Goal: Task Accomplishment & Management: Complete application form

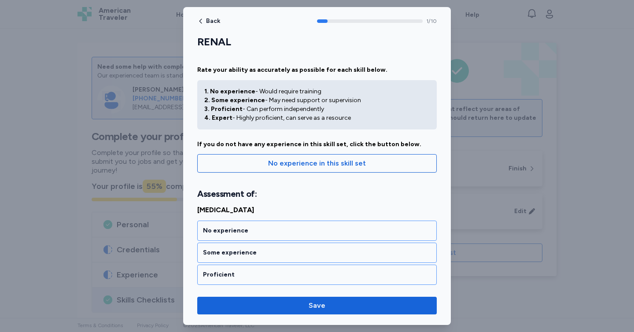
scroll to position [209, 0]
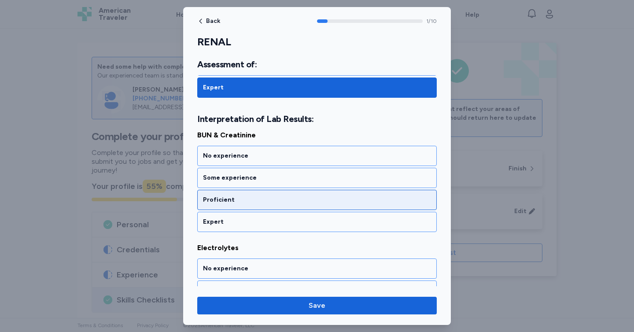
click at [350, 193] on div "Proficient" at bounding box center [317, 200] width 240 height 20
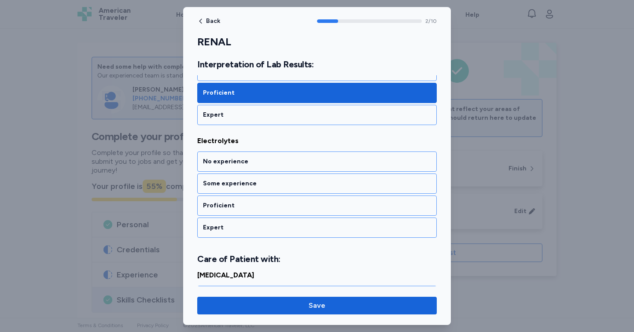
scroll to position [322, 0]
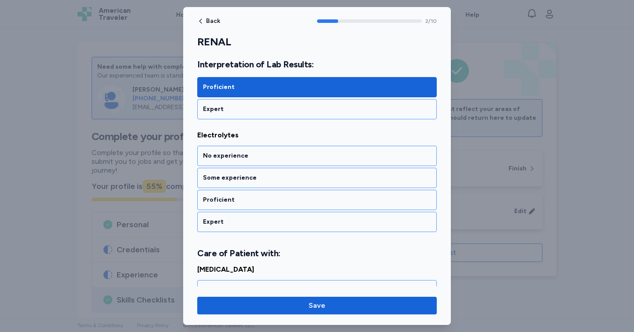
click at [350, 193] on div "Proficient" at bounding box center [317, 200] width 240 height 20
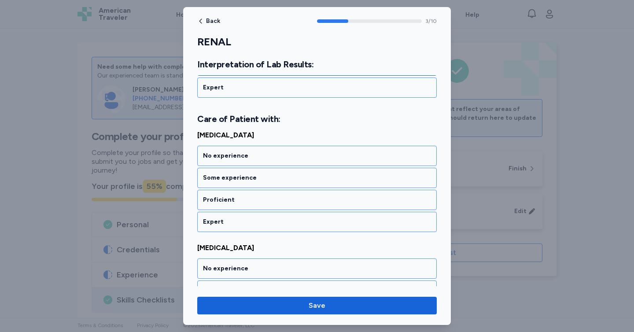
scroll to position [456, 0]
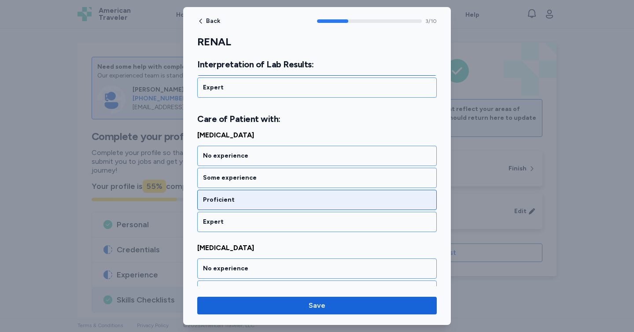
click at [350, 197] on div "Proficient" at bounding box center [317, 200] width 228 height 9
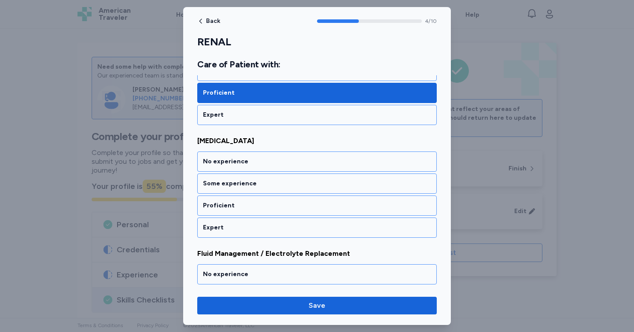
scroll to position [569, 0]
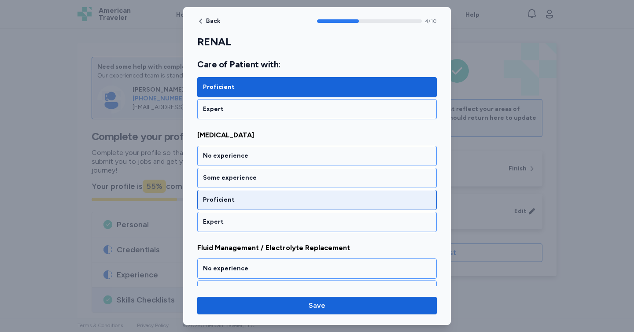
click at [350, 200] on div "Proficient" at bounding box center [317, 200] width 228 height 9
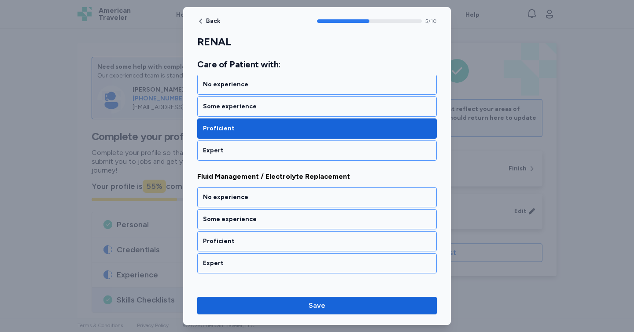
scroll to position [682, 0]
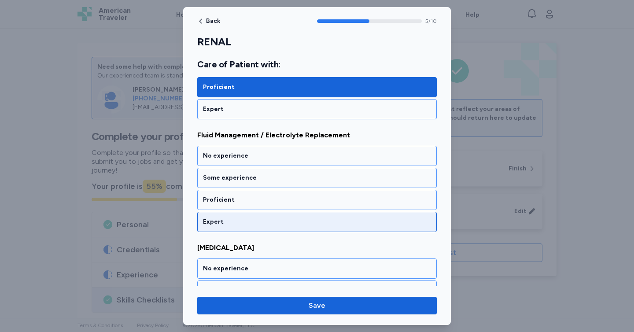
click at [350, 222] on div "Expert" at bounding box center [317, 222] width 228 height 9
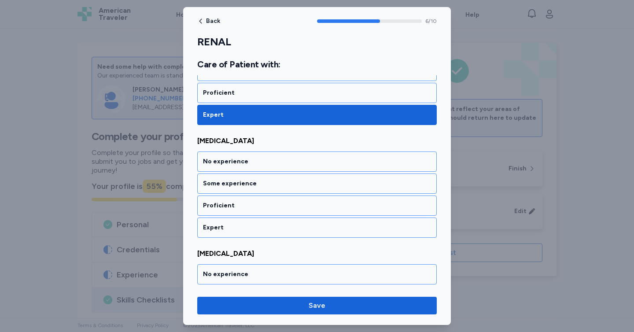
scroll to position [795, 0]
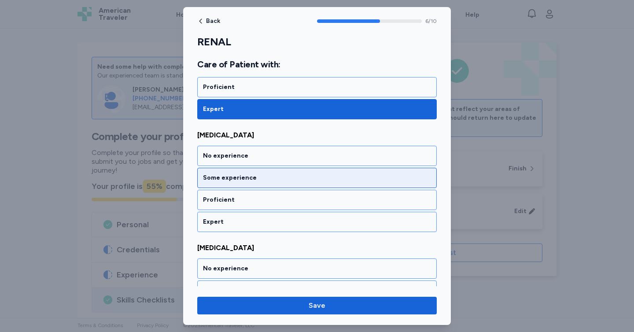
click at [333, 182] on div "Some experience" at bounding box center [317, 178] width 240 height 20
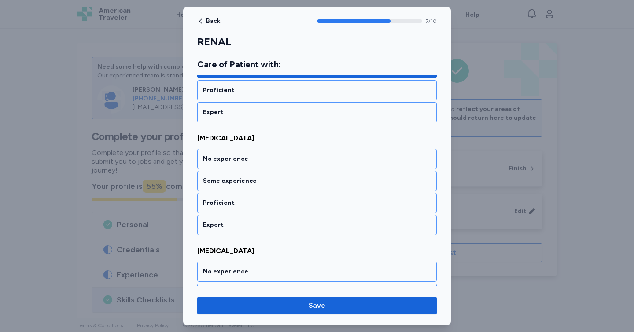
scroll to position [907, 0]
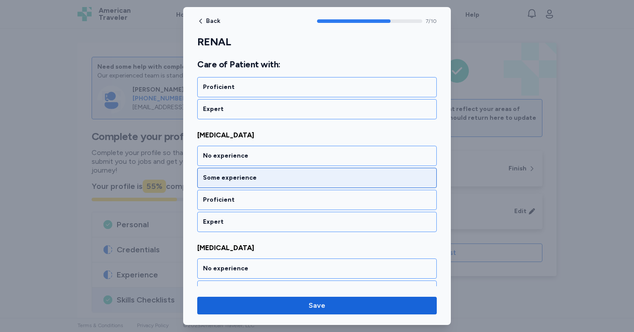
click at [329, 180] on div "Some experience" at bounding box center [317, 178] width 228 height 9
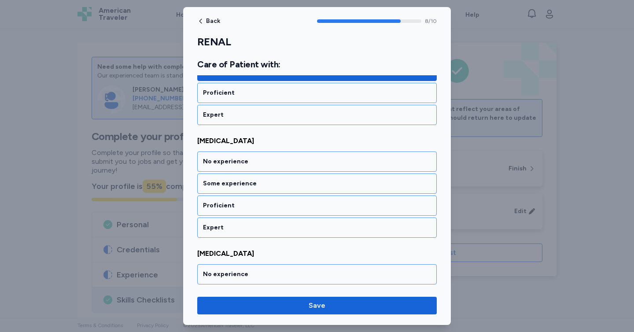
scroll to position [1020, 0]
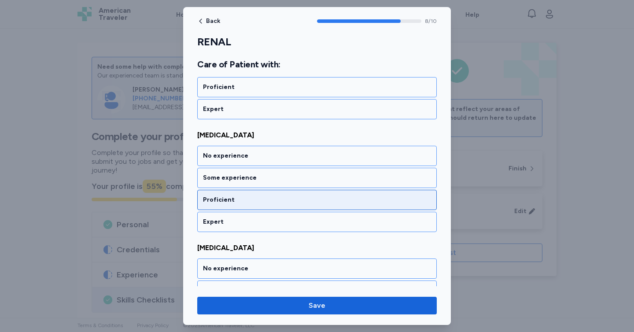
click at [328, 209] on div "Proficient" at bounding box center [317, 200] width 240 height 20
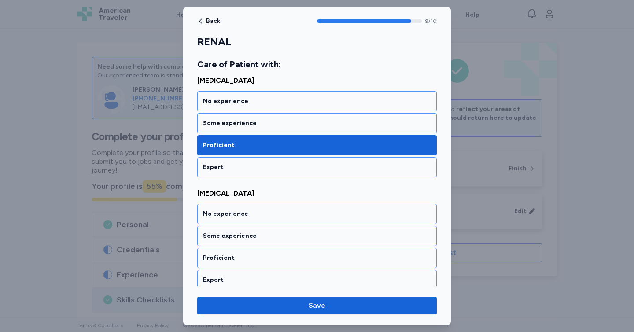
scroll to position [1080, 0]
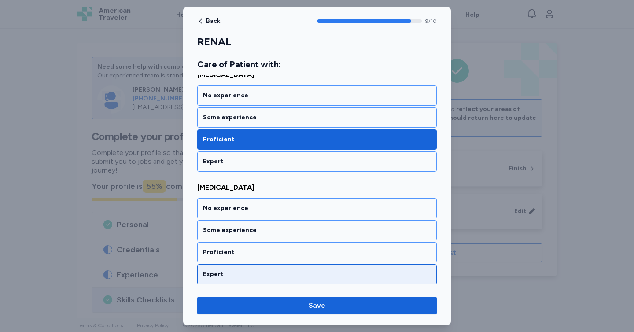
click at [334, 266] on div "Expert" at bounding box center [317, 274] width 240 height 20
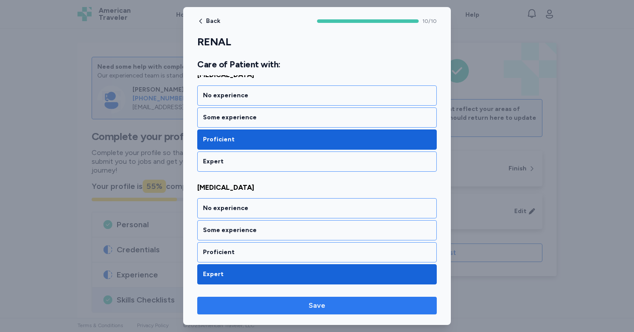
click at [342, 310] on span "Save" at bounding box center [317, 305] width 226 height 11
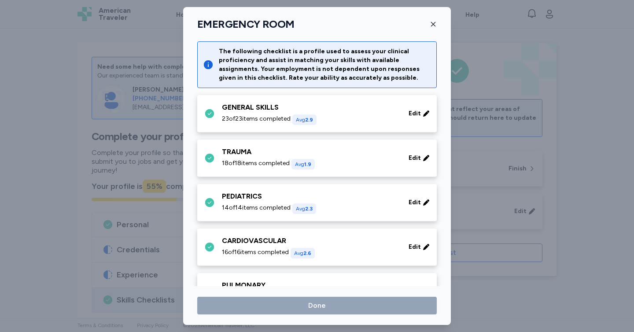
scroll to position [400, 0]
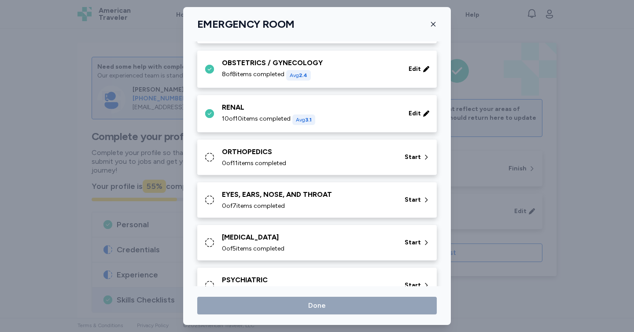
click at [270, 160] on span "0 of 11 items completed" at bounding box center [254, 163] width 64 height 9
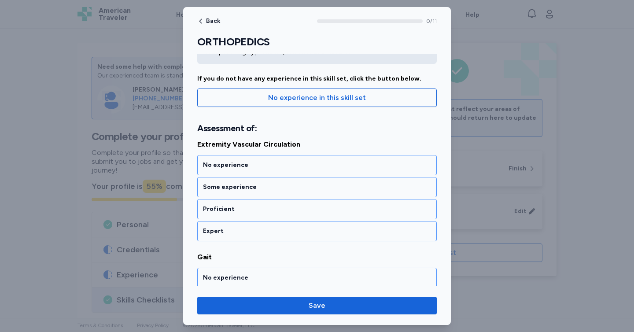
scroll to position [67, 0]
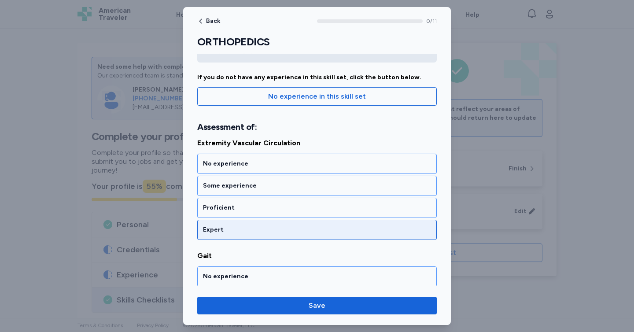
click at [299, 229] on div "Expert" at bounding box center [317, 230] width 228 height 9
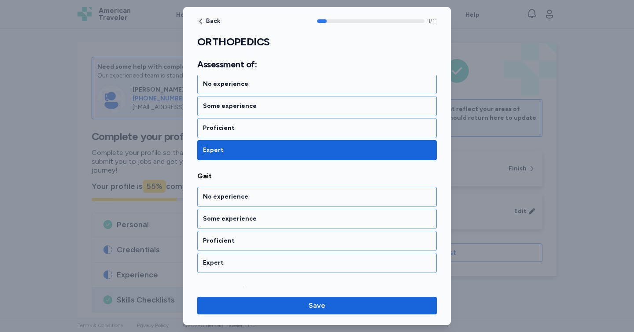
scroll to position [188, 0]
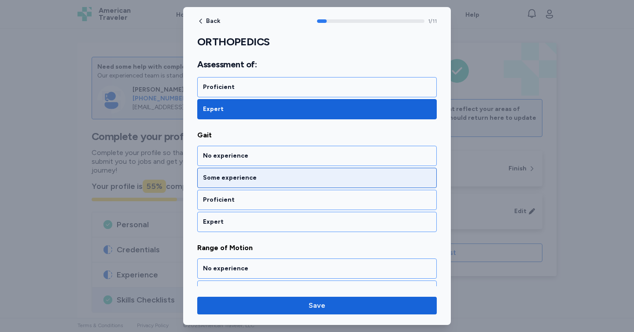
click at [295, 177] on div "Some experience" at bounding box center [317, 178] width 228 height 9
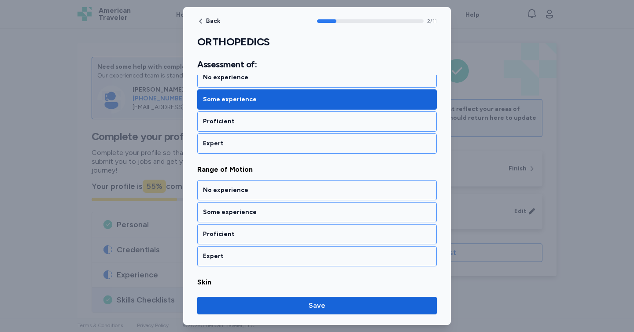
scroll to position [300, 0]
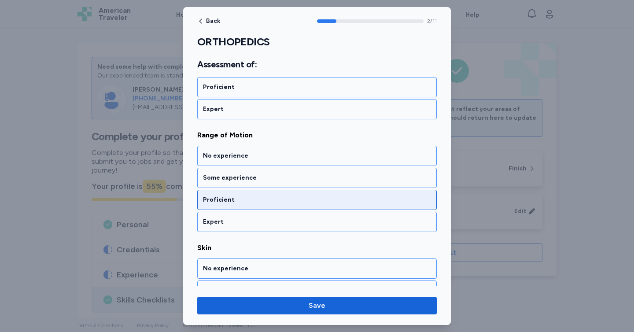
click at [289, 204] on div "Proficient" at bounding box center [317, 200] width 240 height 20
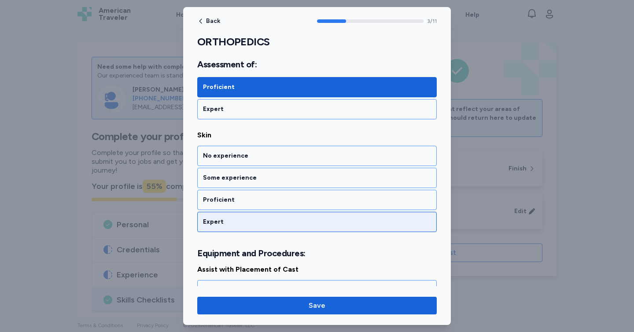
click at [292, 220] on div "Expert" at bounding box center [317, 222] width 228 height 9
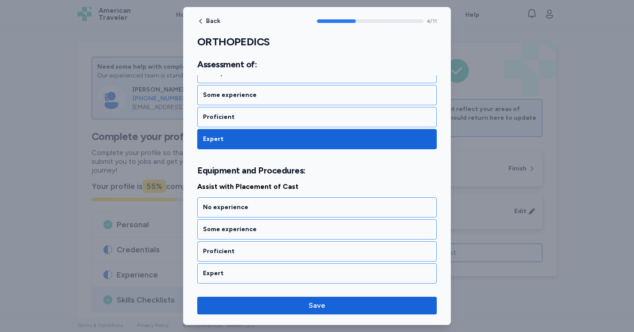
scroll to position [547, 0]
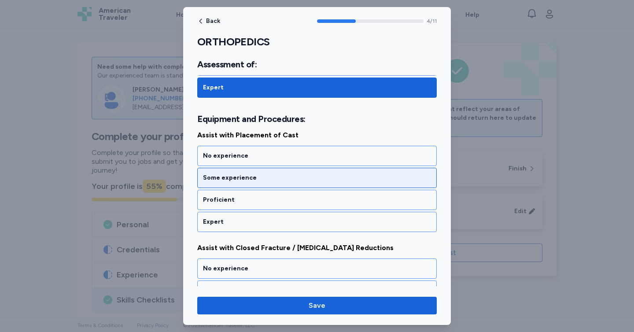
click at [288, 175] on div "Some experience" at bounding box center [317, 178] width 228 height 9
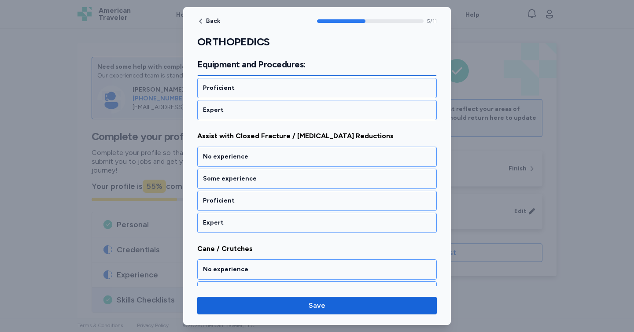
scroll to position [660, 0]
click at [288, 175] on div "Some experience" at bounding box center [317, 178] width 228 height 9
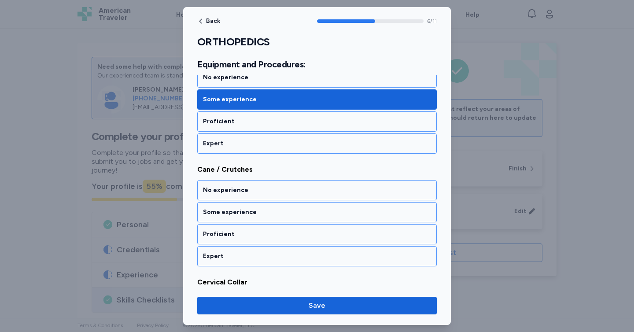
scroll to position [773, 0]
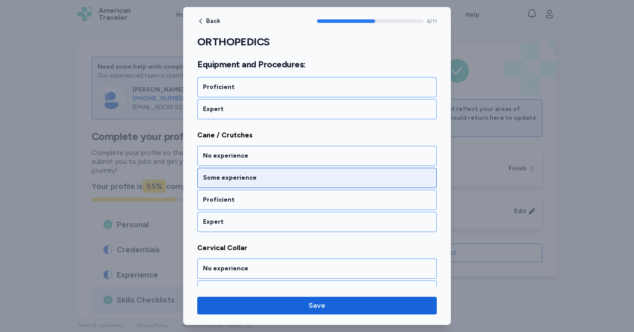
click at [292, 178] on div "Some experience" at bounding box center [317, 178] width 228 height 9
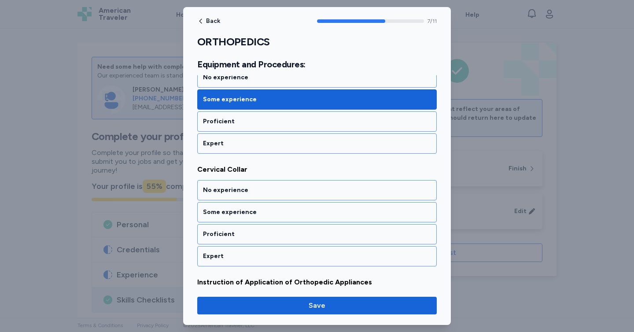
scroll to position [886, 0]
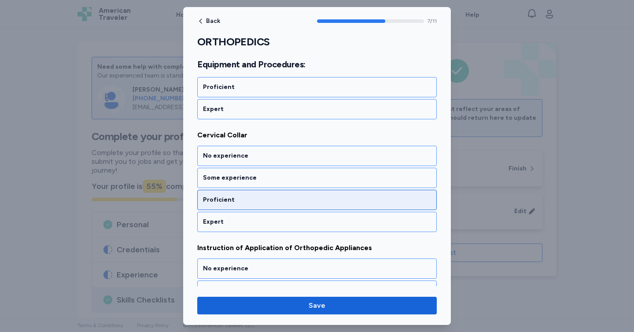
click at [289, 200] on div "Proficient" at bounding box center [317, 200] width 228 height 9
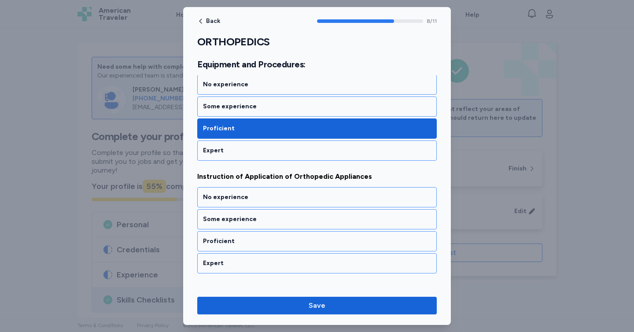
scroll to position [999, 0]
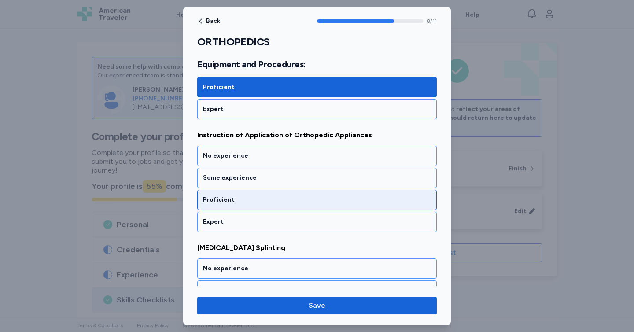
click at [288, 198] on div "Proficient" at bounding box center [317, 200] width 228 height 9
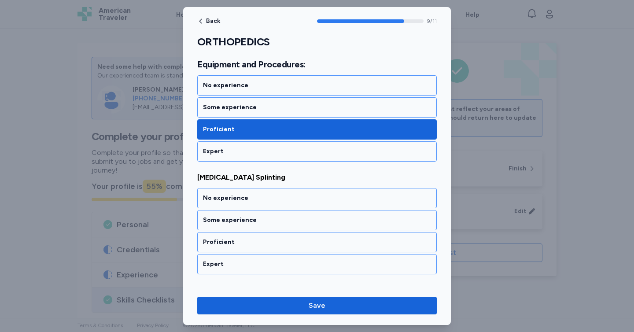
scroll to position [1111, 0]
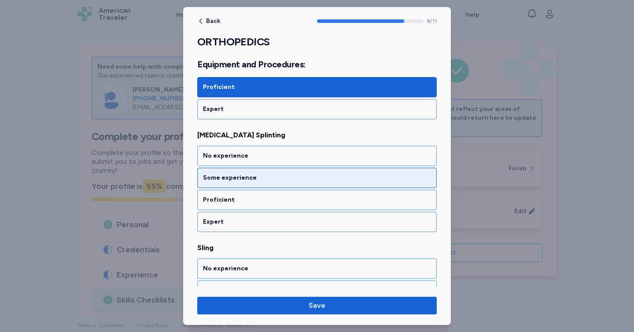
click at [278, 178] on div "Some experience" at bounding box center [317, 178] width 228 height 9
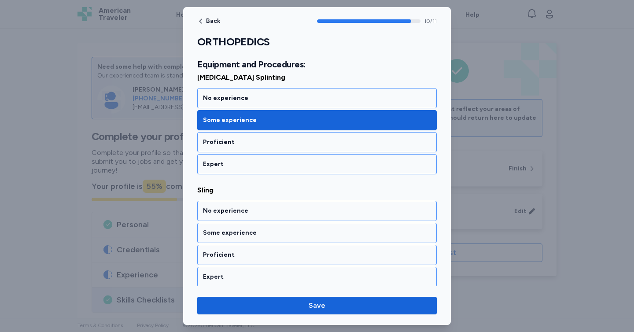
scroll to position [1172, 0]
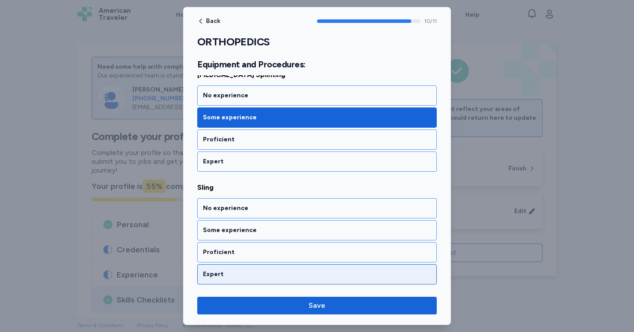
click at [283, 269] on div "Expert" at bounding box center [317, 274] width 240 height 20
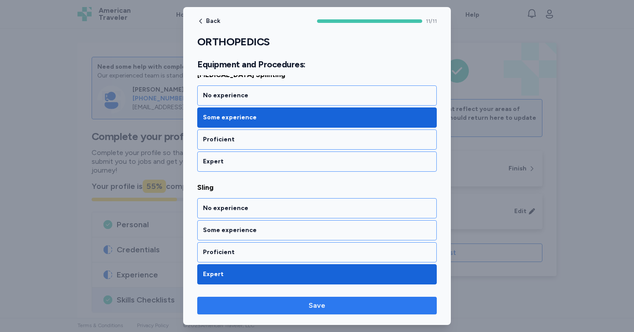
click at [291, 301] on span "Save" at bounding box center [317, 305] width 226 height 11
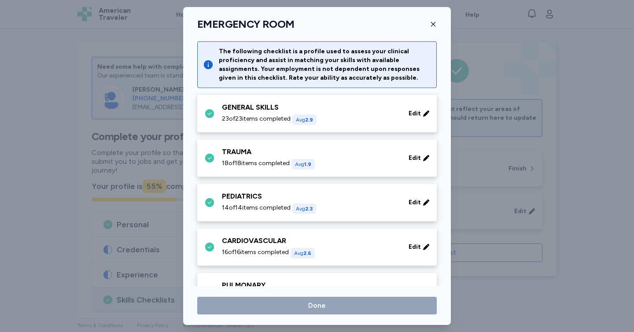
scroll to position [400, 0]
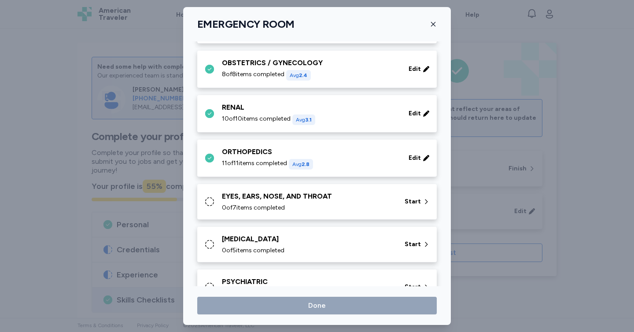
click at [306, 208] on div "0 of 7 items completed" at bounding box center [308, 207] width 172 height 9
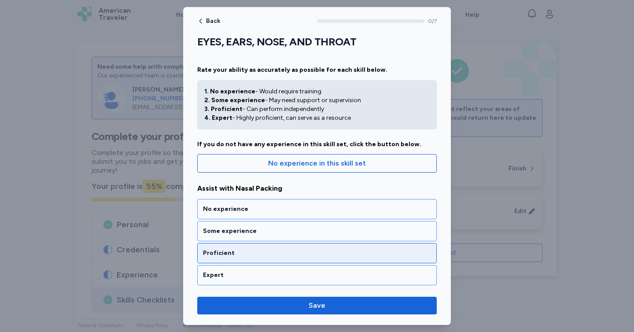
click at [306, 249] on div "Proficient" at bounding box center [317, 253] width 228 height 9
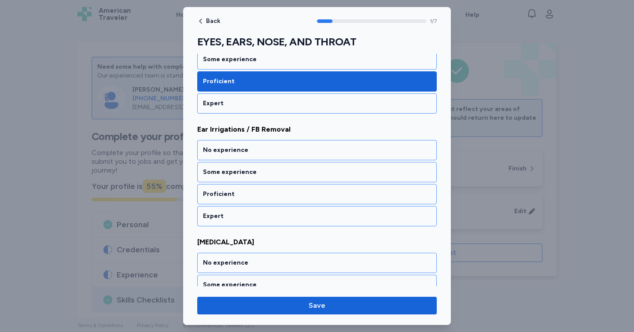
scroll to position [177, 0]
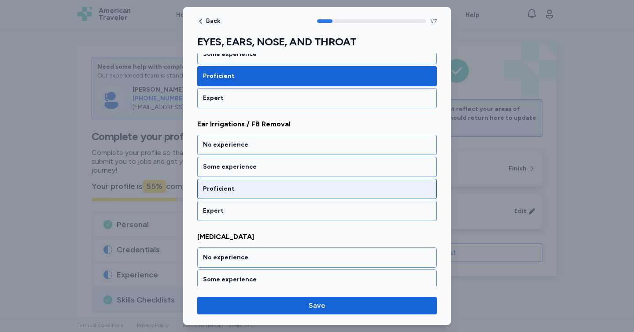
click at [292, 184] on div "Proficient" at bounding box center [317, 189] width 240 height 20
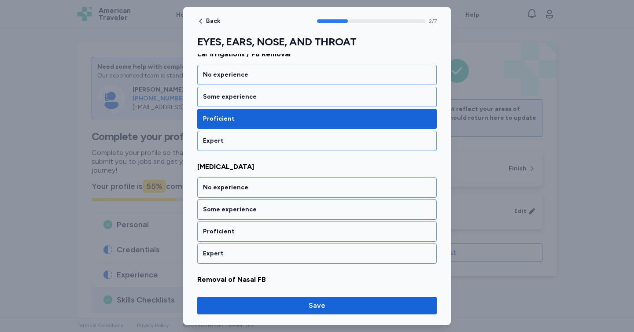
scroll to position [290, 0]
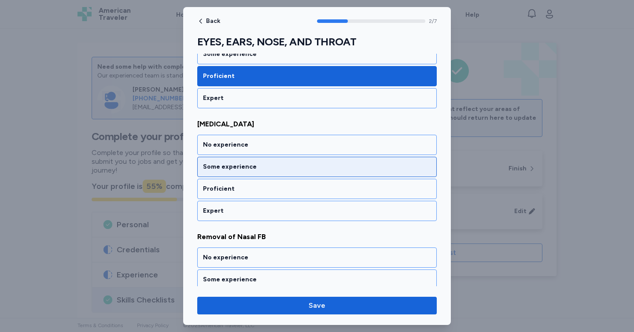
click at [289, 170] on div "Some experience" at bounding box center [317, 167] width 228 height 9
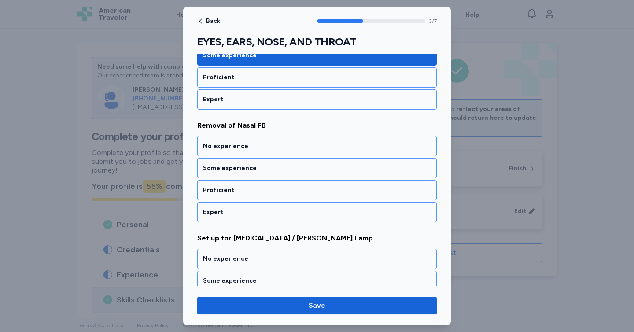
scroll to position [403, 0]
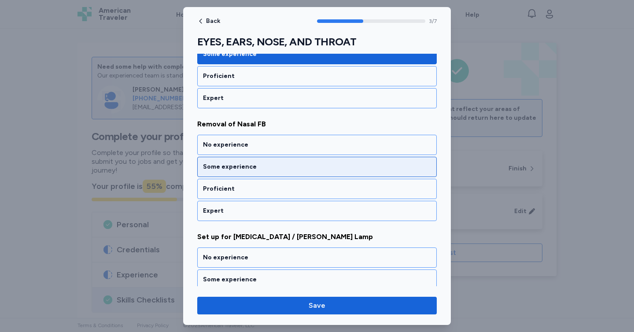
click at [291, 175] on div "Some experience" at bounding box center [317, 167] width 240 height 20
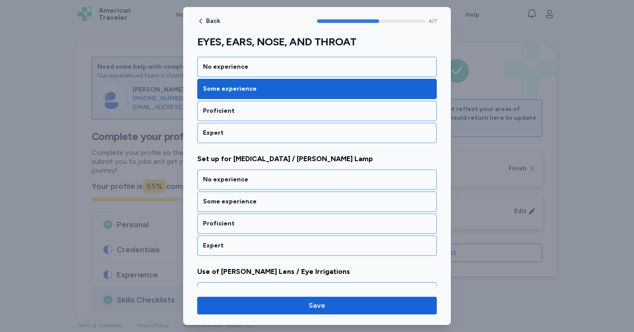
scroll to position [515, 0]
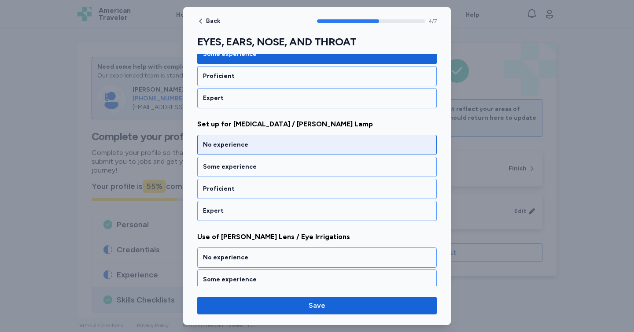
click at [287, 144] on div "No experience" at bounding box center [317, 145] width 228 height 9
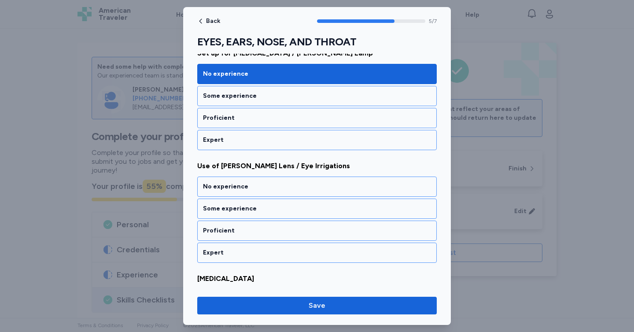
scroll to position [628, 0]
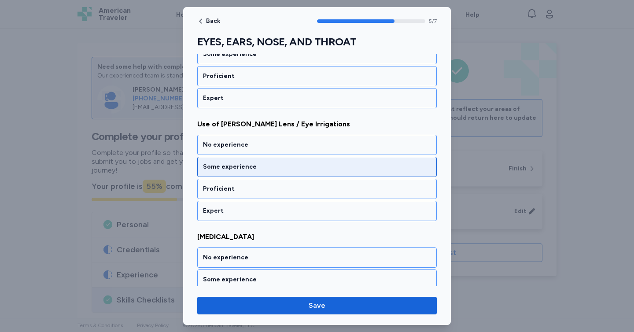
click at [290, 170] on div "Some experience" at bounding box center [317, 167] width 228 height 9
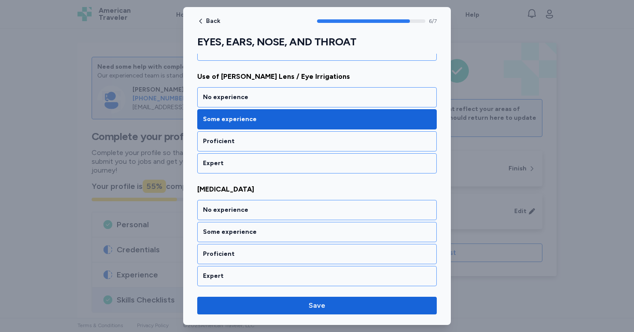
scroll to position [677, 0]
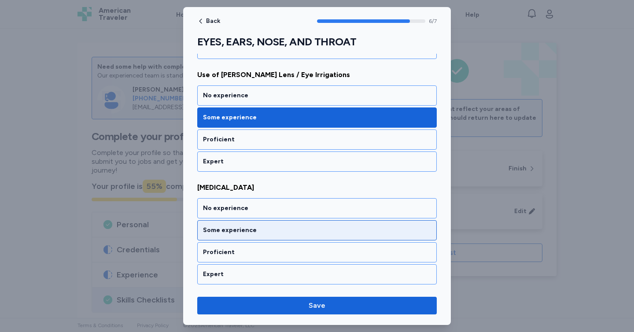
click at [273, 233] on div "Some experience" at bounding box center [317, 230] width 228 height 9
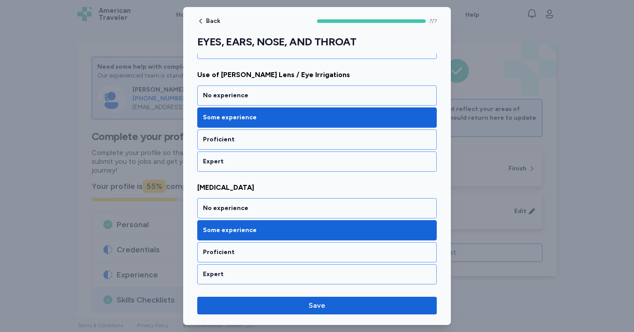
click at [286, 314] on div "Back 7 / 7 EYES, EARS, NOSE, AND THROAT Rate your ability as accurately as poss…" at bounding box center [317, 166] width 268 height 318
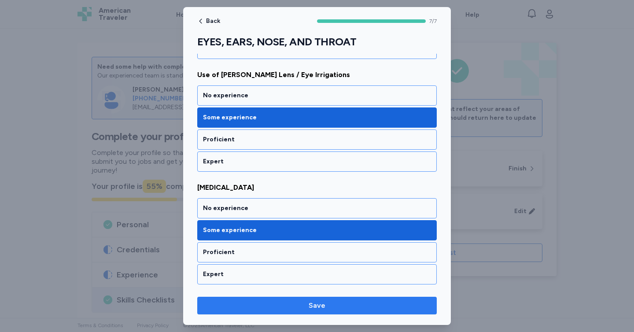
click at [285, 311] on button "Save" at bounding box center [317, 306] width 240 height 18
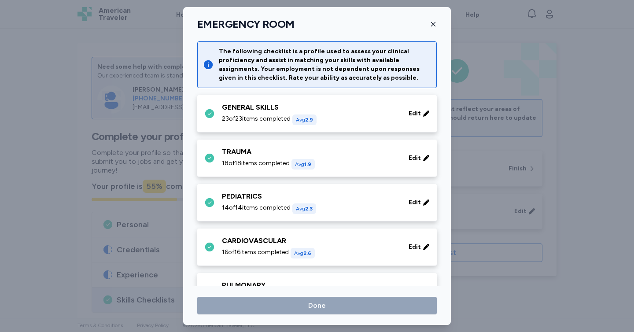
scroll to position [400, 0]
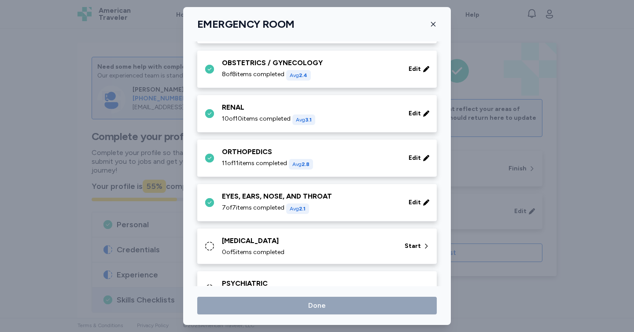
click at [289, 238] on div "[MEDICAL_DATA]" at bounding box center [308, 241] width 172 height 11
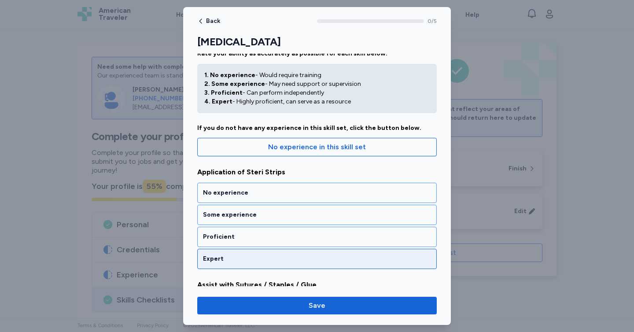
click at [288, 256] on div "Expert" at bounding box center [317, 259] width 228 height 9
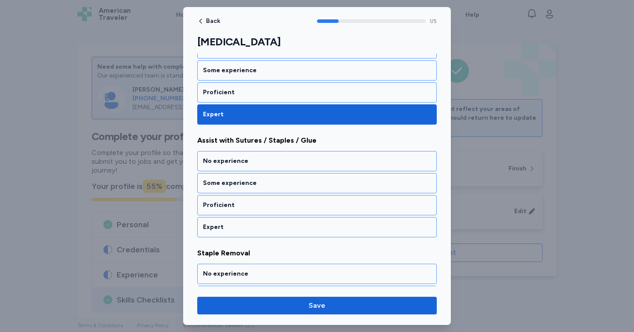
scroll to position [177, 0]
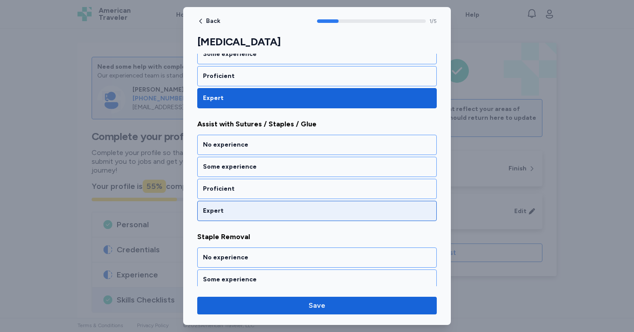
click at [314, 211] on div "Expert" at bounding box center [317, 211] width 228 height 9
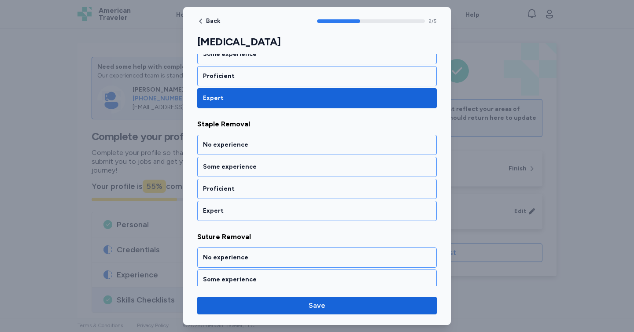
click at [314, 211] on div "Expert" at bounding box center [317, 211] width 228 height 9
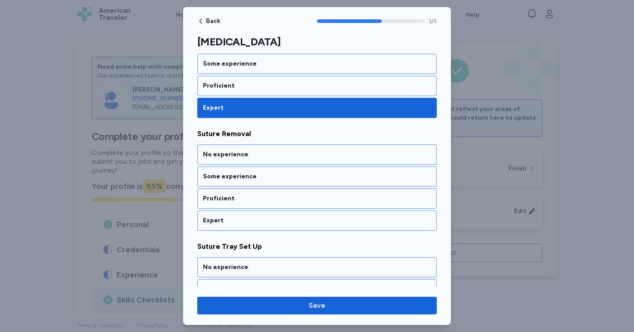
scroll to position [403, 0]
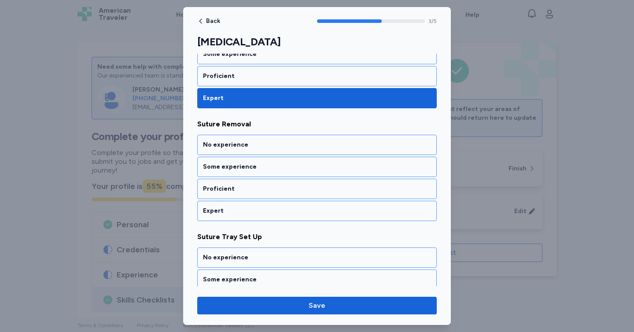
click at [314, 211] on div "Expert" at bounding box center [317, 211] width 228 height 9
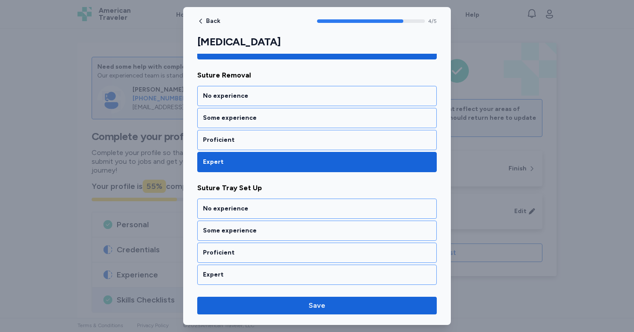
scroll to position [452, 0]
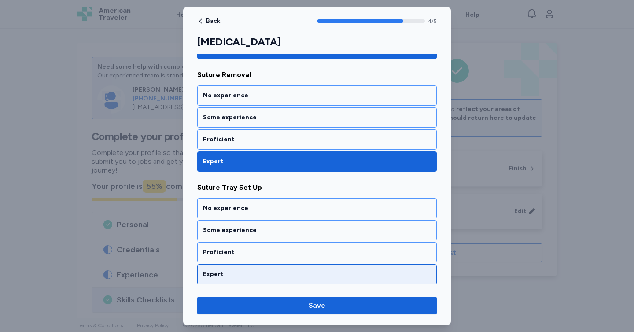
click at [317, 269] on div "Expert" at bounding box center [317, 274] width 240 height 20
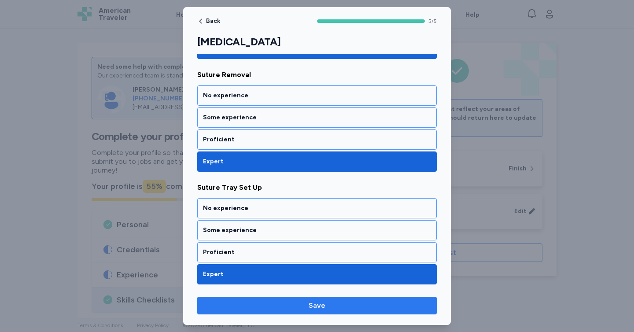
click at [307, 306] on span "Save" at bounding box center [317, 305] width 226 height 11
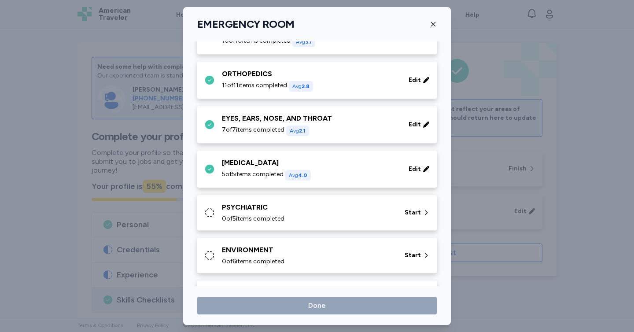
scroll to position [488, 0]
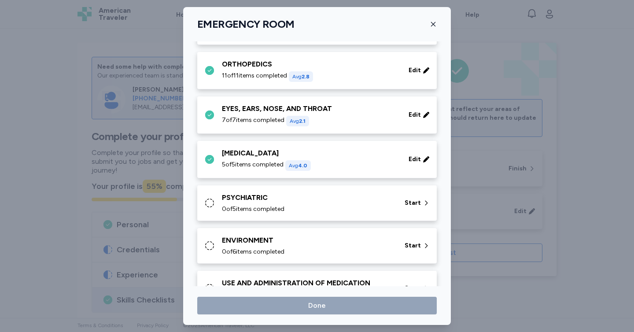
click at [298, 210] on div "0 of 5 items completed" at bounding box center [308, 209] width 172 height 9
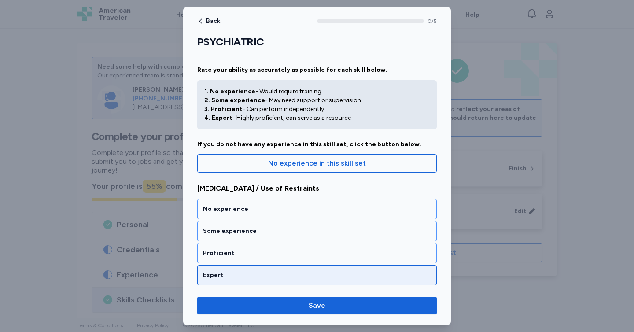
click at [297, 277] on div "Expert" at bounding box center [317, 275] width 228 height 9
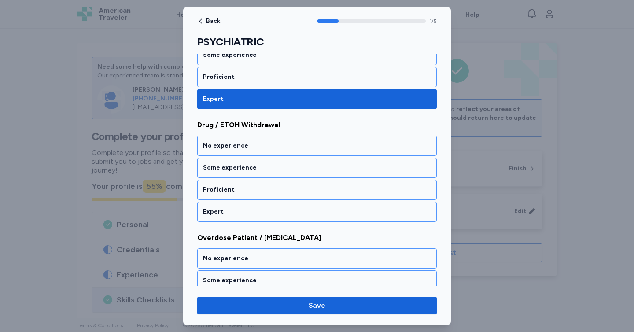
scroll to position [177, 0]
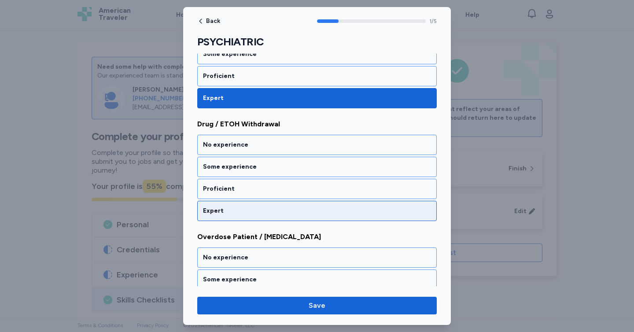
click at [297, 211] on div "Expert" at bounding box center [317, 211] width 228 height 9
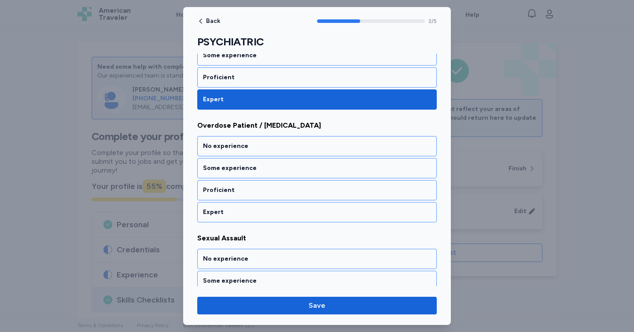
scroll to position [290, 0]
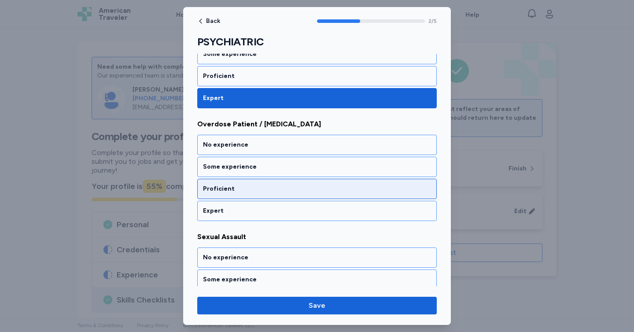
click at [286, 197] on div "Proficient" at bounding box center [317, 189] width 240 height 20
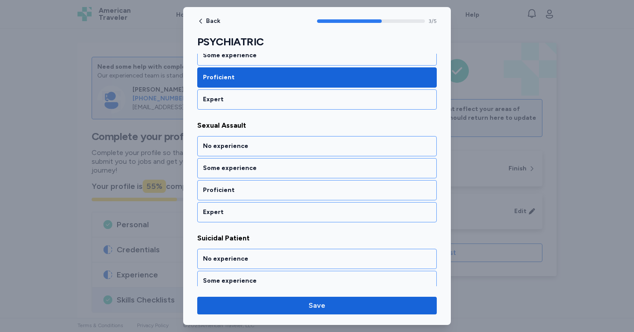
scroll to position [403, 0]
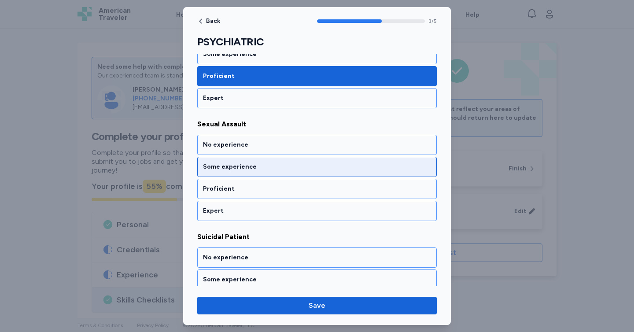
click at [308, 166] on div "Some experience" at bounding box center [317, 167] width 228 height 9
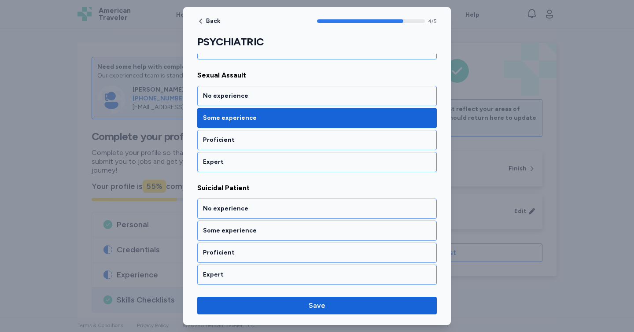
scroll to position [452, 0]
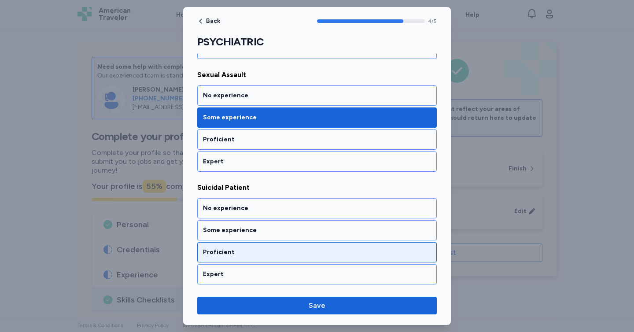
click at [290, 251] on div "Proficient" at bounding box center [317, 252] width 228 height 9
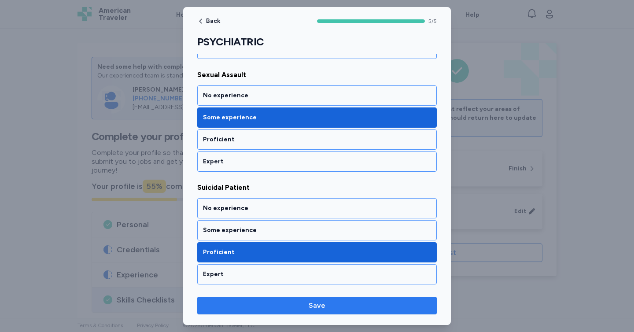
click at [294, 312] on button "Save" at bounding box center [317, 306] width 240 height 18
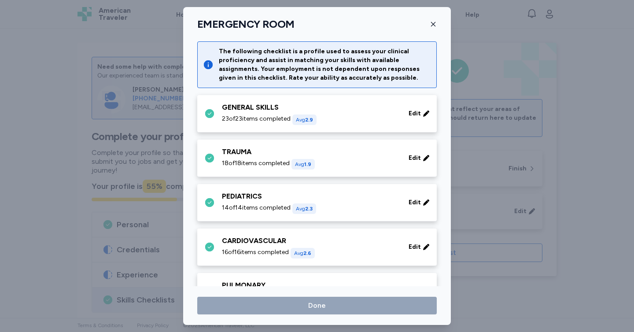
scroll to position [488, 0]
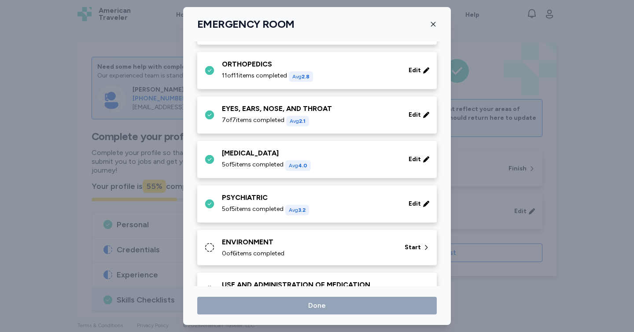
click at [289, 251] on div "0 of 6 items completed" at bounding box center [308, 253] width 172 height 9
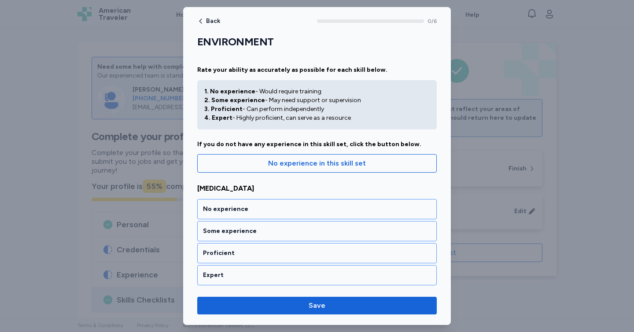
click at [289, 251] on div "Proficient" at bounding box center [317, 253] width 228 height 9
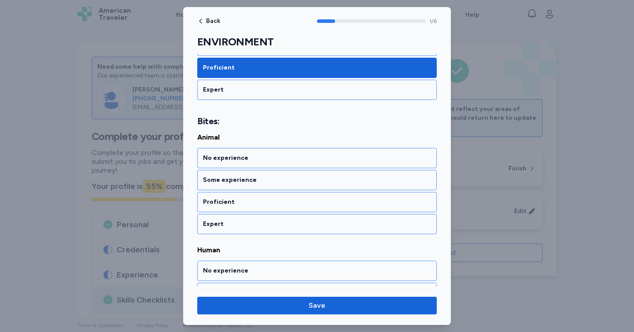
scroll to position [188, 0]
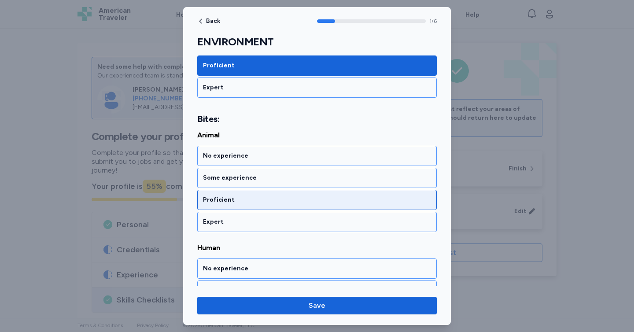
click at [288, 196] on div "Proficient" at bounding box center [317, 200] width 228 height 9
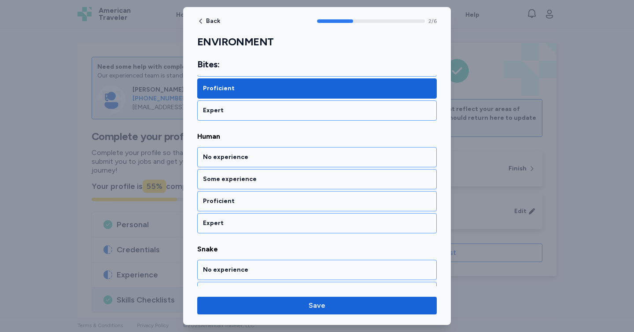
scroll to position [300, 0]
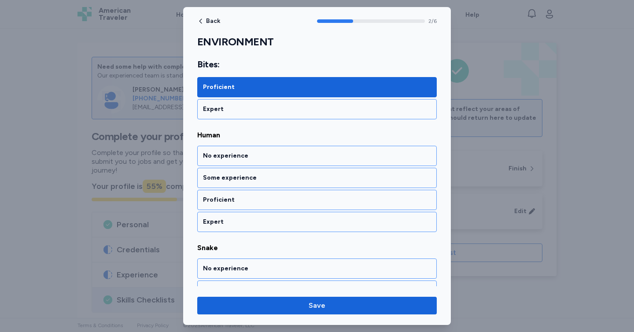
click at [288, 196] on div "Proficient" at bounding box center [317, 200] width 228 height 9
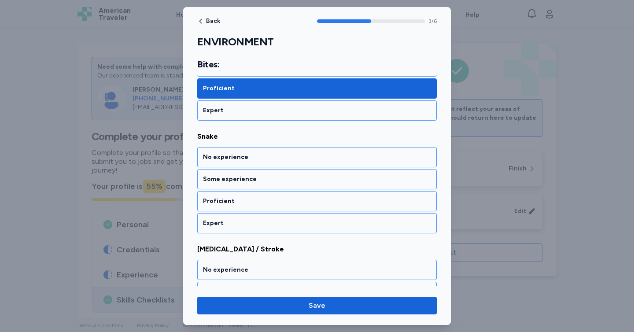
scroll to position [413, 0]
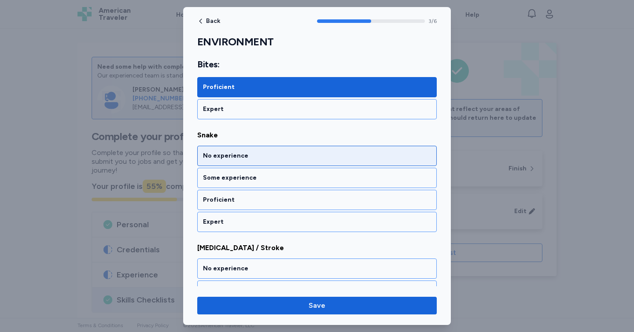
click at [293, 157] on div "No experience" at bounding box center [317, 156] width 228 height 9
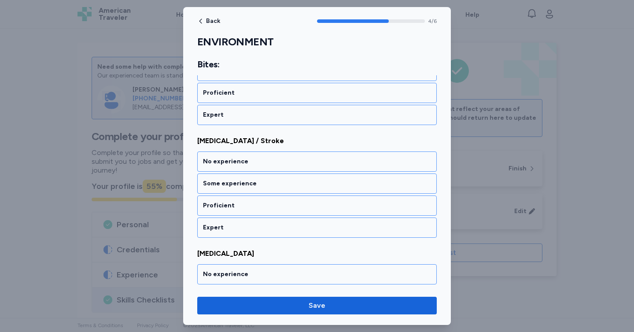
scroll to position [526, 0]
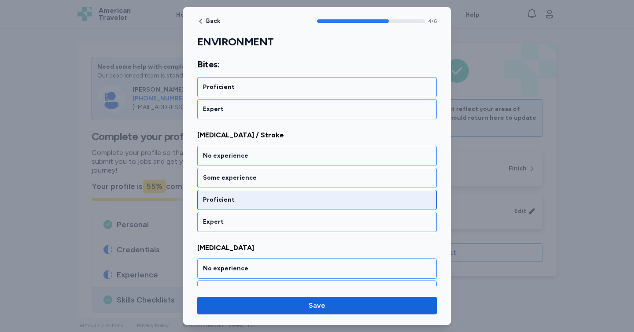
click at [302, 196] on div "Proficient" at bounding box center [317, 200] width 228 height 9
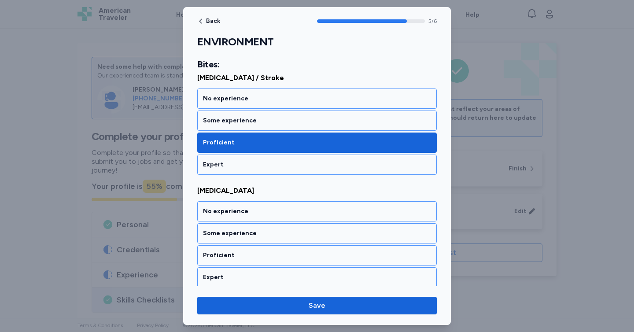
scroll to position [586, 0]
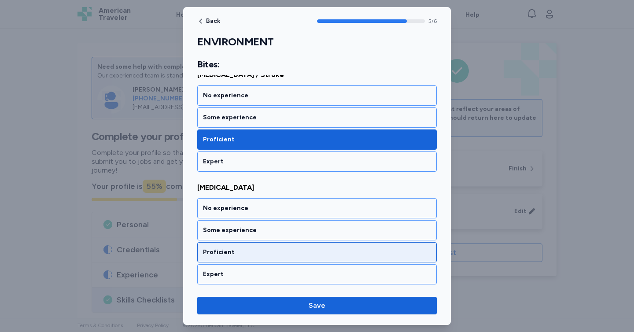
click at [295, 252] on div "Proficient" at bounding box center [317, 252] width 228 height 9
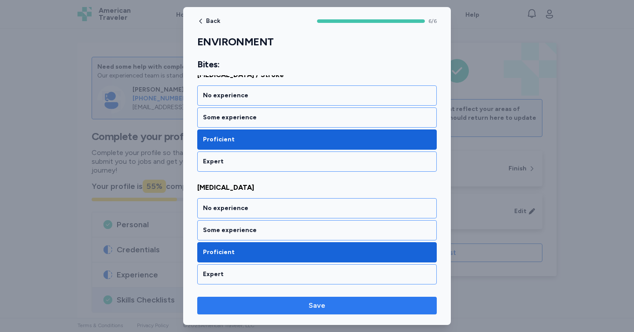
click at [293, 308] on span "Save" at bounding box center [317, 305] width 226 height 11
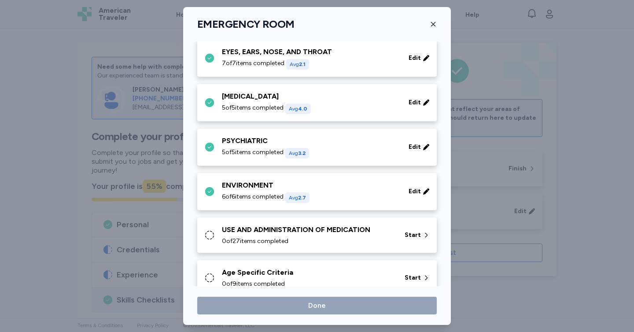
scroll to position [563, 0]
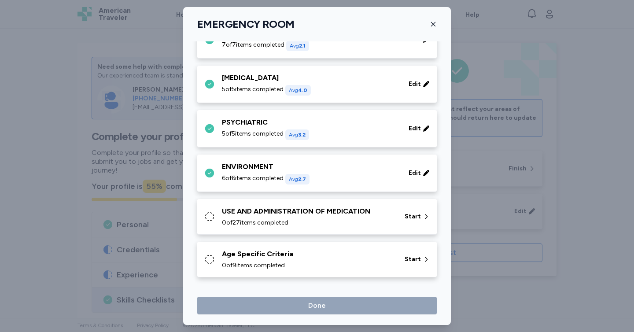
click at [295, 210] on div "USE AND ADMINISTRATION OF MEDICATION" at bounding box center [308, 211] width 172 height 11
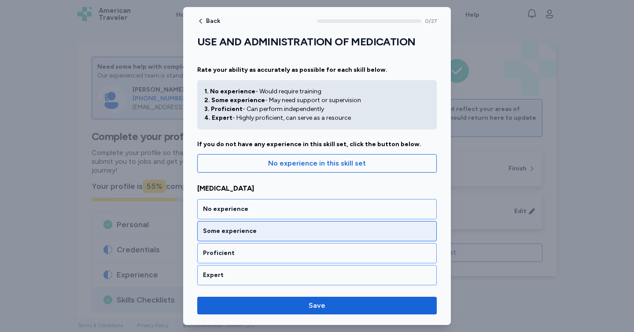
click at [287, 227] on div "Some experience" at bounding box center [317, 231] width 228 height 9
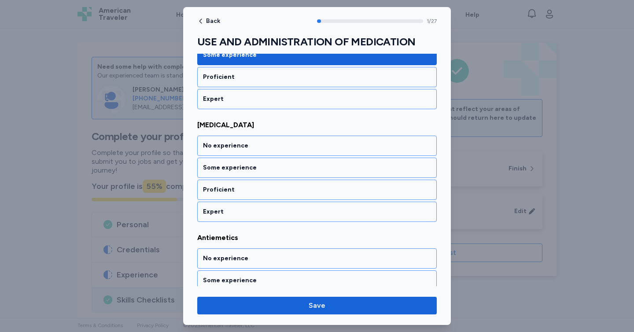
scroll to position [177, 0]
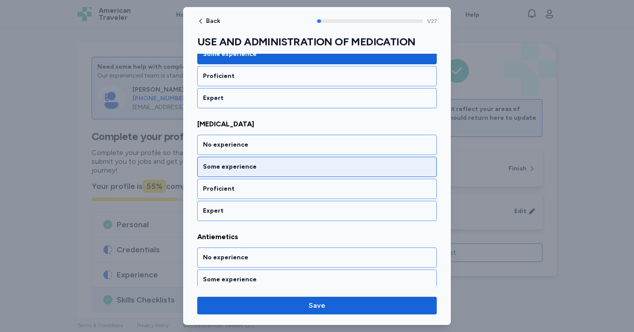
click at [279, 171] on div "Some experience" at bounding box center [317, 167] width 240 height 20
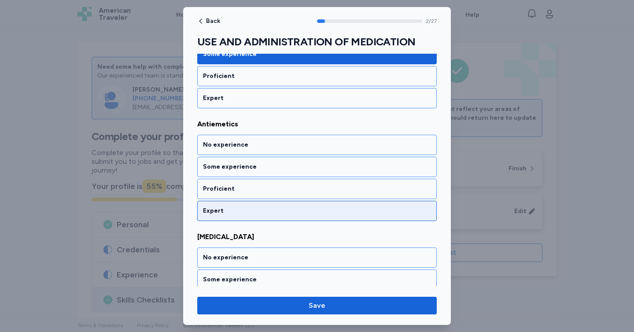
click at [262, 211] on div "Expert" at bounding box center [317, 211] width 228 height 9
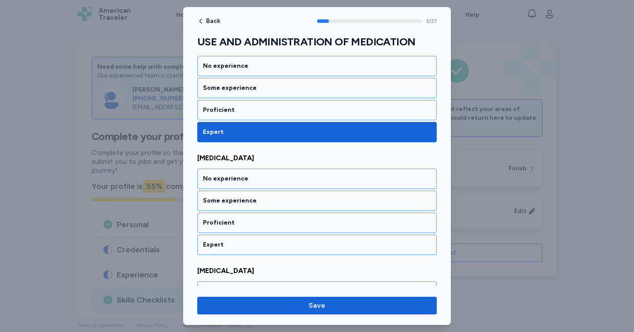
scroll to position [403, 0]
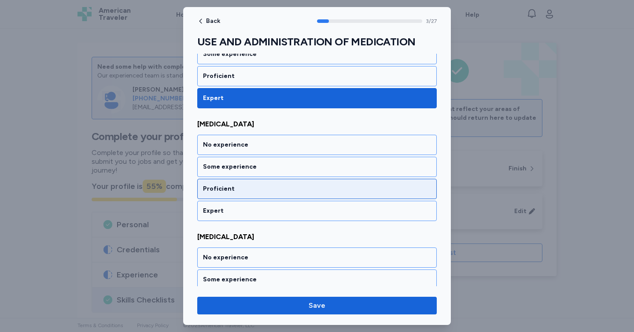
click at [264, 192] on div "Proficient" at bounding box center [317, 189] width 228 height 9
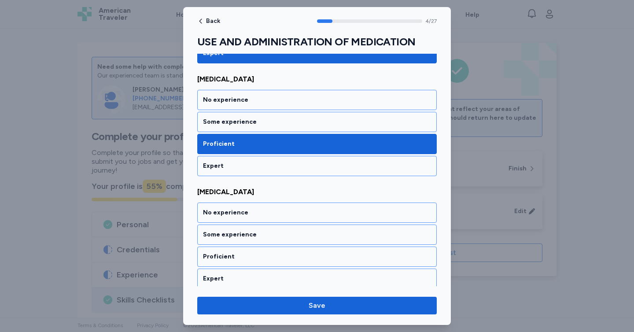
scroll to position [515, 0]
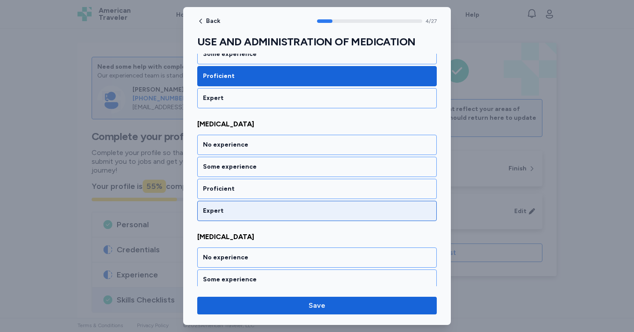
click at [279, 209] on div "Expert" at bounding box center [317, 211] width 228 height 9
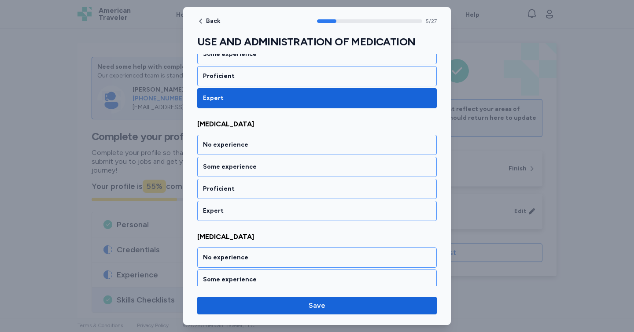
click at [279, 209] on div "Expert" at bounding box center [317, 211] width 228 height 9
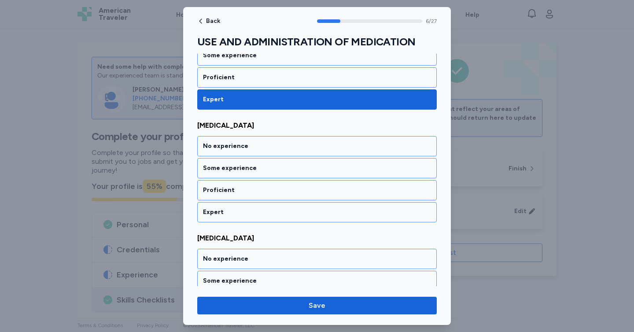
scroll to position [741, 0]
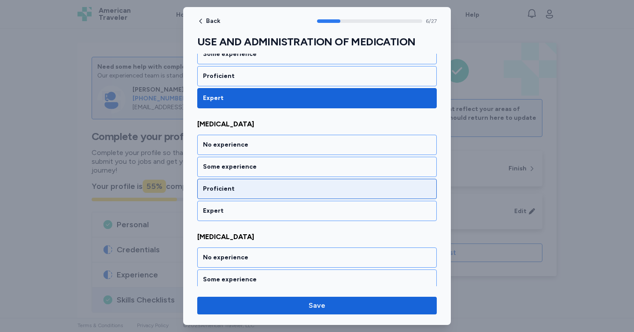
click at [249, 188] on div "Proficient" at bounding box center [317, 189] width 228 height 9
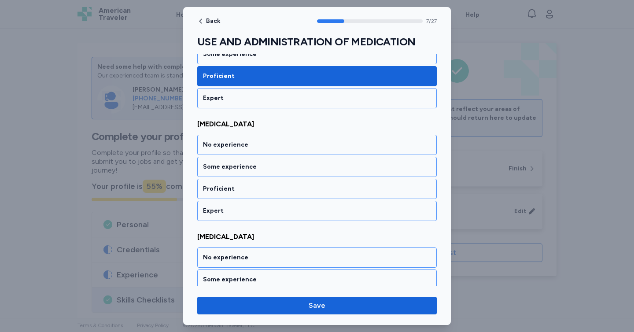
click at [249, 188] on div "Proficient" at bounding box center [317, 189] width 228 height 9
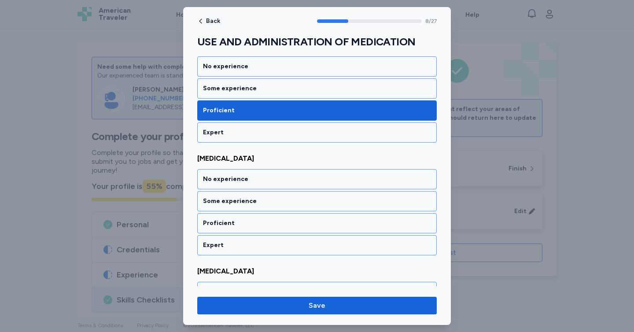
scroll to position [966, 0]
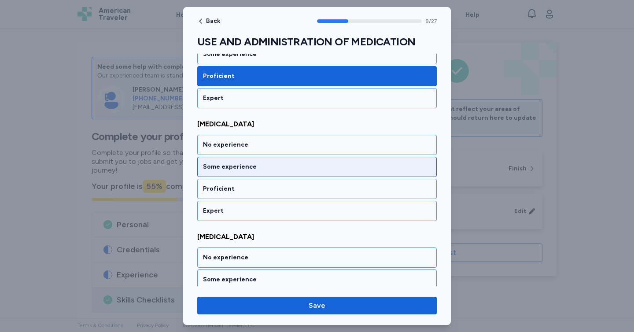
click at [233, 163] on div "Some experience" at bounding box center [317, 167] width 228 height 9
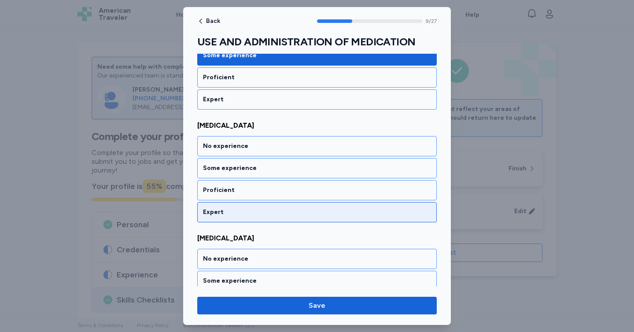
scroll to position [1079, 0]
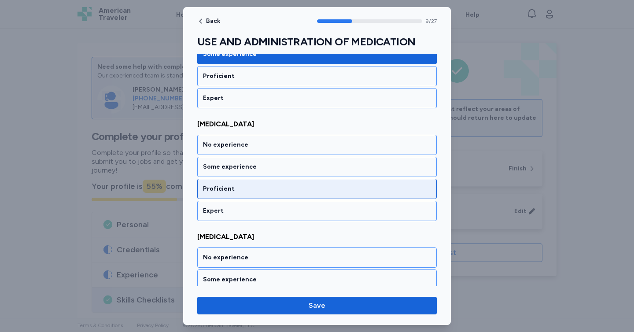
click at [274, 185] on div "Proficient" at bounding box center [317, 189] width 228 height 9
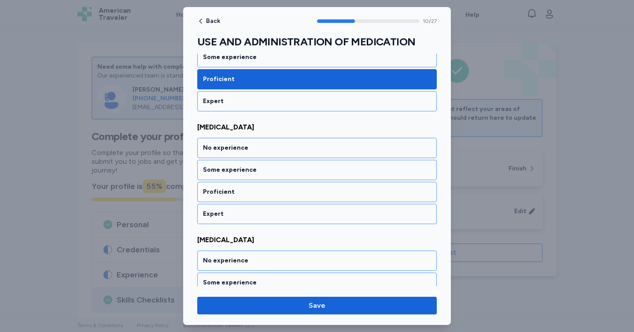
scroll to position [1192, 0]
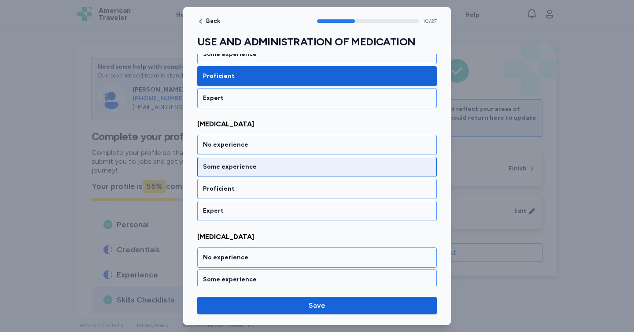
click at [254, 169] on div "Some experience" at bounding box center [317, 167] width 228 height 9
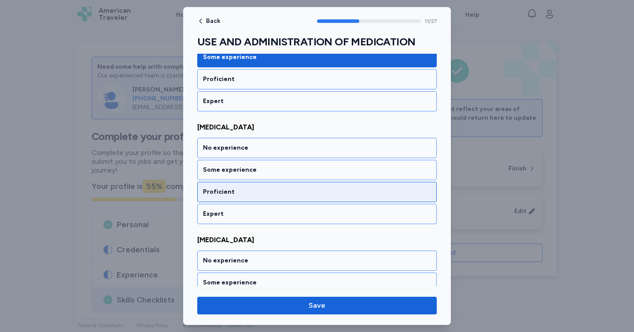
scroll to position [1305, 0]
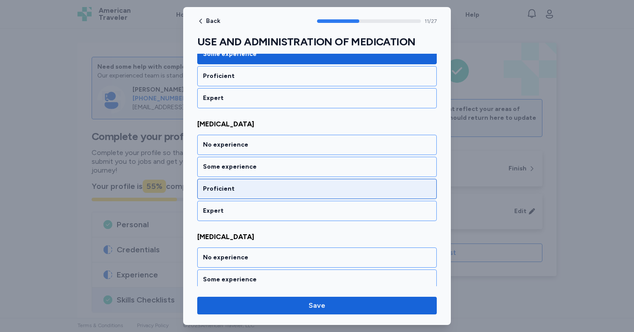
click at [257, 184] on div "Proficient" at bounding box center [317, 189] width 240 height 20
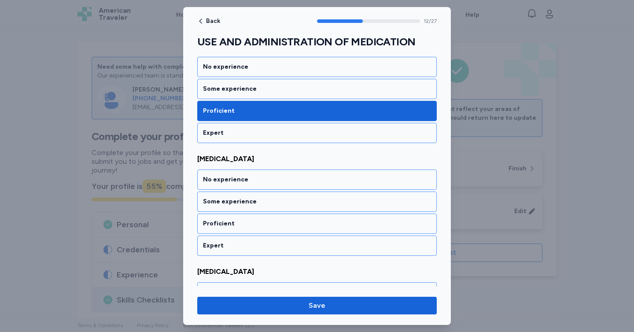
scroll to position [1417, 0]
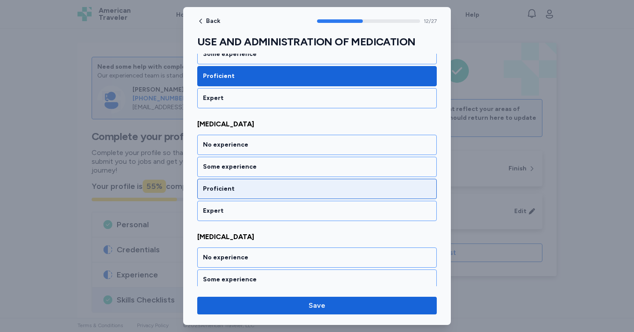
click at [254, 198] on div "Proficient" at bounding box center [317, 189] width 240 height 20
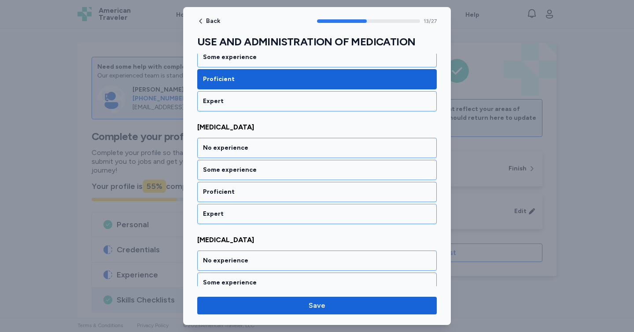
scroll to position [1530, 0]
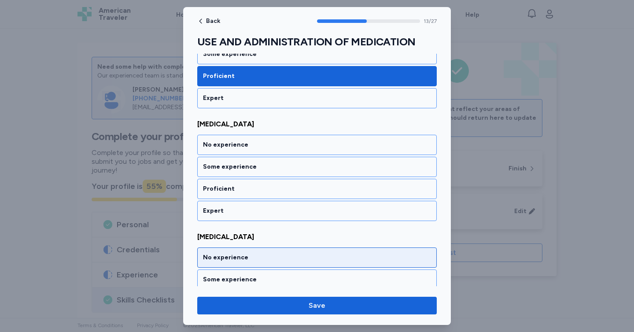
click at [363, 260] on div "No experience" at bounding box center [317, 257] width 228 height 9
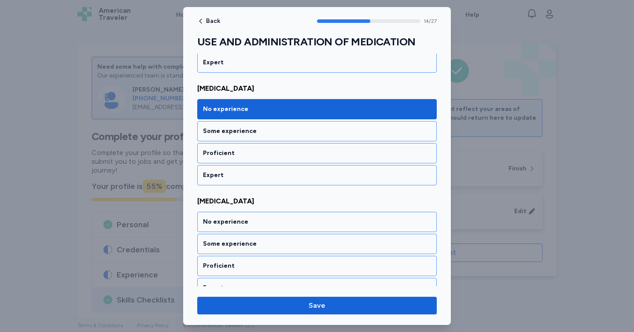
scroll to position [1756, 0]
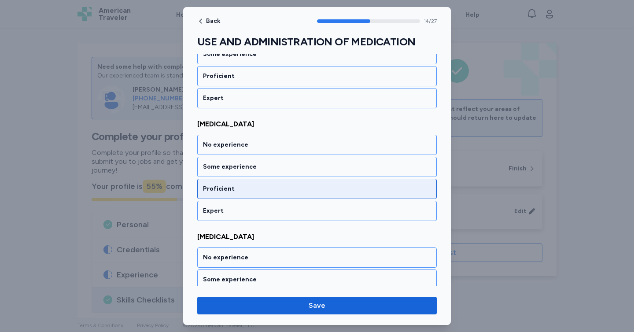
click at [325, 197] on div "Proficient" at bounding box center [317, 189] width 240 height 20
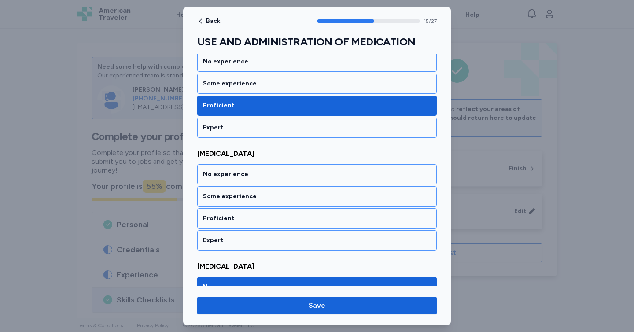
scroll to position [1498, 0]
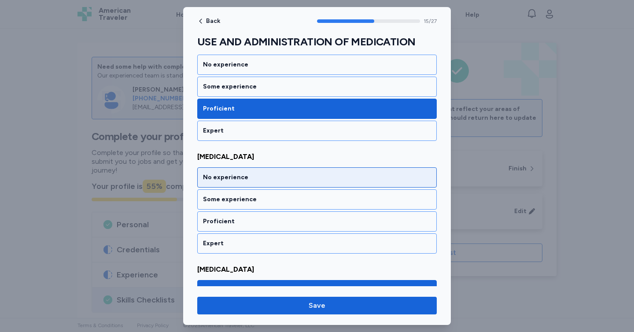
click at [244, 176] on div "No experience" at bounding box center [317, 177] width 228 height 9
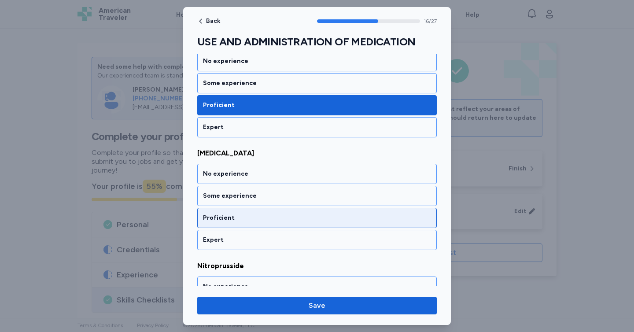
scroll to position [1868, 0]
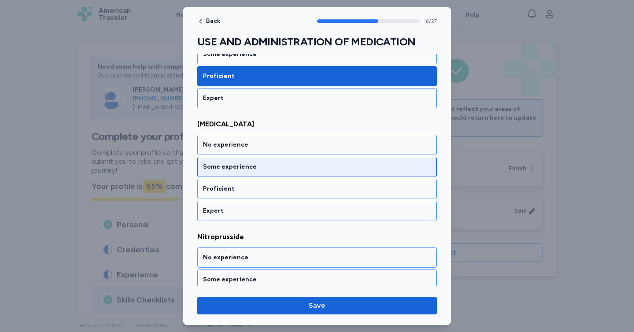
click at [217, 168] on div "Some experience" at bounding box center [317, 167] width 228 height 9
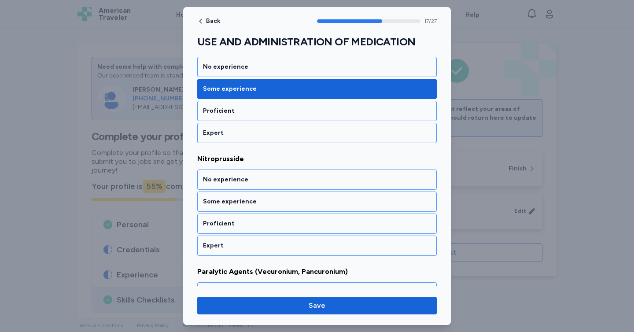
scroll to position [1981, 0]
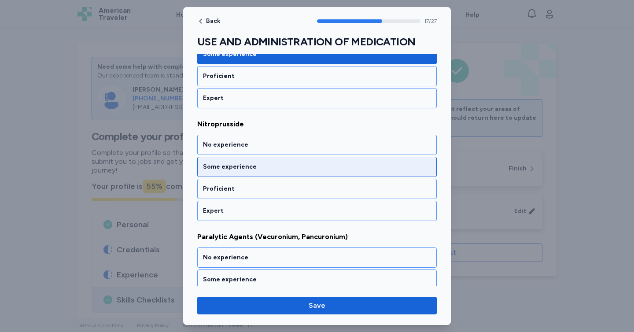
click at [280, 171] on div "Some experience" at bounding box center [317, 167] width 240 height 20
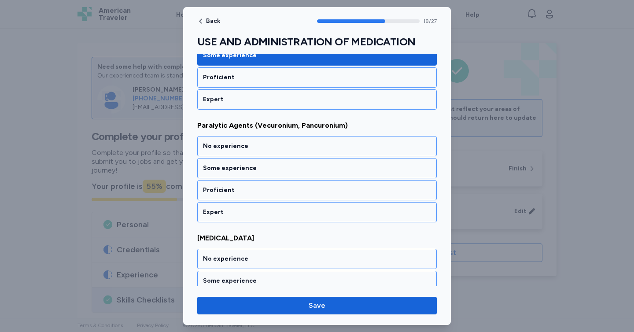
scroll to position [2094, 0]
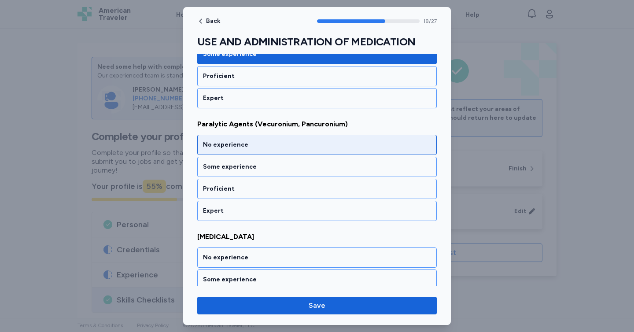
click at [261, 143] on div "No experience" at bounding box center [317, 145] width 228 height 9
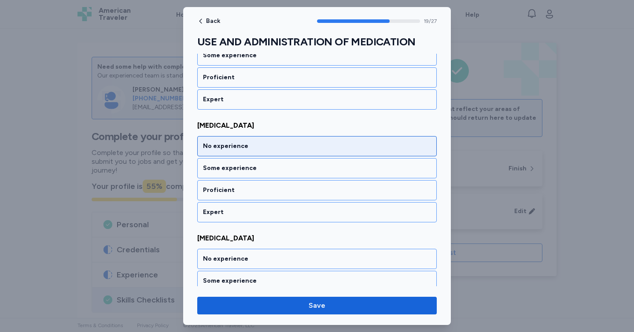
scroll to position [2207, 0]
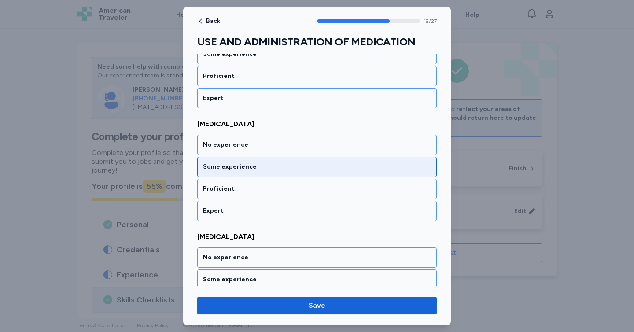
click at [262, 159] on div "Some experience" at bounding box center [317, 167] width 240 height 20
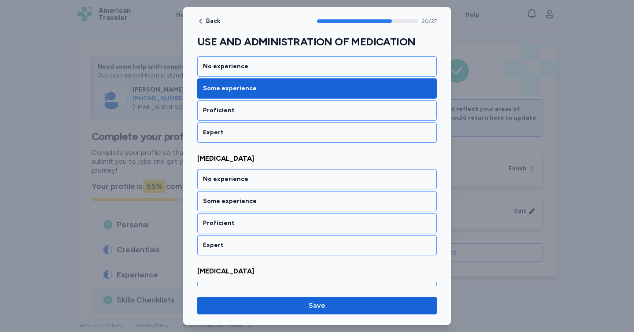
scroll to position [2319, 0]
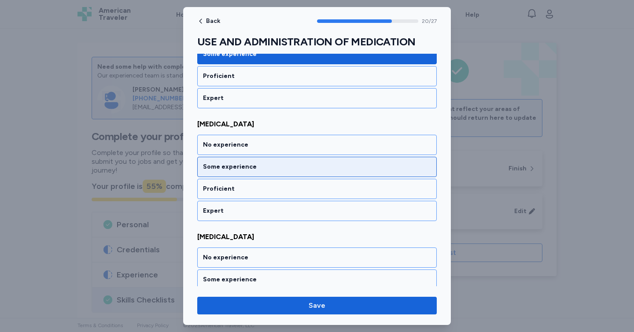
click at [277, 159] on div "Some experience" at bounding box center [317, 167] width 240 height 20
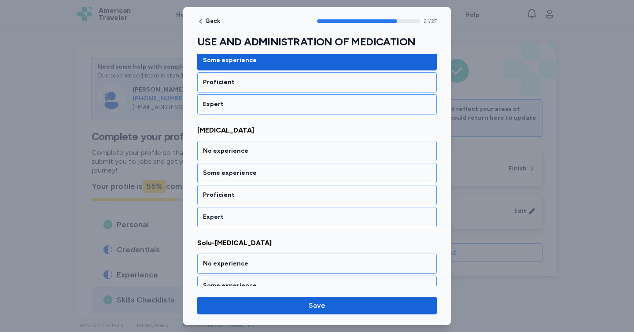
scroll to position [2432, 0]
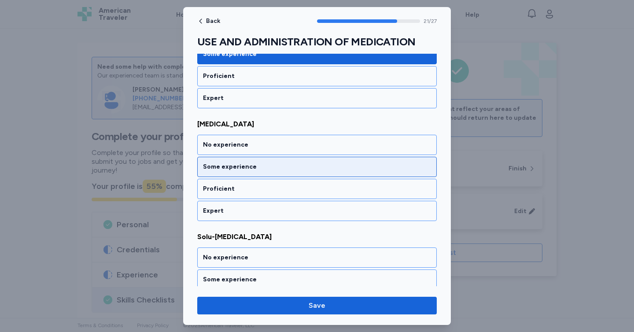
click at [242, 169] on div "Some experience" at bounding box center [317, 167] width 228 height 9
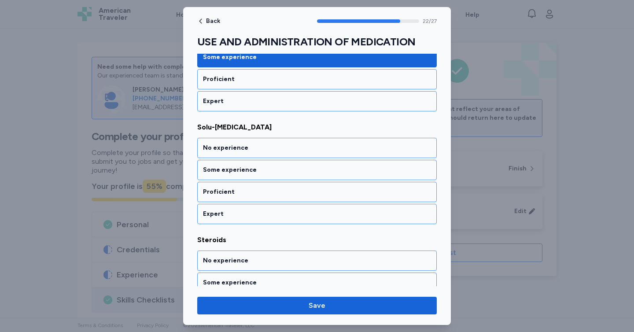
scroll to position [2545, 0]
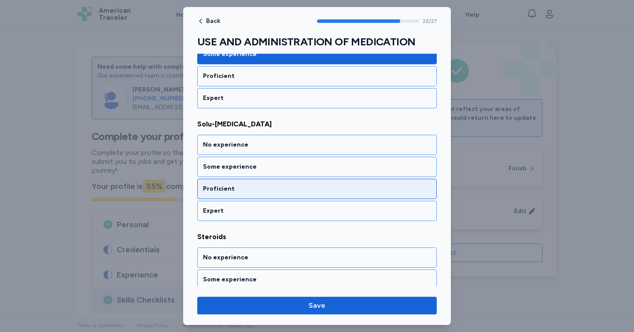
click at [256, 189] on div "Proficient" at bounding box center [317, 189] width 228 height 9
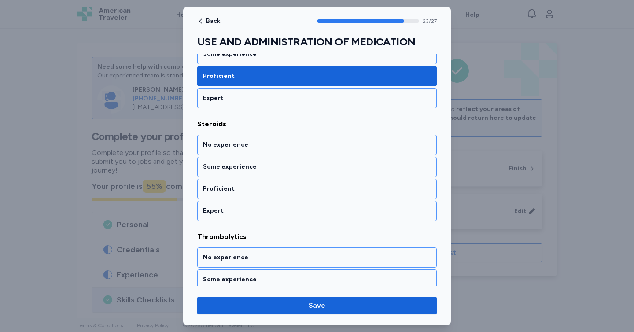
click at [256, 189] on div "Proficient" at bounding box center [317, 189] width 228 height 9
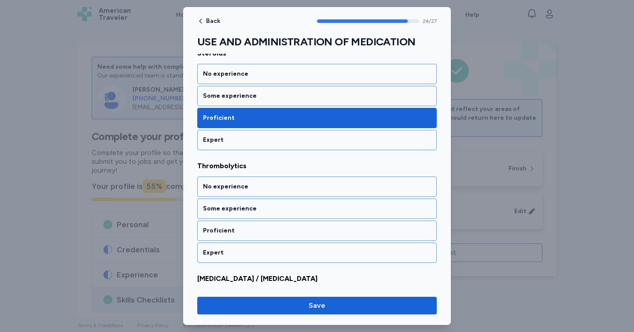
scroll to position [2770, 0]
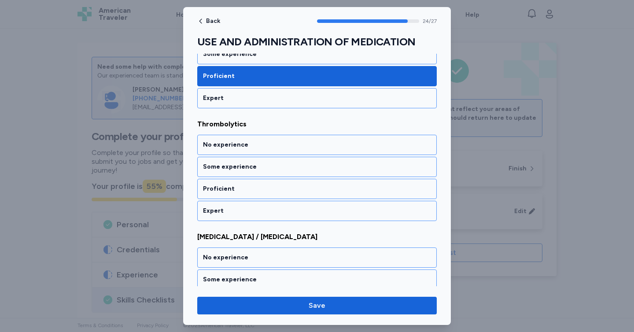
click at [256, 189] on div "Proficient" at bounding box center [317, 189] width 228 height 9
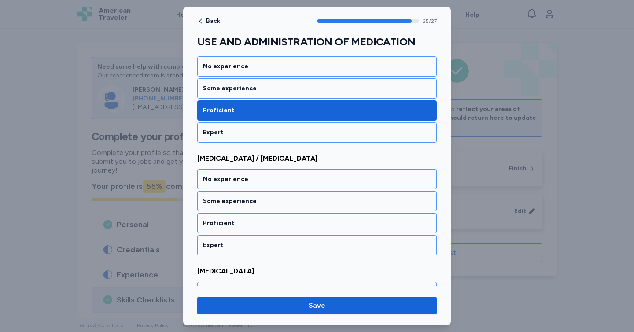
scroll to position [2883, 0]
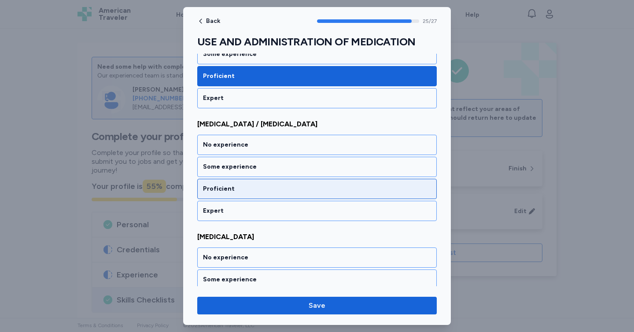
click at [257, 183] on div "Proficient" at bounding box center [317, 189] width 240 height 20
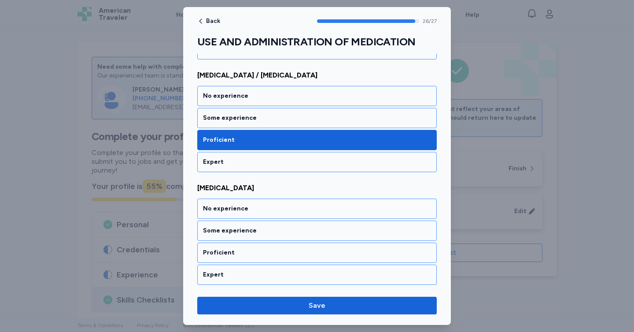
scroll to position [2933, 0]
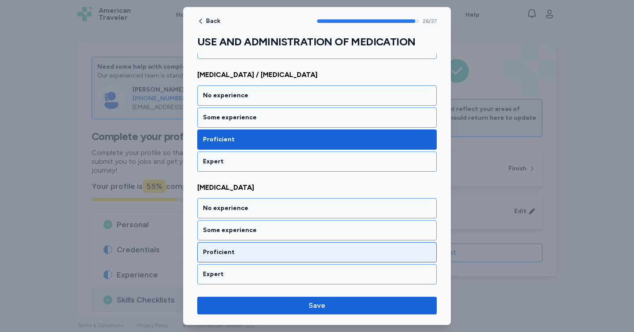
click at [268, 247] on div "Proficient" at bounding box center [317, 252] width 240 height 20
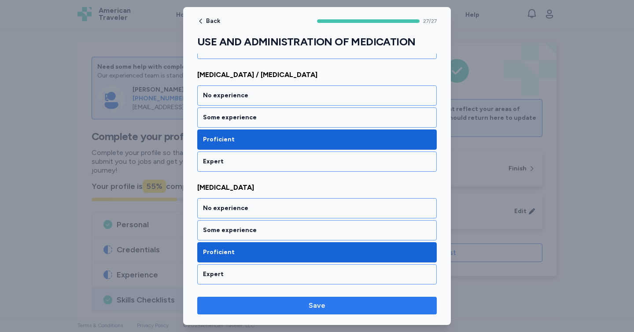
click at [300, 306] on span "Save" at bounding box center [317, 305] width 226 height 11
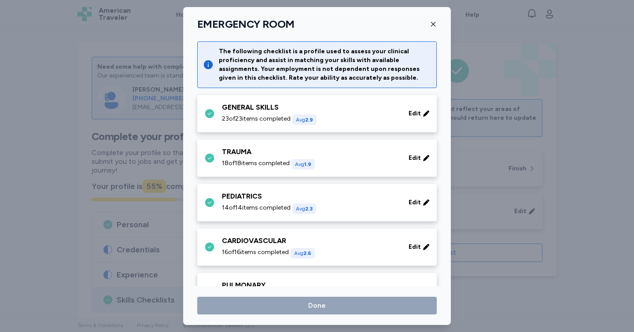
scroll to position [563, 0]
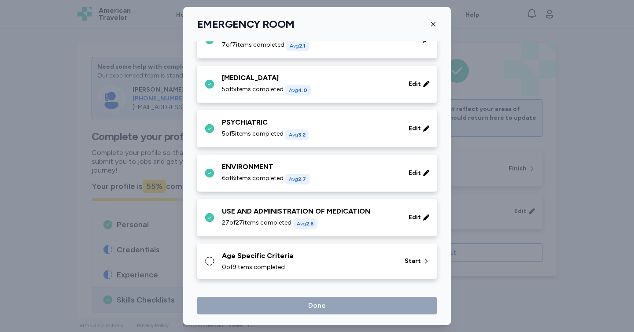
click at [315, 259] on div "Age Specific Criteria" at bounding box center [308, 256] width 172 height 11
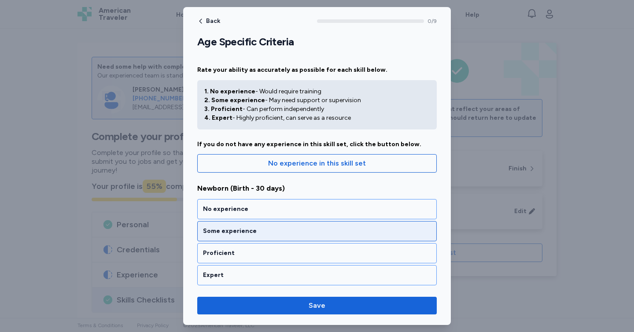
click at [293, 233] on div "Some experience" at bounding box center [317, 231] width 228 height 9
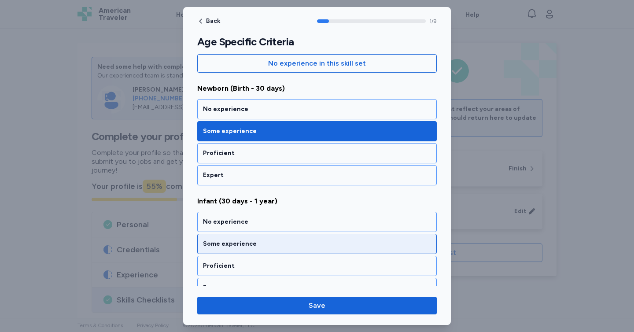
scroll to position [104, 0]
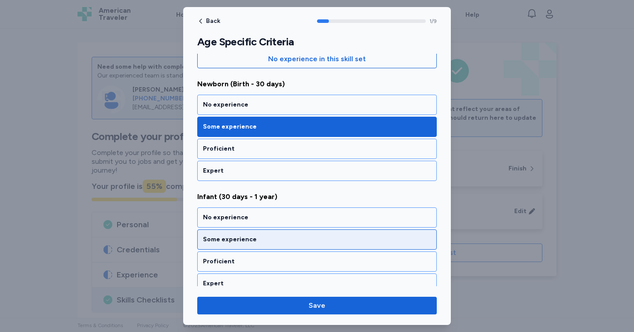
click at [243, 245] on div "Some experience" at bounding box center [317, 239] width 240 height 20
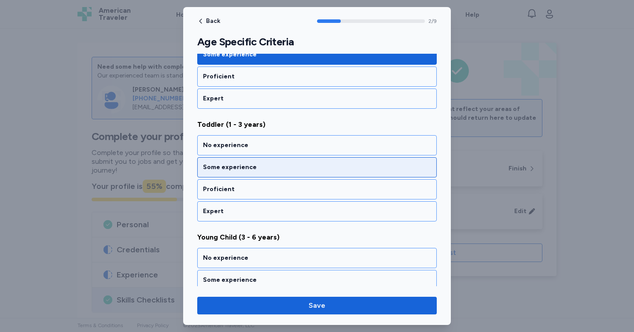
scroll to position [290, 0]
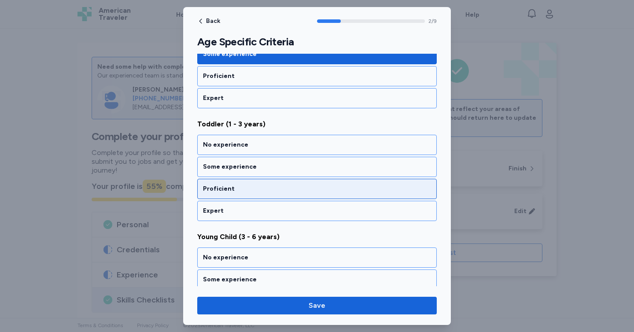
click at [254, 183] on div "Proficient" at bounding box center [317, 189] width 240 height 20
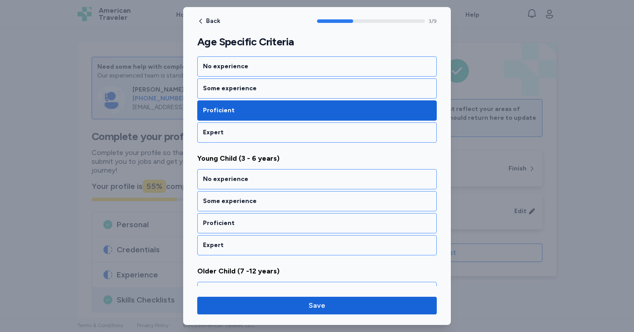
scroll to position [403, 0]
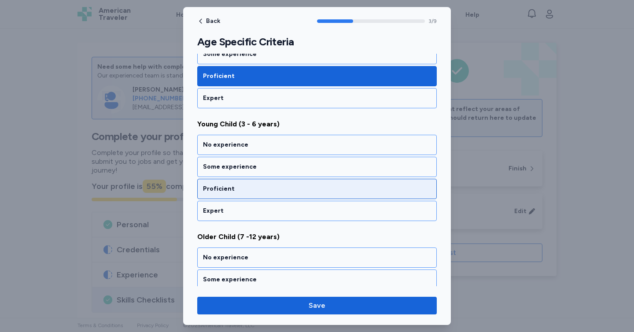
click at [261, 180] on div "Proficient" at bounding box center [317, 189] width 240 height 20
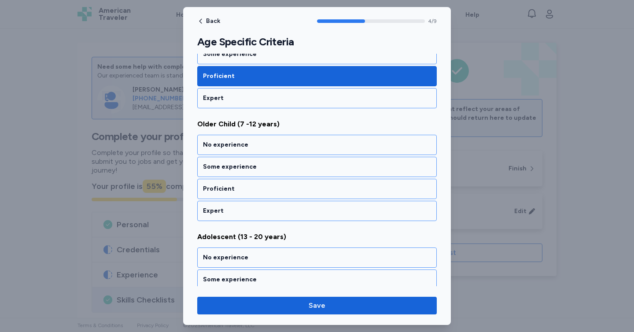
click at [261, 180] on div "Proficient" at bounding box center [317, 189] width 240 height 20
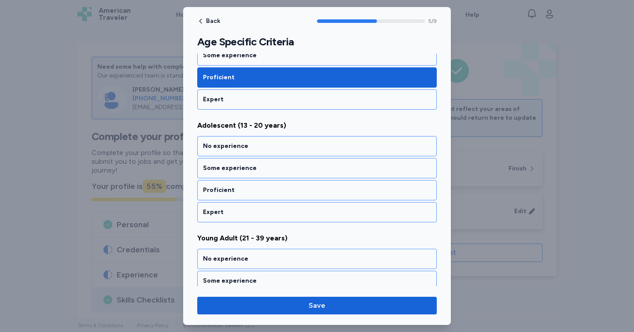
scroll to position [628, 0]
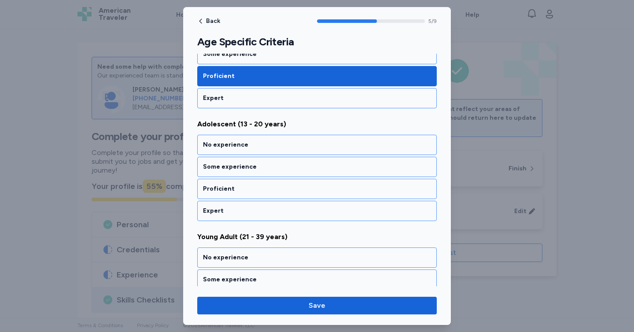
click at [261, 180] on div "Proficient" at bounding box center [317, 189] width 240 height 20
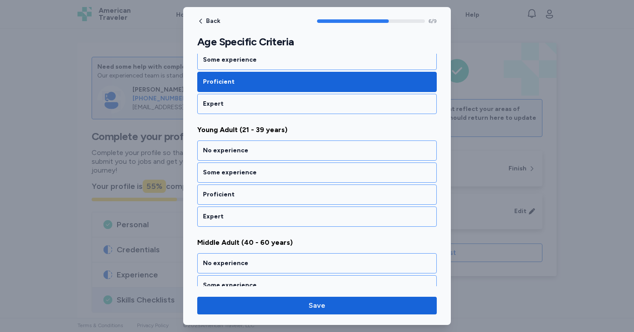
scroll to position [741, 0]
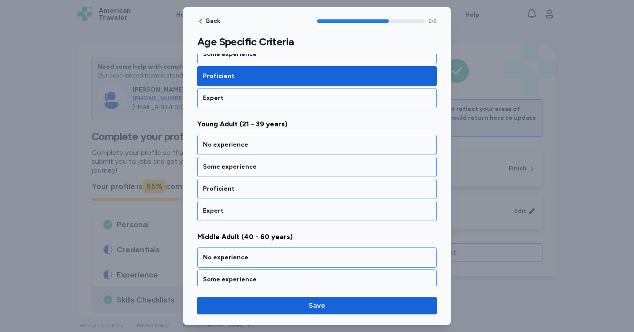
click at [261, 180] on div "Proficient" at bounding box center [317, 189] width 240 height 20
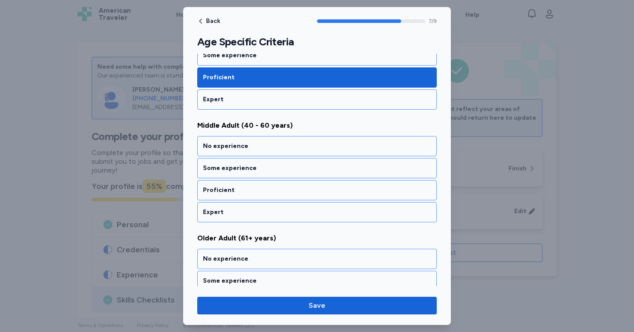
scroll to position [854, 0]
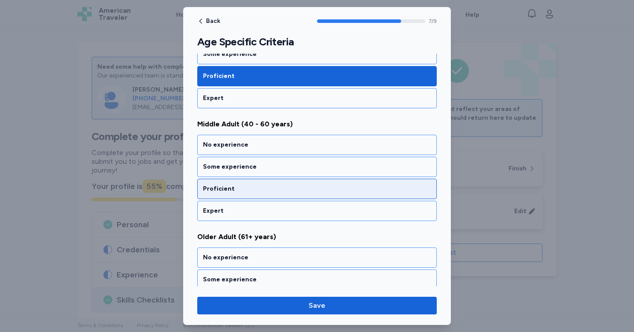
click at [263, 191] on div "Proficient" at bounding box center [317, 189] width 228 height 9
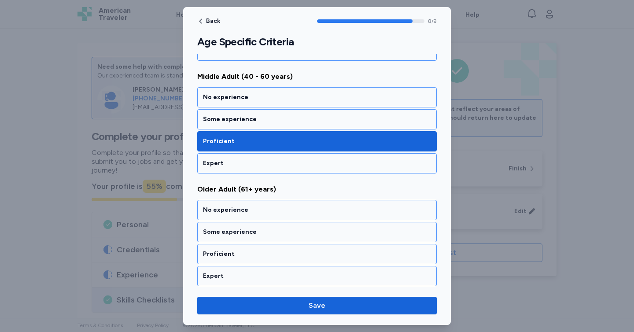
scroll to position [903, 0]
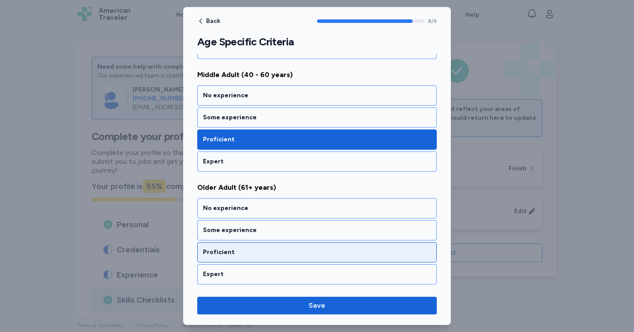
click at [263, 254] on div "Proficient" at bounding box center [317, 252] width 228 height 9
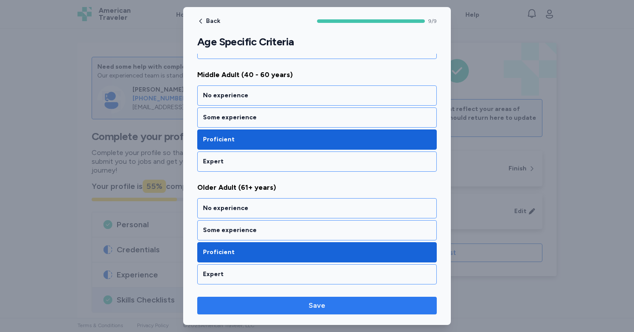
click at [274, 307] on span "Save" at bounding box center [317, 305] width 226 height 11
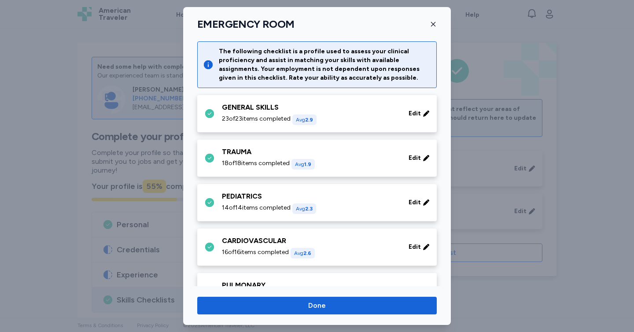
scroll to position [563, 0]
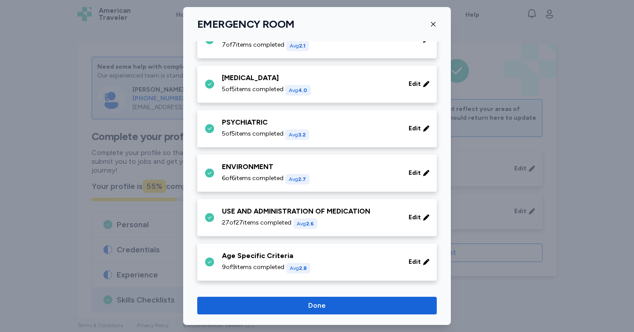
click at [274, 307] on span "Done" at bounding box center [317, 305] width 226 height 11
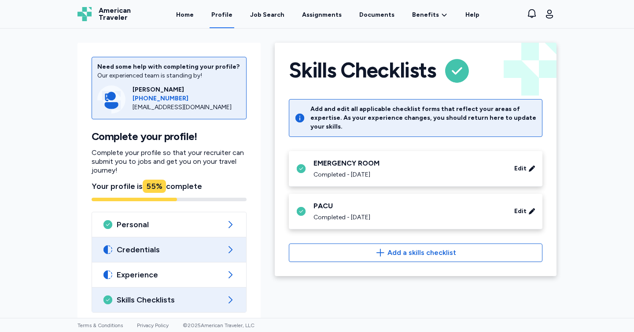
click at [196, 246] on span "Credentials" at bounding box center [169, 249] width 105 height 11
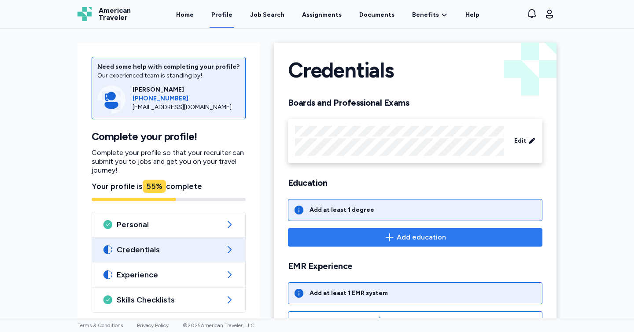
click at [338, 233] on span "Add education" at bounding box center [416, 237] width 240 height 11
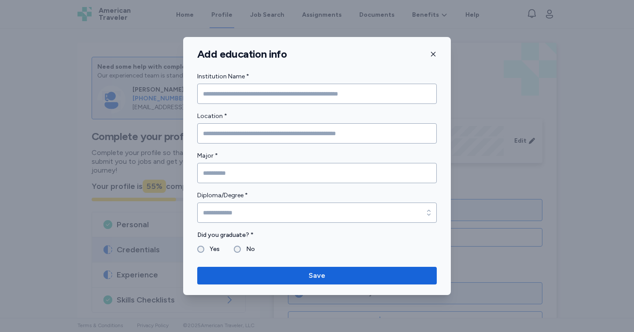
click at [433, 55] on icon "button" at bounding box center [433, 54] width 4 height 4
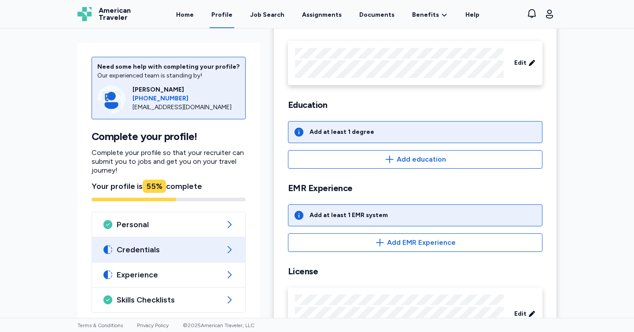
scroll to position [19, 0]
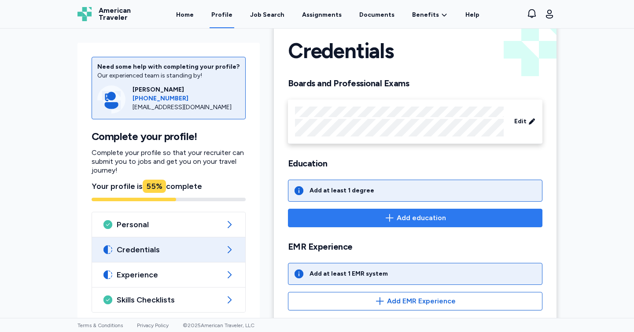
click at [409, 218] on span "Add education" at bounding box center [421, 218] width 49 height 11
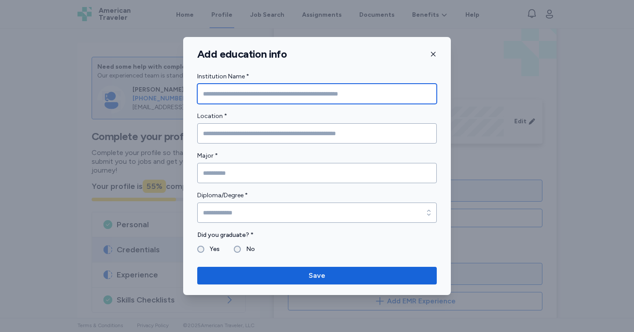
click at [226, 88] on input "Institution Name *" at bounding box center [317, 94] width 240 height 20
type input "**********"
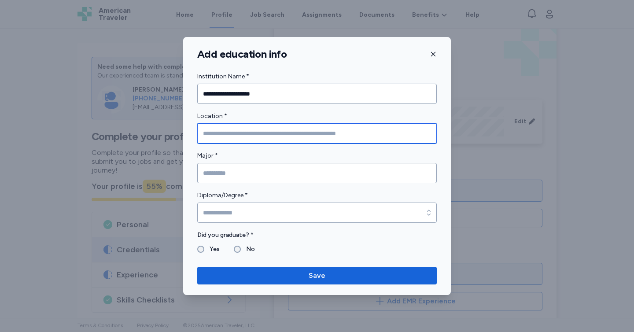
click at [242, 130] on input "Location *" at bounding box center [317, 133] width 240 height 20
type input "**********"
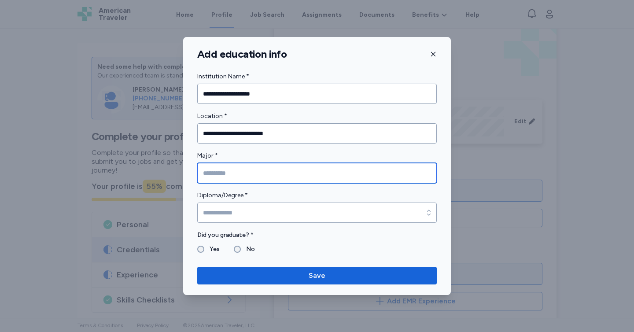
click at [222, 174] on input "Major *" at bounding box center [317, 173] width 240 height 20
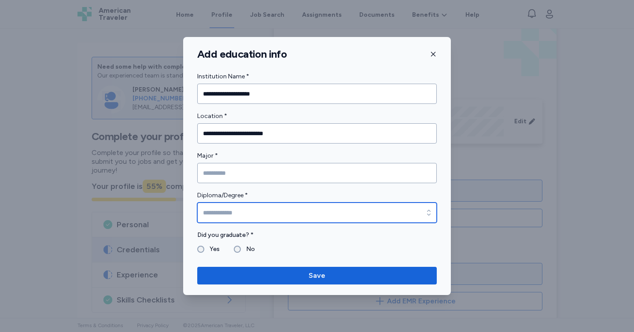
click at [240, 214] on input "Diploma/Degree *" at bounding box center [317, 213] width 240 height 20
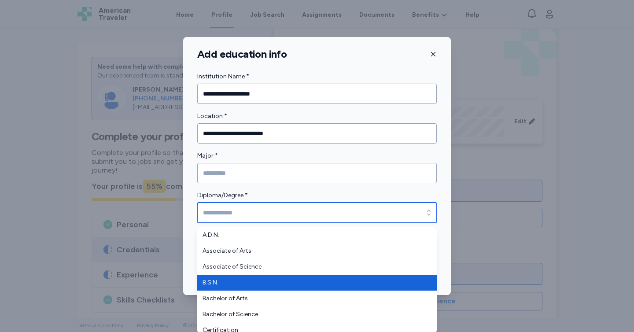
type input "******"
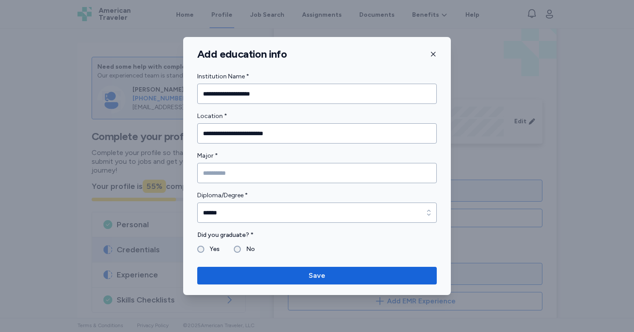
click at [241, 186] on form "**********" at bounding box center [317, 162] width 240 height 183
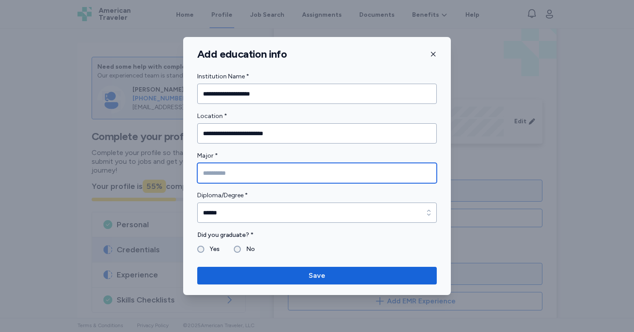
click at [240, 174] on input "Major *" at bounding box center [317, 173] width 240 height 20
type input "**********"
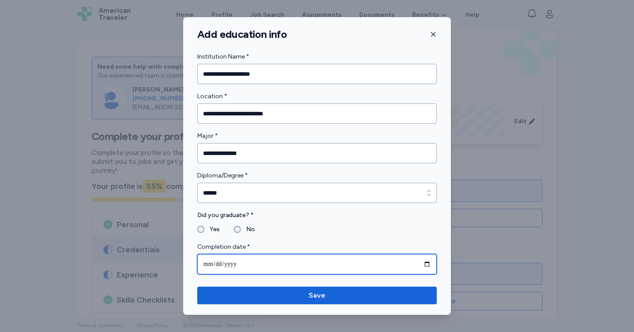
click at [429, 261] on input "date" at bounding box center [317, 264] width 240 height 20
type input "**********"
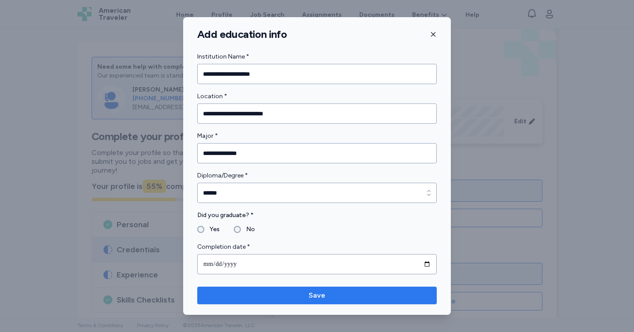
click at [358, 291] on span "Save" at bounding box center [317, 295] width 226 height 11
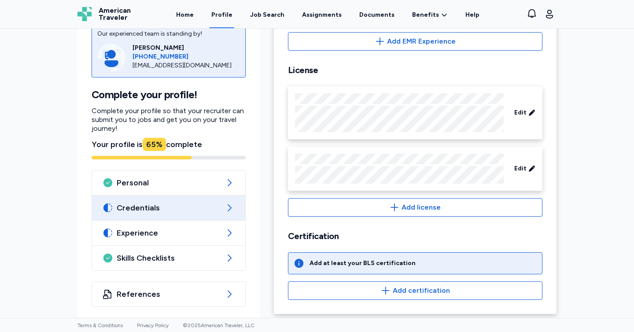
scroll to position [322, 0]
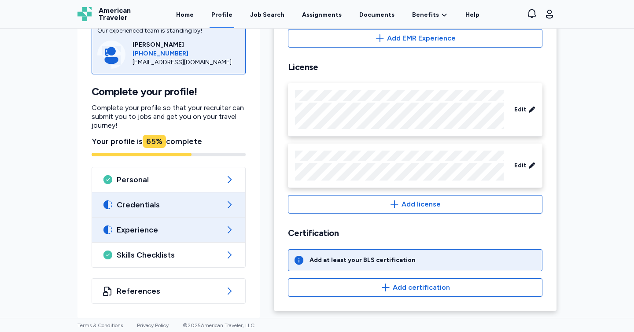
click at [173, 233] on span "Experience" at bounding box center [169, 230] width 104 height 11
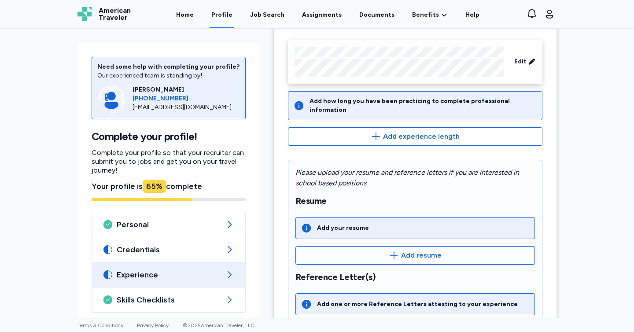
scroll to position [87, 0]
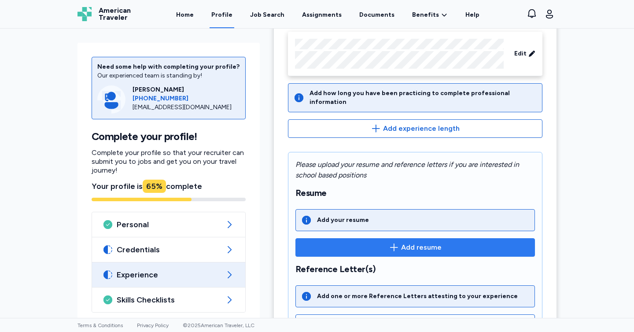
click at [362, 244] on span "Add resume" at bounding box center [415, 247] width 225 height 11
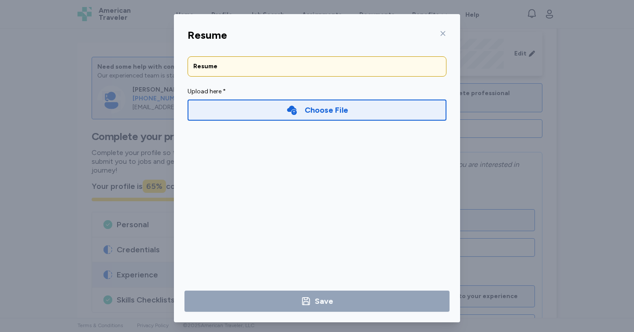
click at [287, 109] on icon at bounding box center [292, 110] width 10 height 9
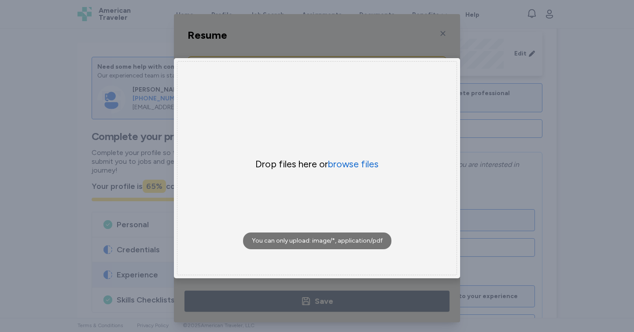
click at [76, 212] on div "Resume Resume Upload here * Choose File × Drop your files here Drop files here …" at bounding box center [317, 168] width 634 height 337
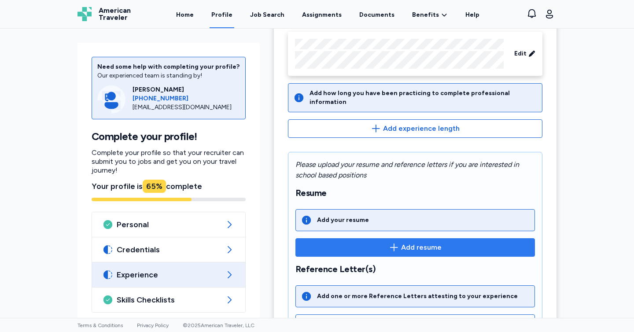
click at [359, 242] on span "Add resume" at bounding box center [415, 247] width 225 height 11
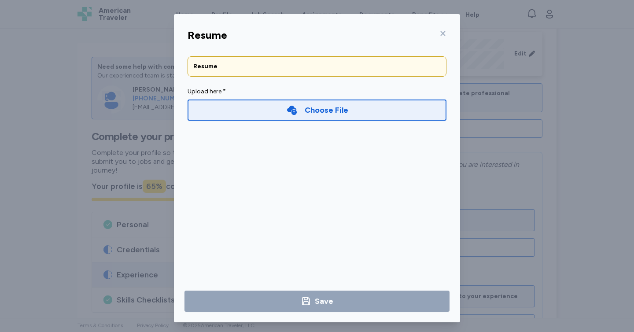
click at [265, 108] on div "Choose File" at bounding box center [317, 110] width 259 height 21
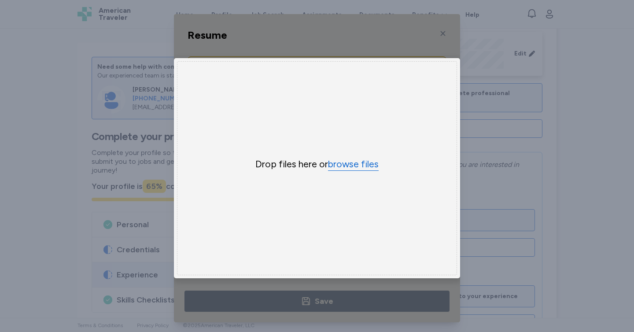
click at [349, 163] on button "browse files" at bounding box center [353, 164] width 51 height 13
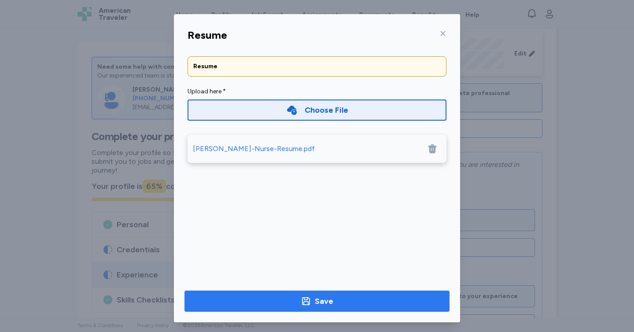
click at [306, 301] on icon "button" at bounding box center [306, 301] width 11 height 11
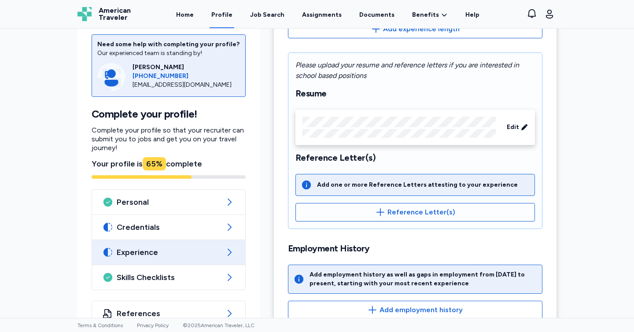
scroll to position [202, 0]
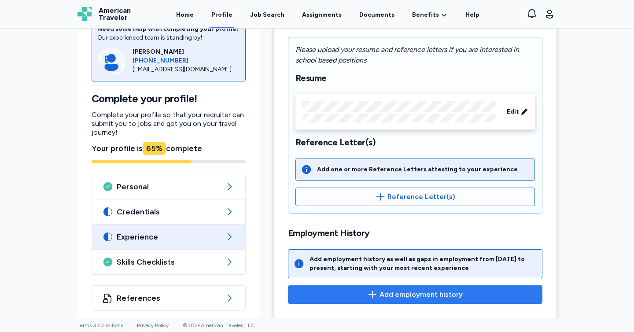
click at [461, 289] on span "Add employment history" at bounding box center [416, 294] width 240 height 11
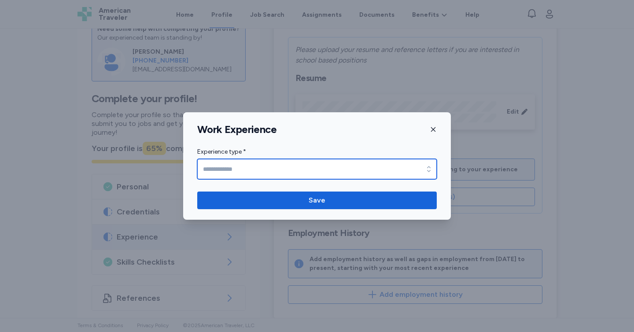
click at [423, 170] on div "button" at bounding box center [429, 169] width 16 height 20
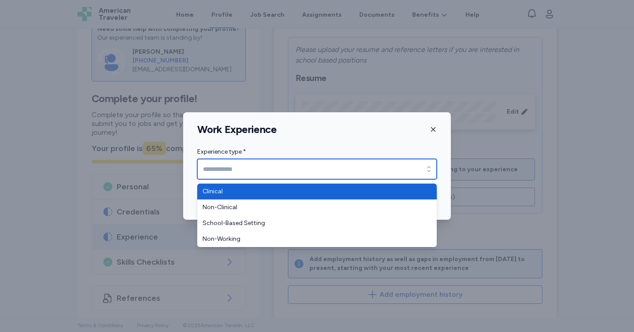
type input "********"
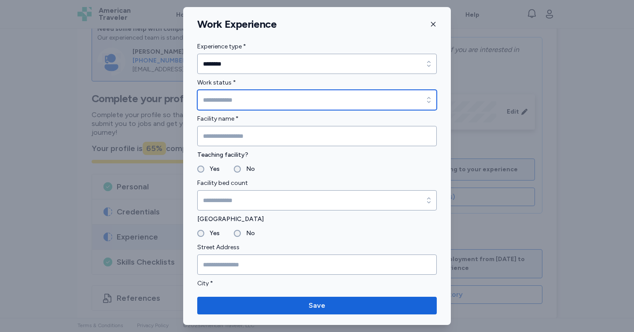
click at [425, 97] on icon "button" at bounding box center [429, 100] width 9 height 9
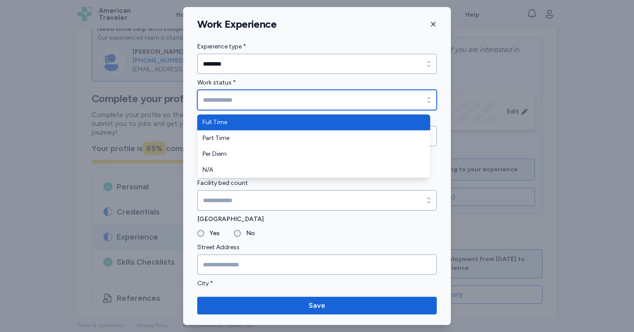
type input "*********"
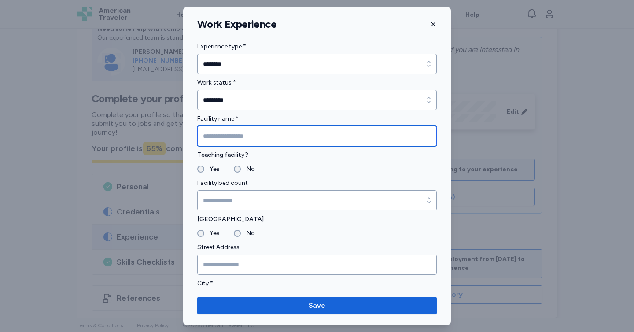
click at [334, 141] on input "Facility name *" at bounding box center [317, 136] width 240 height 20
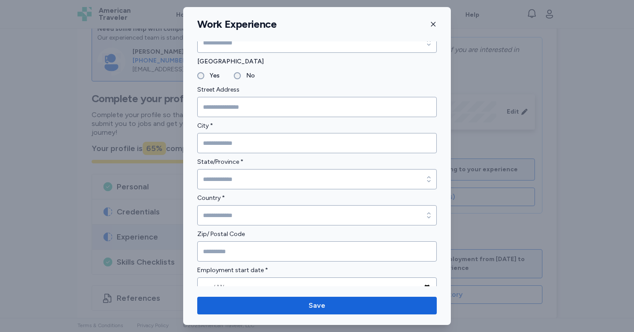
scroll to position [0, 0]
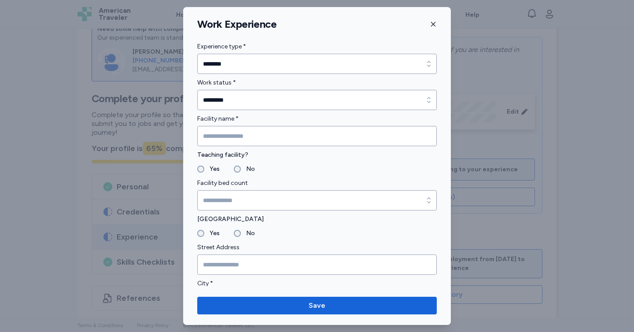
click at [436, 21] on icon "button" at bounding box center [433, 24] width 7 height 7
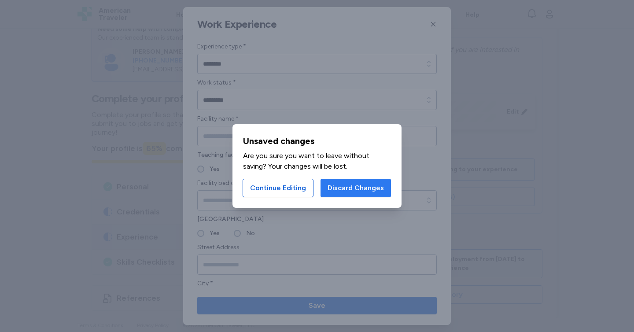
click at [347, 192] on span "Discard Changes" at bounding box center [356, 188] width 56 height 11
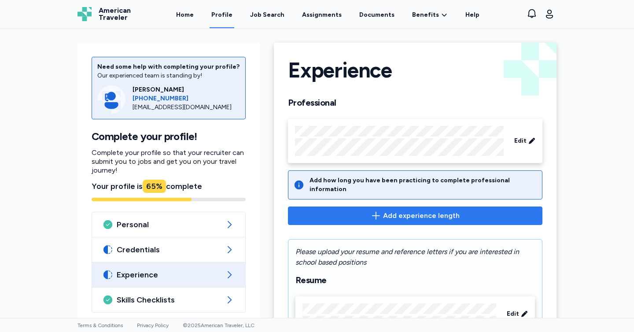
click at [413, 211] on span "Add experience length" at bounding box center [421, 216] width 77 height 11
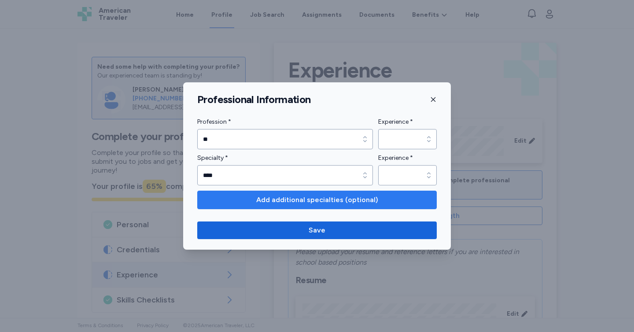
click at [332, 201] on span "Add additional specialties (optional)" at bounding box center [317, 200] width 122 height 11
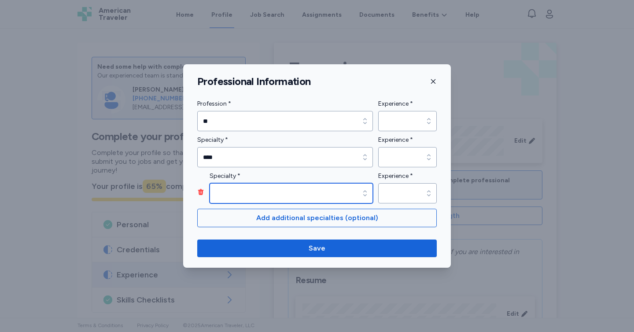
click at [368, 192] on icon "button" at bounding box center [365, 193] width 9 height 9
type input "********"
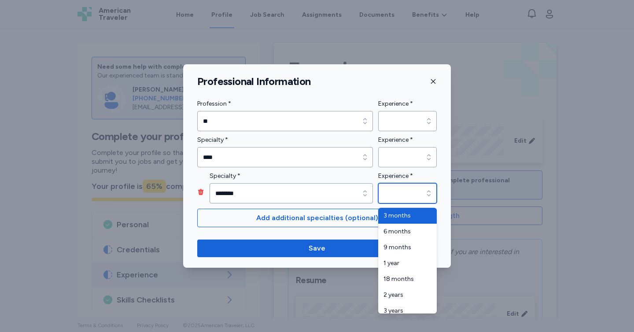
click at [426, 196] on icon "button" at bounding box center [429, 193] width 9 height 9
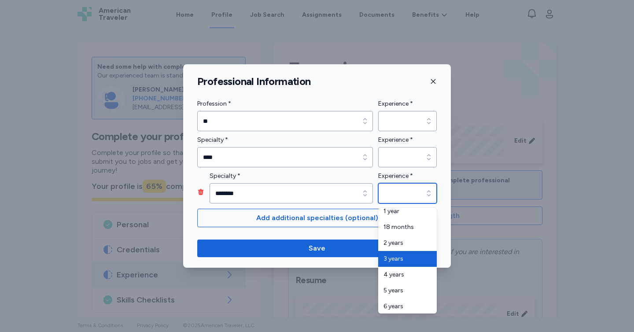
type input "*******"
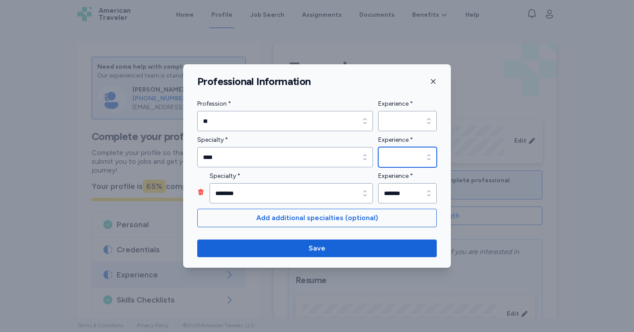
click at [420, 161] on input "Experience *" at bounding box center [407, 157] width 59 height 20
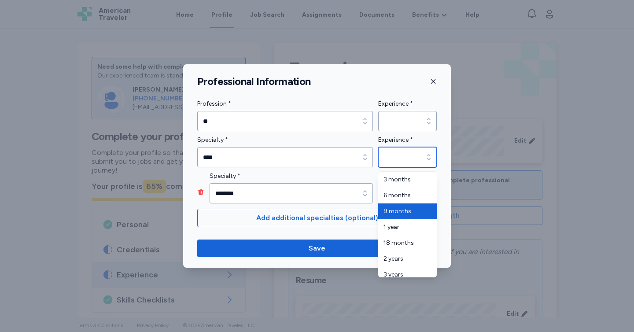
type input "********"
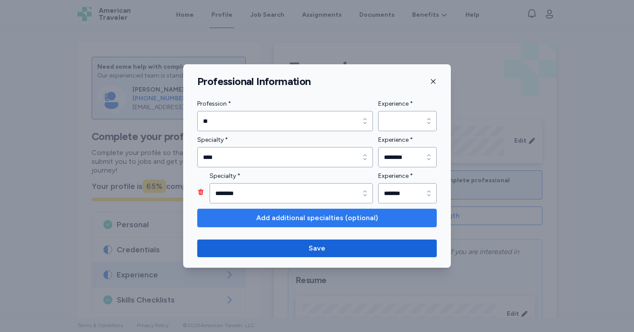
click at [351, 218] on span "Add additional specialties (optional)" at bounding box center [317, 218] width 122 height 11
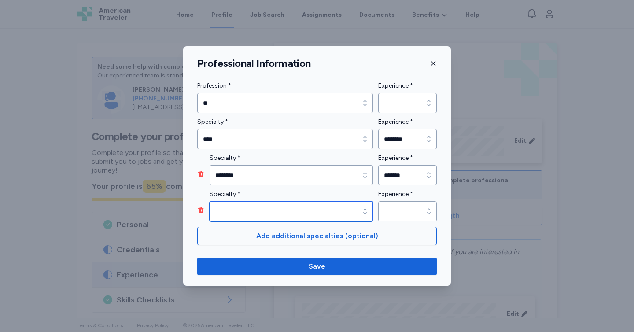
click at [365, 211] on icon "button" at bounding box center [365, 211] width 9 height 9
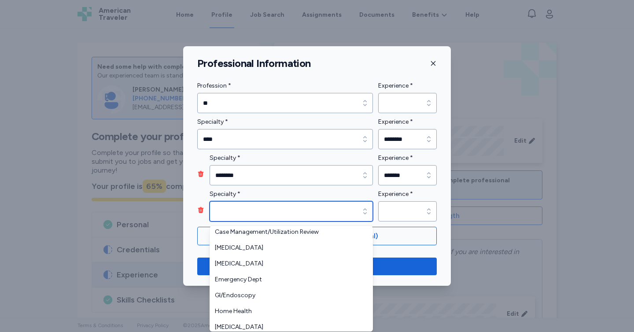
scroll to position [13, 0]
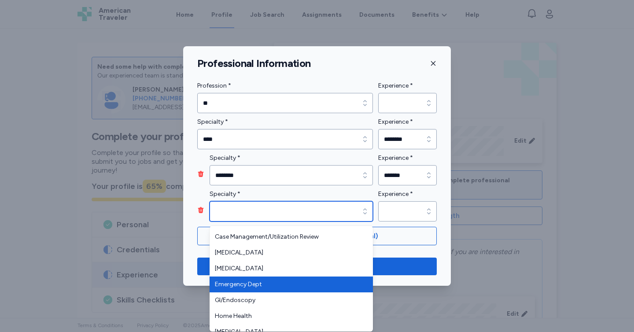
type input "**********"
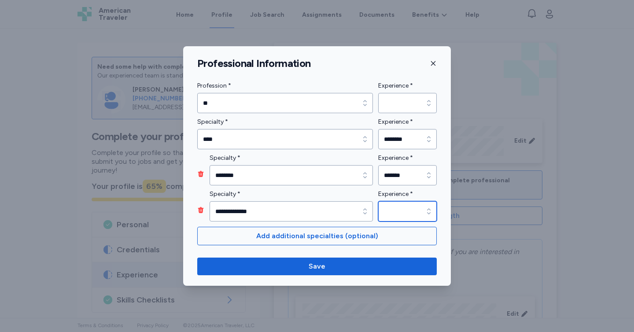
click at [431, 213] on icon "button" at bounding box center [429, 211] width 9 height 9
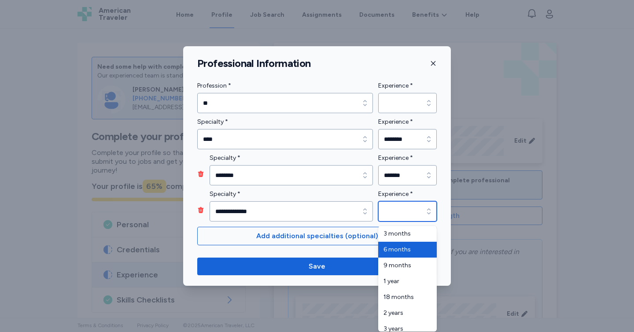
type input "********"
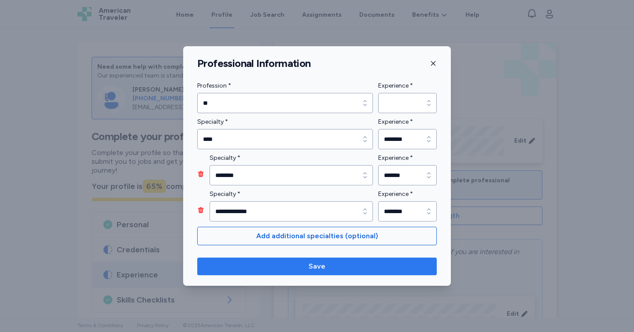
click at [392, 270] on span "Save" at bounding box center [317, 266] width 226 height 11
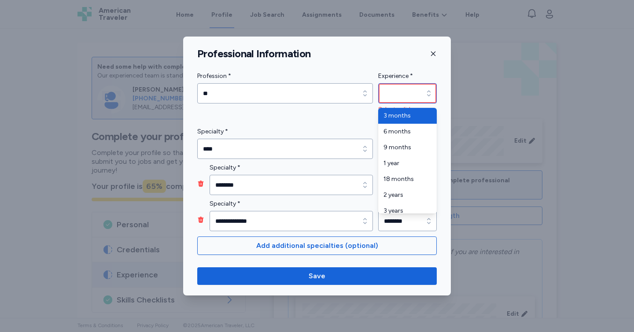
click at [429, 93] on icon "button" at bounding box center [429, 93] width 9 height 9
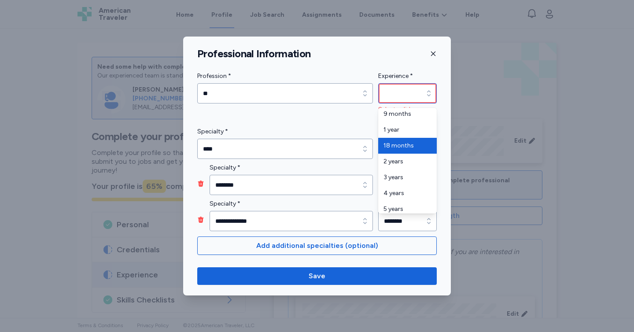
scroll to position [34, 0]
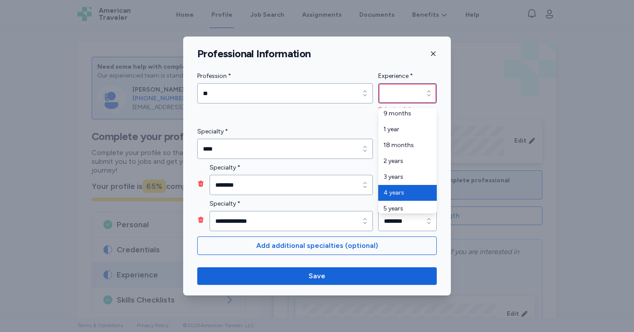
type input "*******"
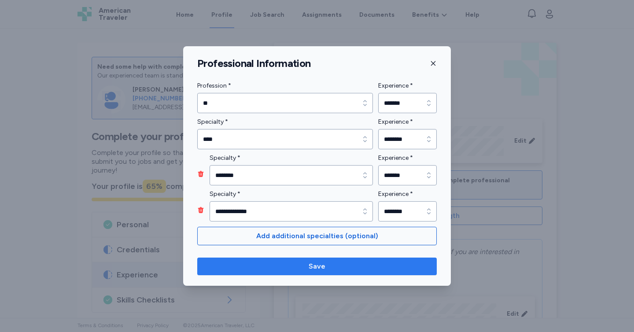
click at [399, 271] on span "Save" at bounding box center [317, 266] width 226 height 11
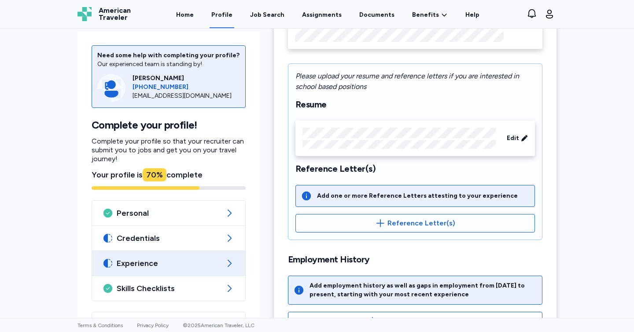
scroll to position [165, 0]
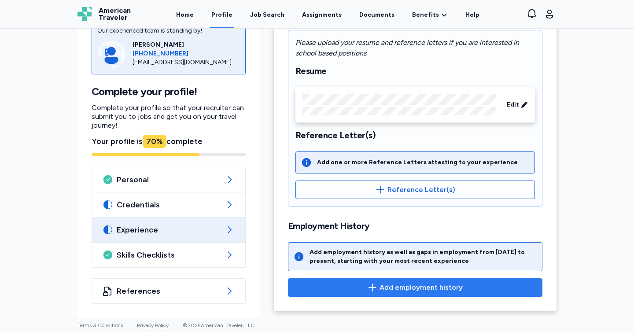
click at [387, 289] on span "Add employment history" at bounding box center [421, 287] width 83 height 11
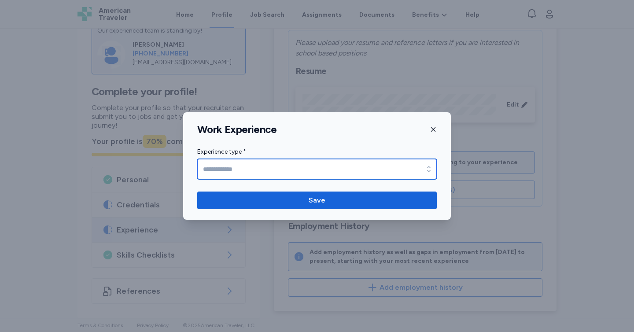
click at [418, 166] on input "Experience type *" at bounding box center [317, 169] width 240 height 20
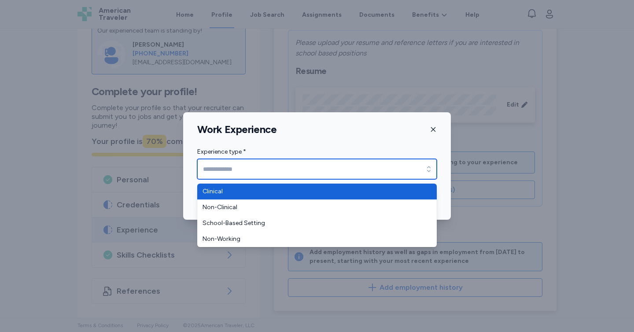
type input "********"
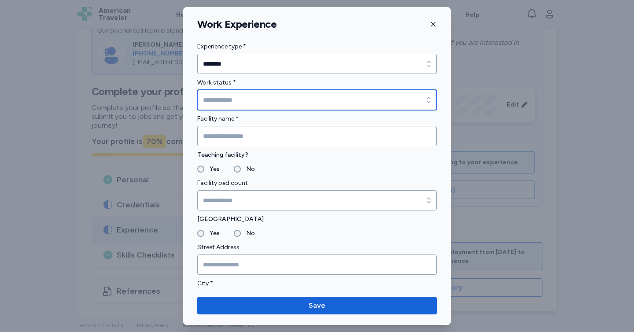
click at [269, 101] on input "Work status *" at bounding box center [317, 100] width 240 height 20
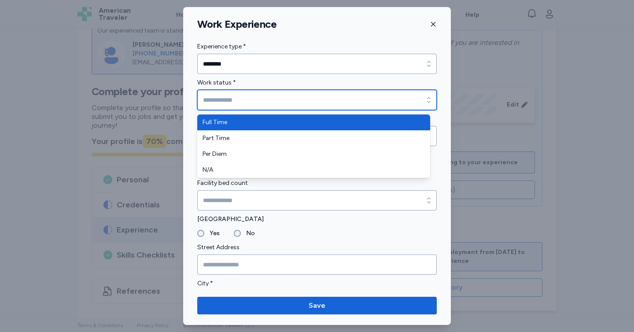
type input "*********"
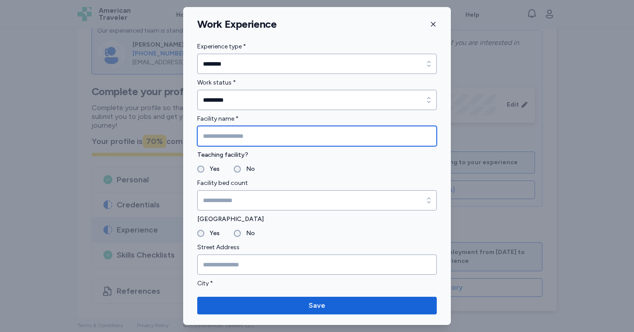
click at [254, 140] on input "Facility name *" at bounding box center [317, 136] width 240 height 20
type input "**********"
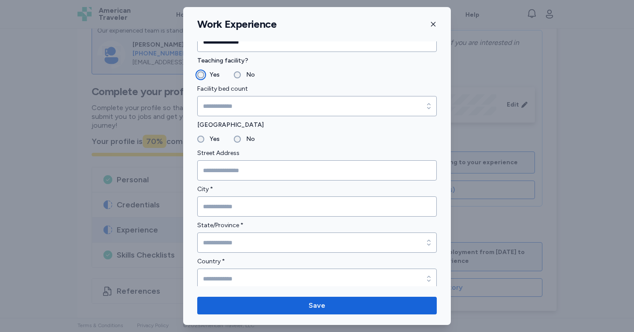
scroll to position [98, 0]
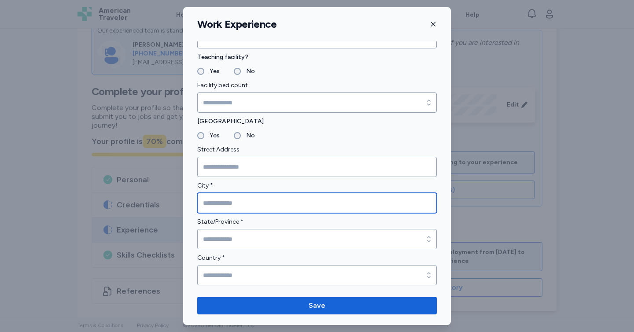
click at [235, 202] on input "City *" at bounding box center [317, 203] width 240 height 20
type input "******"
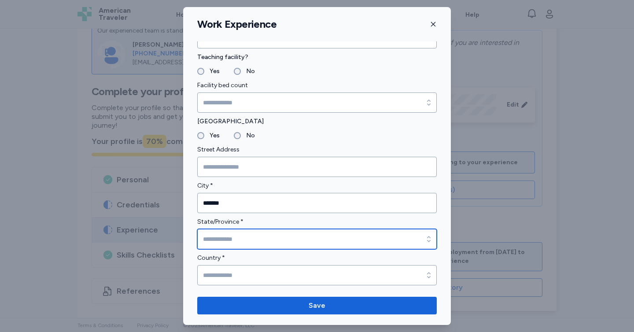
click at [237, 236] on input "State/Province *" at bounding box center [317, 239] width 240 height 20
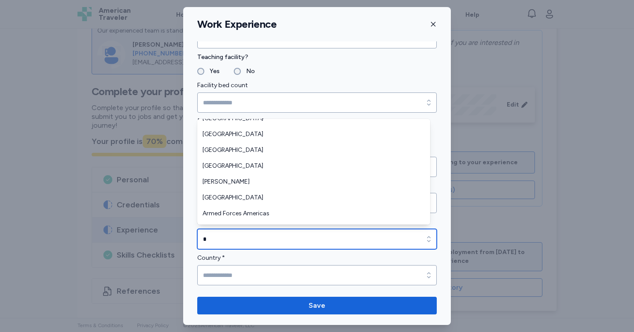
scroll to position [426, 0]
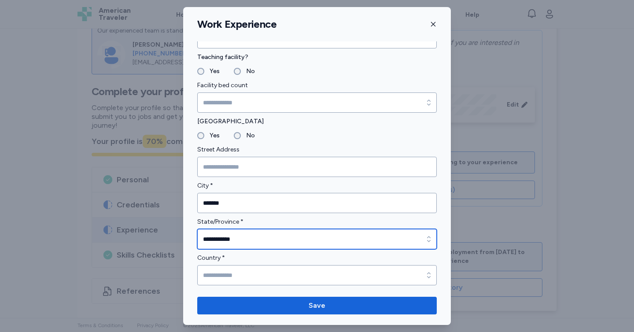
type input "**********"
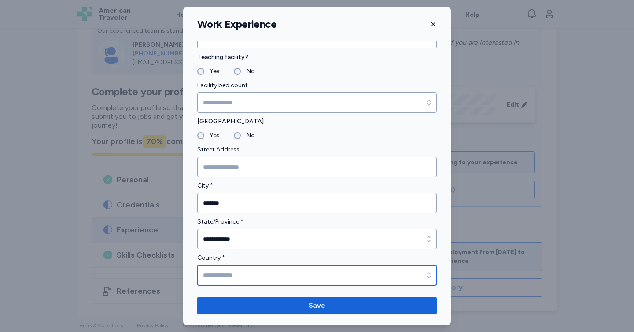
click at [255, 278] on input "Country *" at bounding box center [317, 275] width 240 height 20
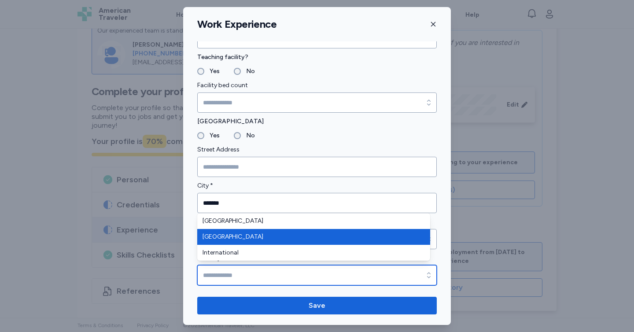
type input "******"
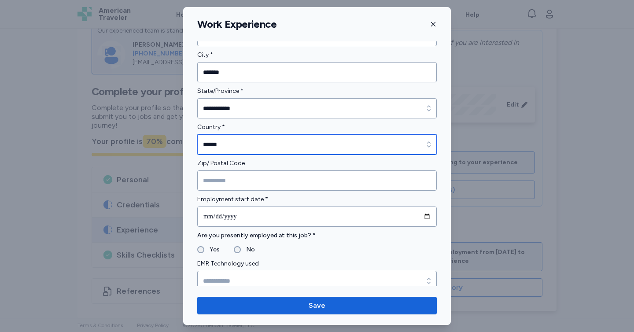
scroll to position [229, 0]
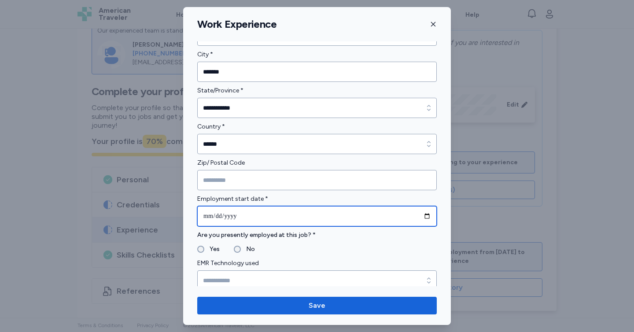
click at [421, 215] on input "date" at bounding box center [317, 216] width 240 height 20
type input "**********"
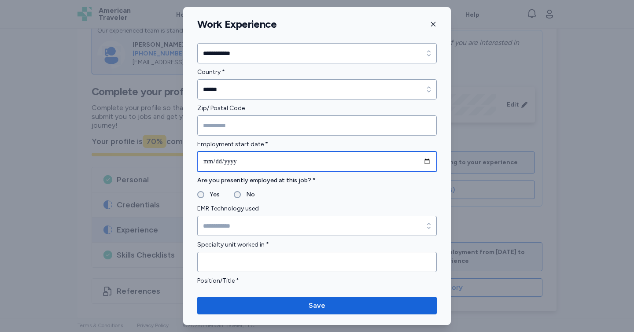
scroll to position [284, 0]
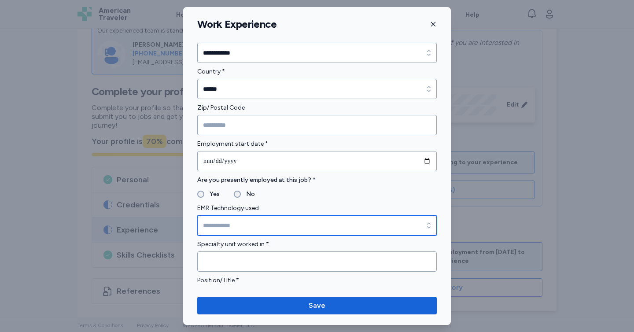
click at [421, 226] on div "button" at bounding box center [429, 225] width 16 height 20
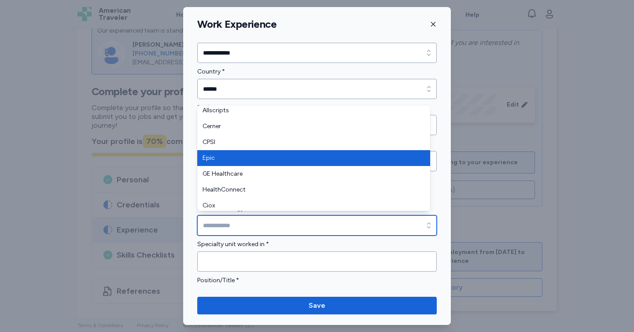
scroll to position [0, 0]
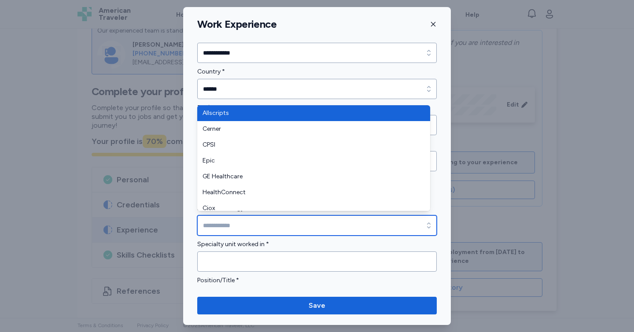
type input "**********"
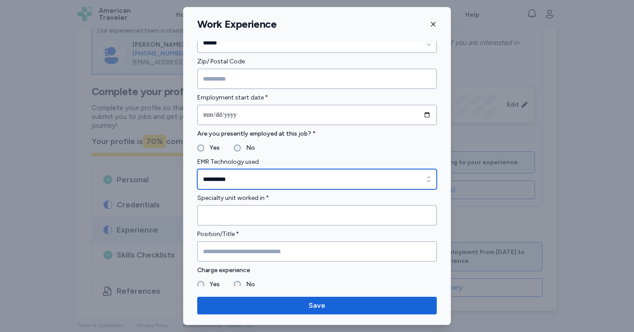
scroll to position [336, 0]
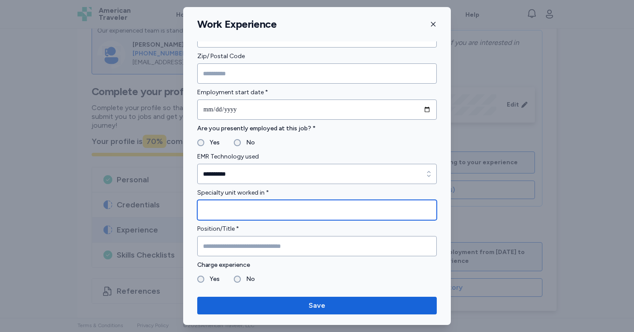
click at [305, 209] on input "Specialty unit worked in *" at bounding box center [317, 210] width 240 height 20
type input "********"
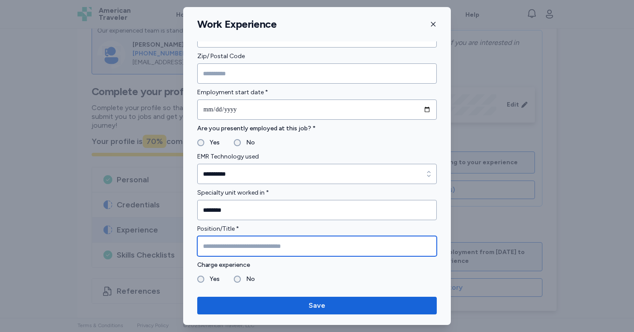
click at [297, 246] on input "Position/Title *" at bounding box center [317, 246] width 240 height 20
type input "**"
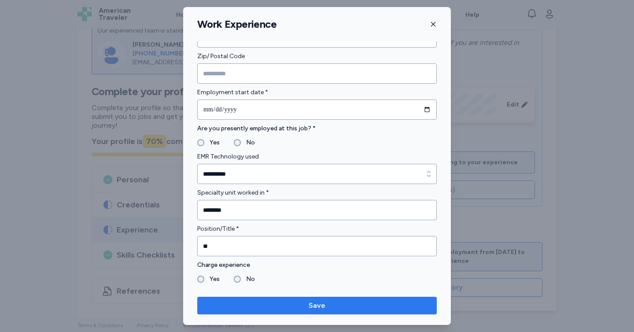
click at [243, 300] on button "Save" at bounding box center [317, 306] width 240 height 18
click at [256, 304] on span "Save" at bounding box center [317, 305] width 226 height 11
click at [344, 307] on span "Save" at bounding box center [317, 305] width 226 height 11
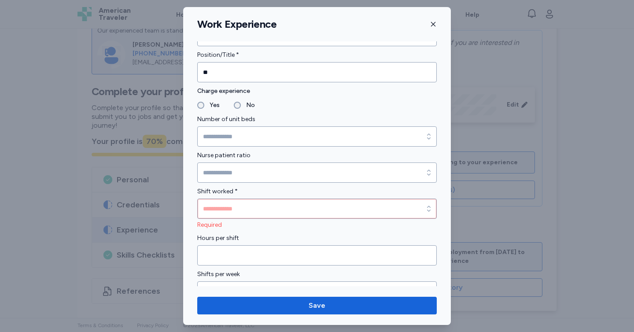
scroll to position [511, 0]
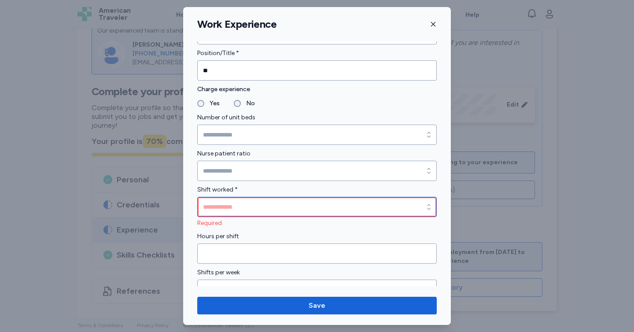
click at [425, 207] on icon "button" at bounding box center [429, 207] width 9 height 9
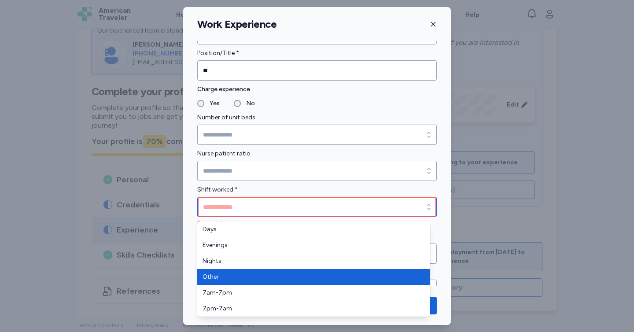
type input "*****"
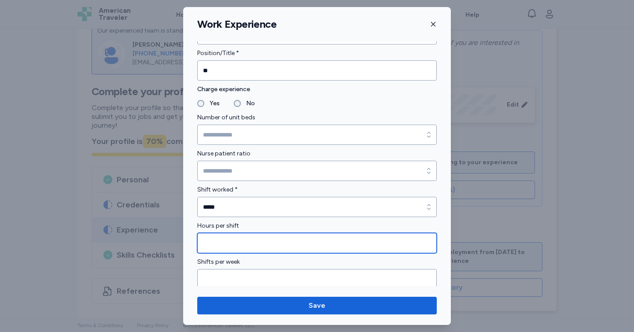
click at [228, 241] on input "Hours per shift" at bounding box center [317, 243] width 240 height 20
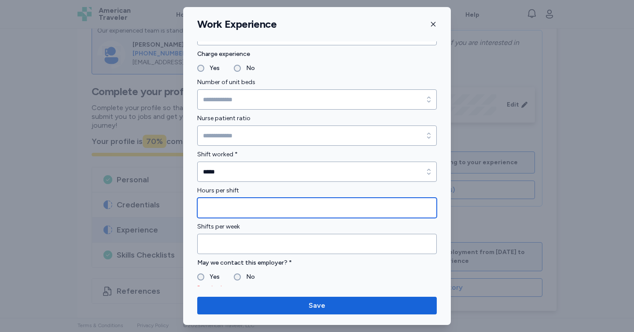
scroll to position [549, 0]
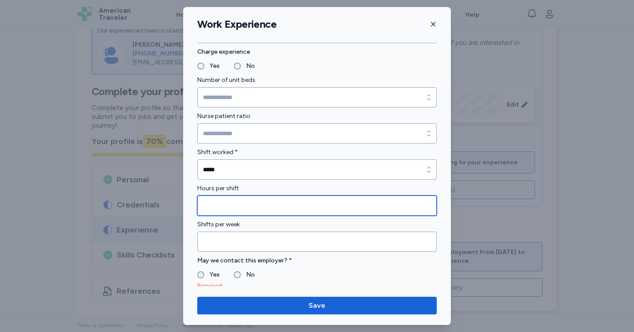
type input "*"
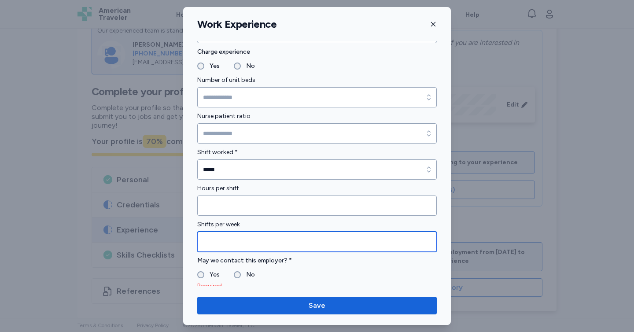
click at [218, 246] on input "Shifts per week" at bounding box center [317, 242] width 240 height 20
type input "*"
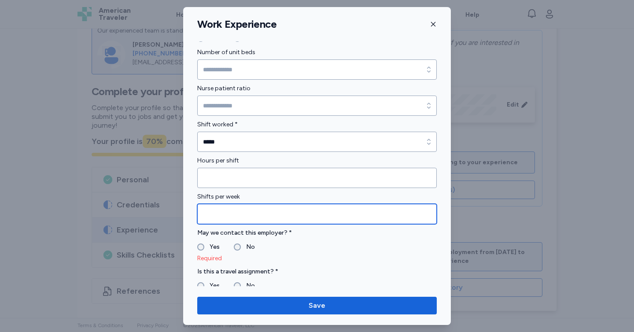
scroll to position [581, 0]
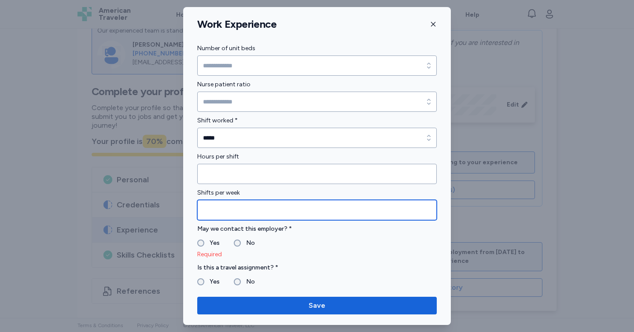
type input "**"
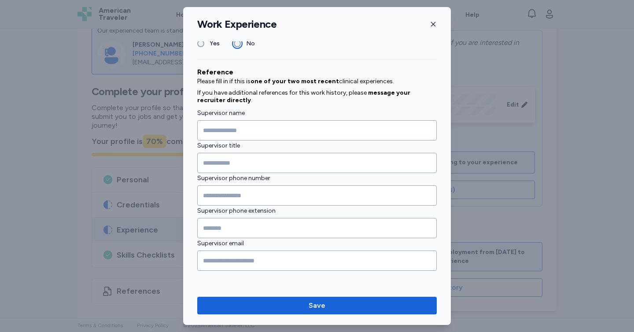
scroll to position [808, 0]
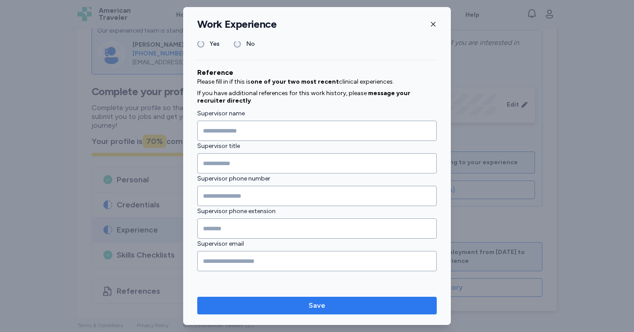
click at [317, 305] on span "Save" at bounding box center [317, 305] width 17 height 11
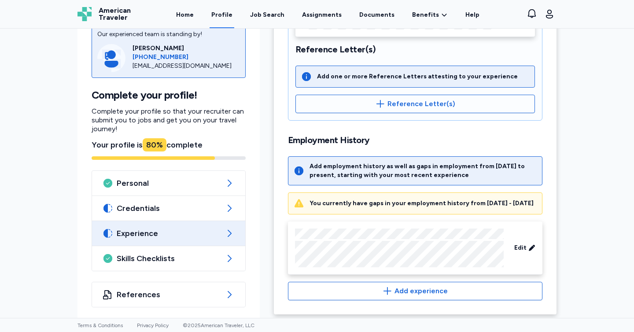
scroll to position [262, 0]
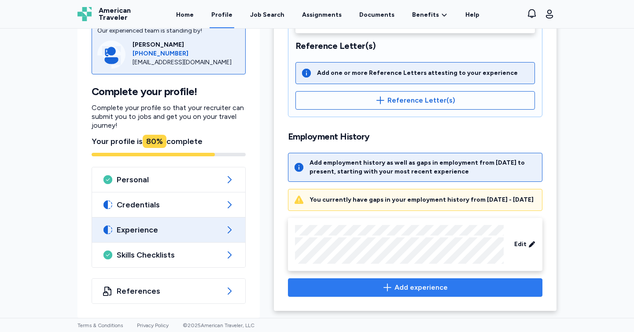
click at [376, 290] on span "Add experience" at bounding box center [416, 287] width 240 height 11
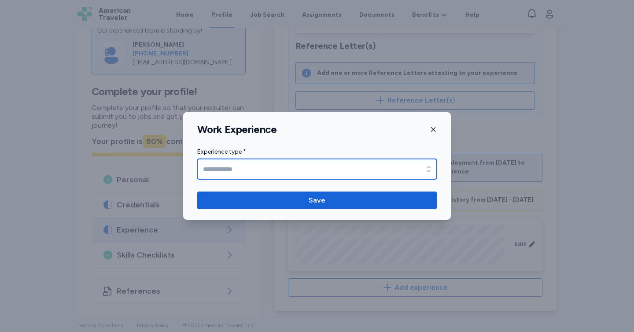
click at [297, 162] on input "Experience type *" at bounding box center [317, 169] width 240 height 20
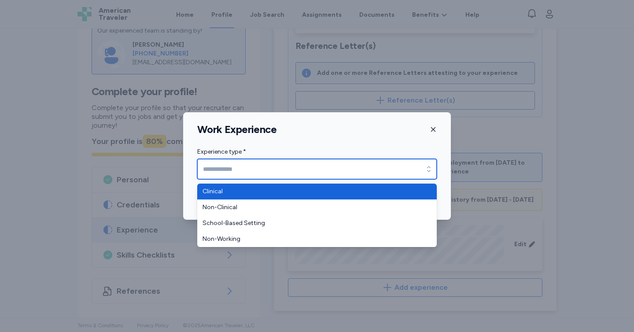
type input "********"
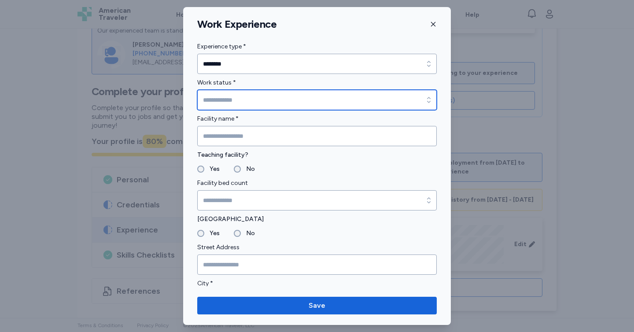
click at [234, 98] on input "Work status *" at bounding box center [317, 100] width 240 height 20
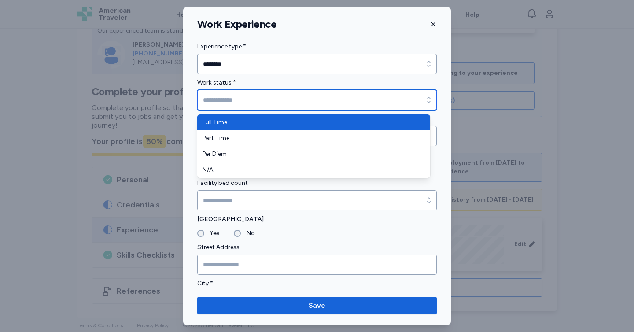
type input "*********"
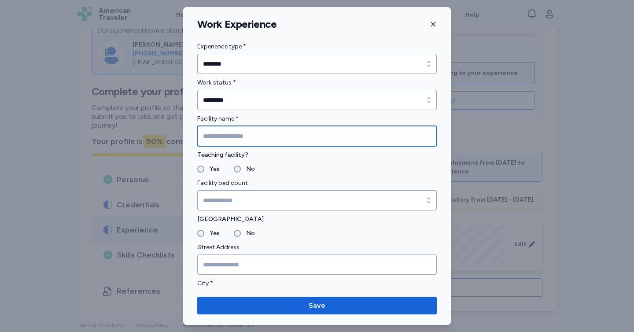
click at [228, 132] on input "Facility name *" at bounding box center [317, 136] width 240 height 20
type input "**********"
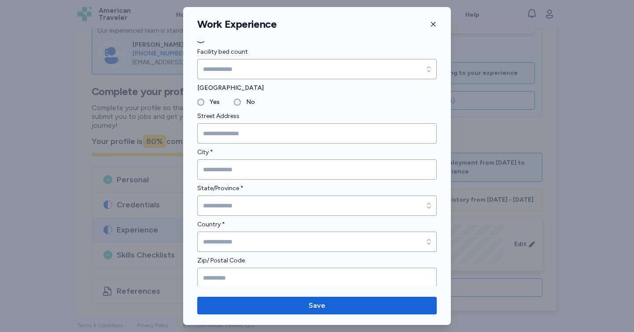
scroll to position [133, 0]
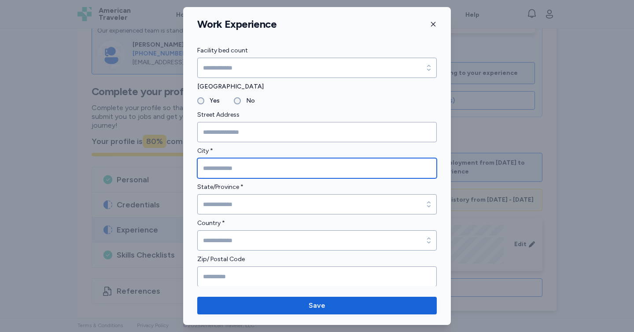
click at [215, 165] on input "City *" at bounding box center [317, 168] width 240 height 20
type input "******"
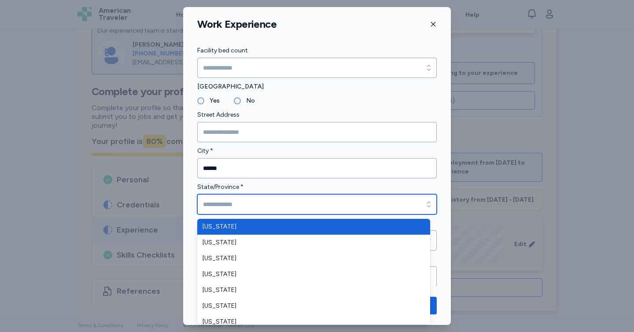
click at [219, 202] on input "State/Province *" at bounding box center [317, 204] width 240 height 20
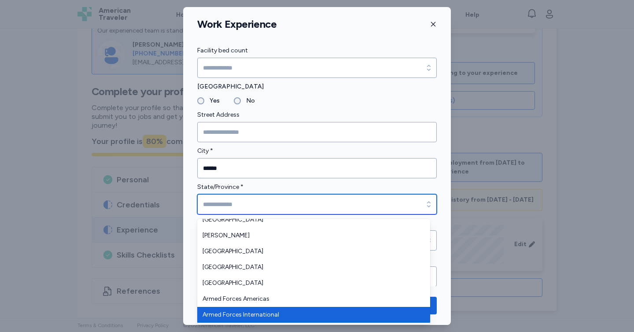
scroll to position [1035, 0]
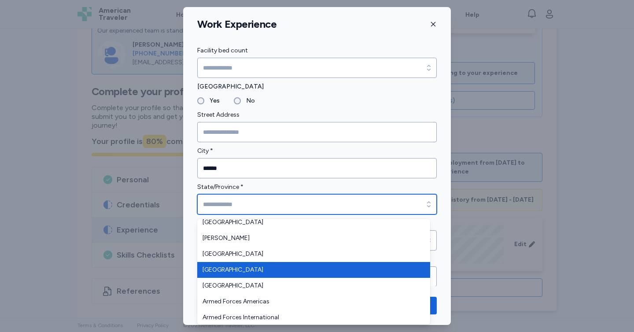
type input "**********"
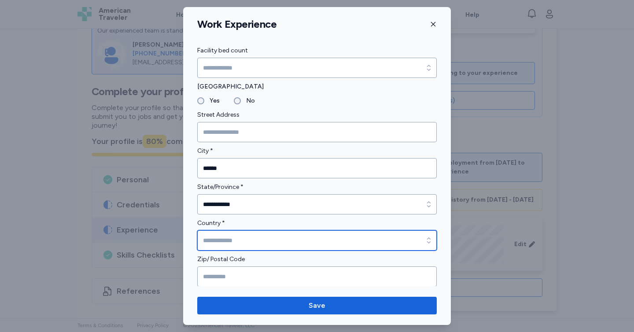
click at [248, 234] on input "Country *" at bounding box center [317, 240] width 240 height 20
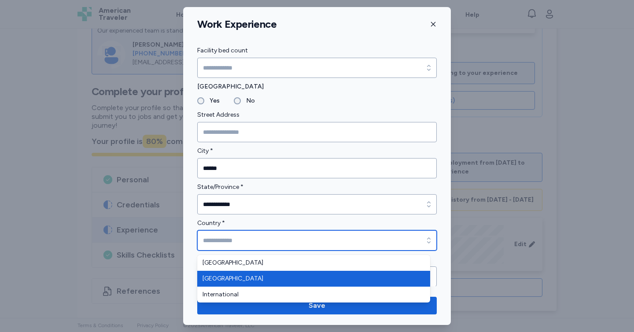
type input "******"
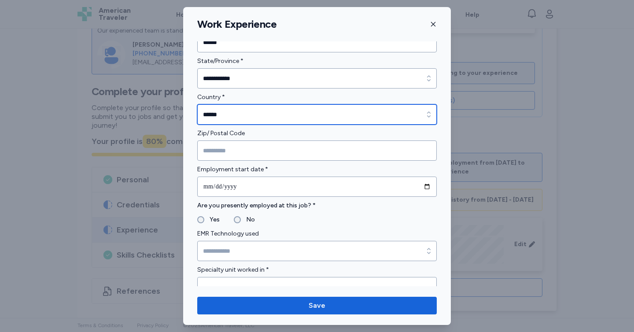
scroll to position [259, 0]
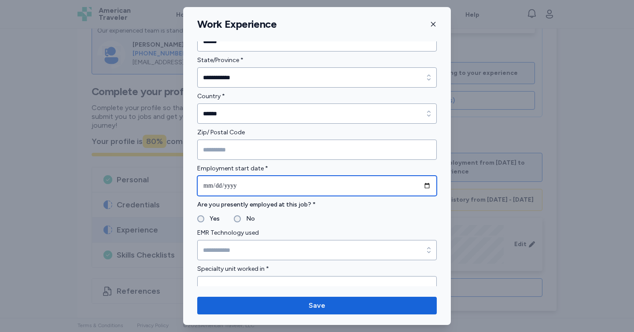
click at [422, 185] on input "date" at bounding box center [317, 186] width 240 height 20
type input "**********"
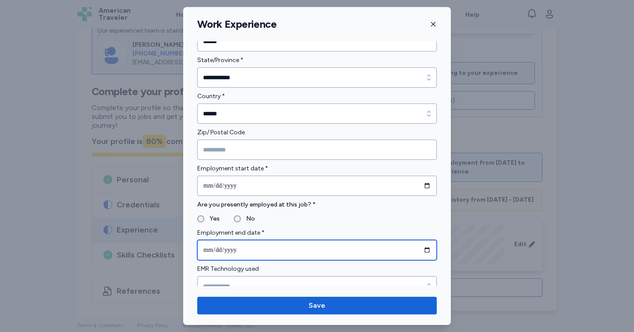
click at [424, 249] on input "date" at bounding box center [317, 250] width 240 height 20
type input "**********"
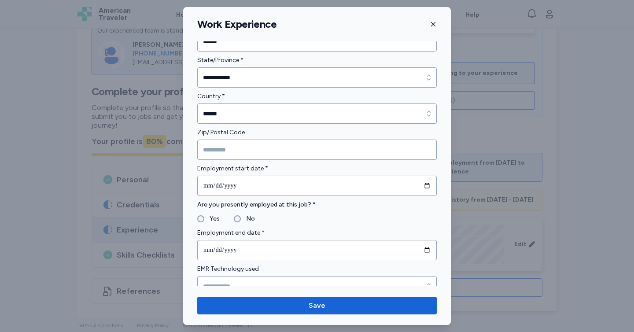
click at [307, 228] on label "Employment end date *" at bounding box center [317, 233] width 240 height 11
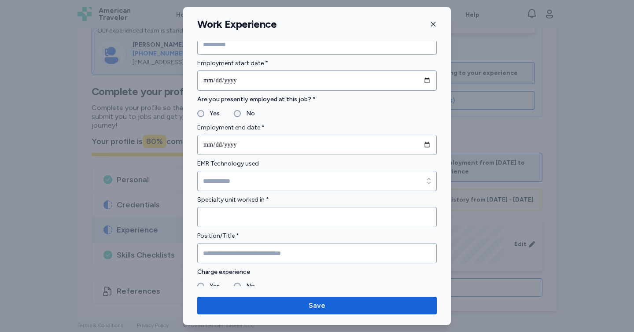
scroll to position [371, 0]
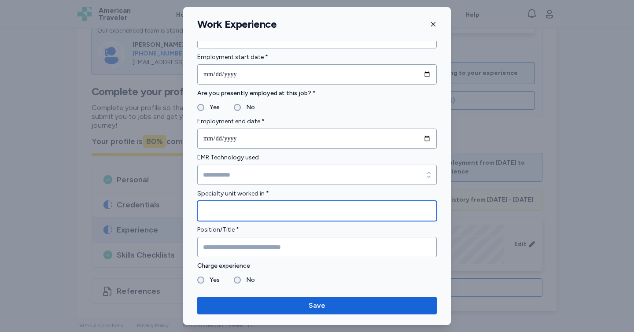
click at [354, 217] on input "Specialty unit worked in *" at bounding box center [317, 211] width 240 height 20
type input "**"
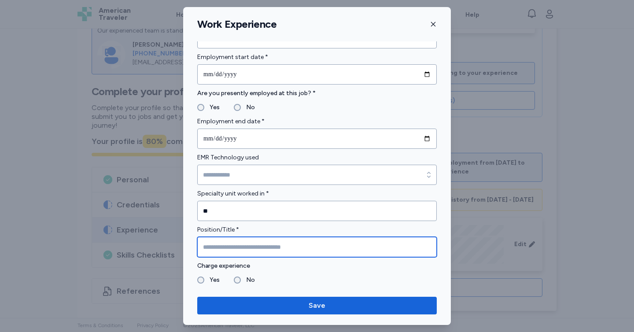
click at [273, 242] on input "Position/Title *" at bounding box center [317, 247] width 240 height 20
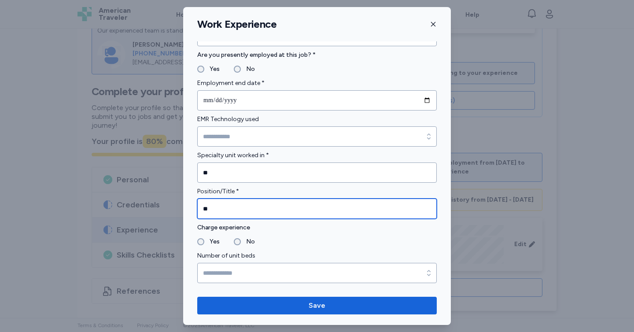
scroll to position [434, 0]
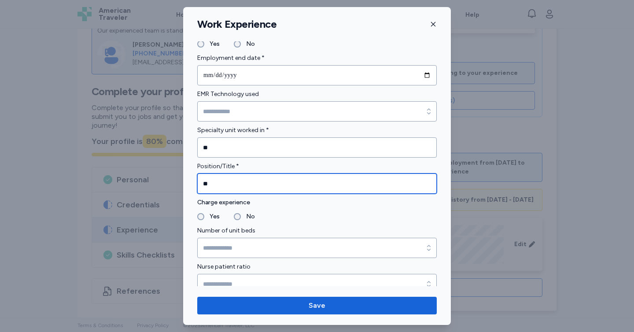
type input "**"
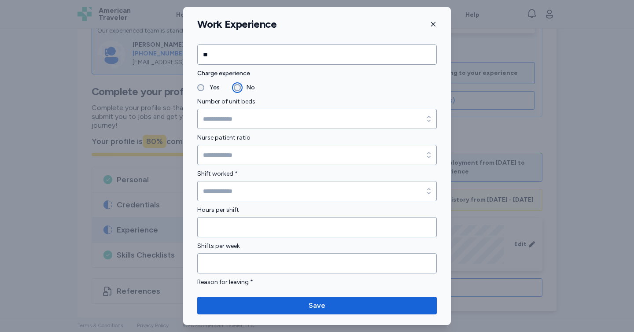
scroll to position [588, 0]
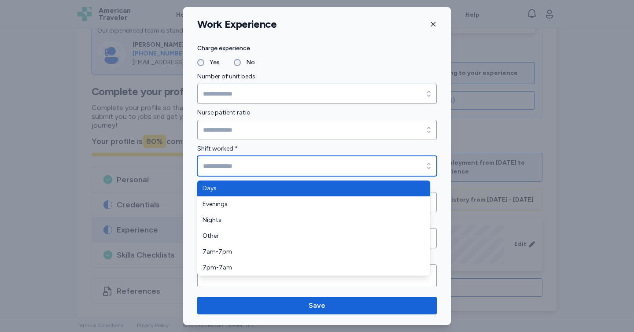
click at [254, 164] on input "Shift worked *" at bounding box center [317, 166] width 240 height 20
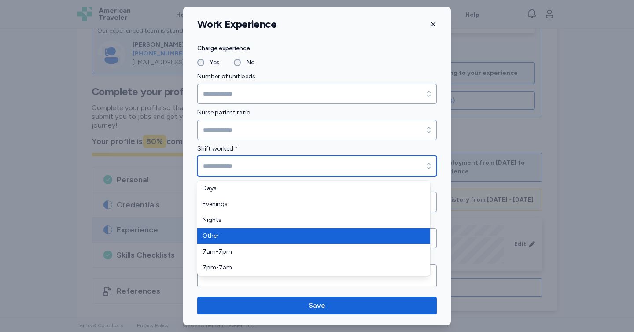
type input "*****"
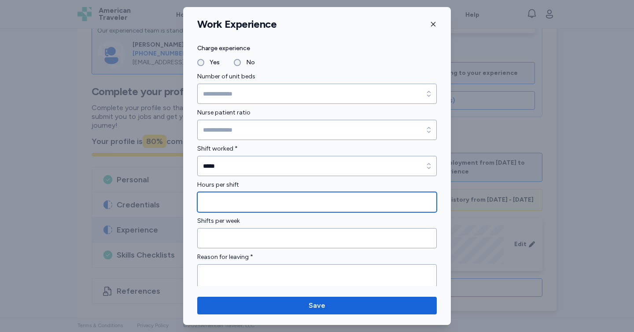
click at [228, 206] on input "Hours per shift" at bounding box center [317, 202] width 240 height 20
type input "**"
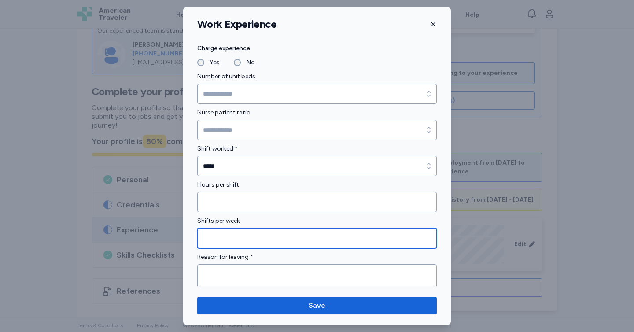
click at [231, 239] on input "Shifts per week" at bounding box center [317, 238] width 240 height 20
type input "*"
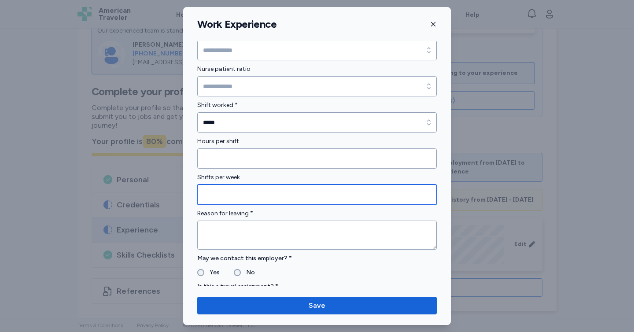
scroll to position [636, 0]
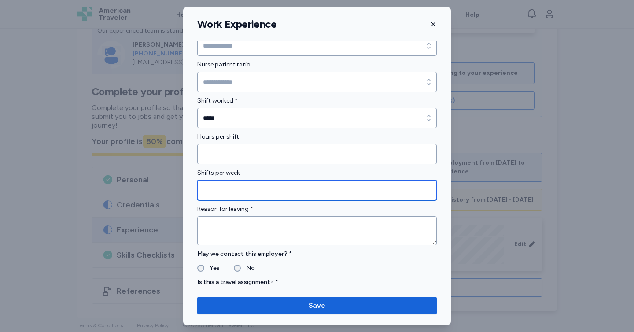
type input "**"
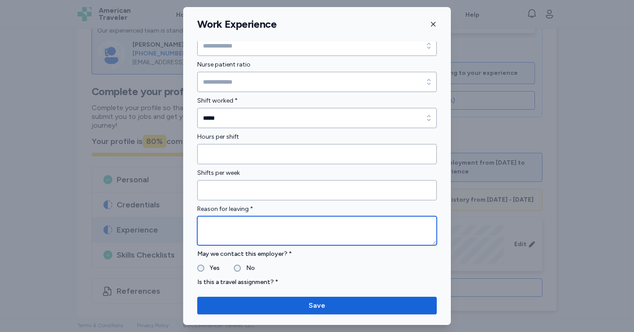
click at [222, 235] on textarea at bounding box center [317, 230] width 240 height 29
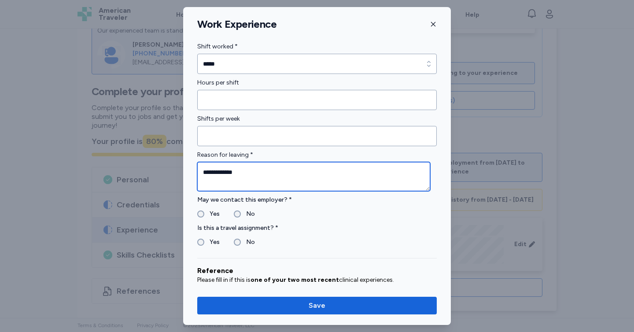
scroll to position [693, 0]
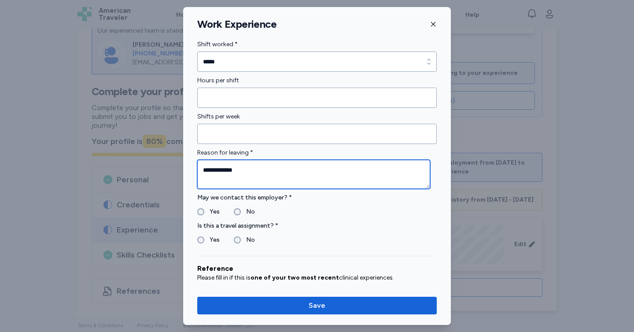
type textarea "**********"
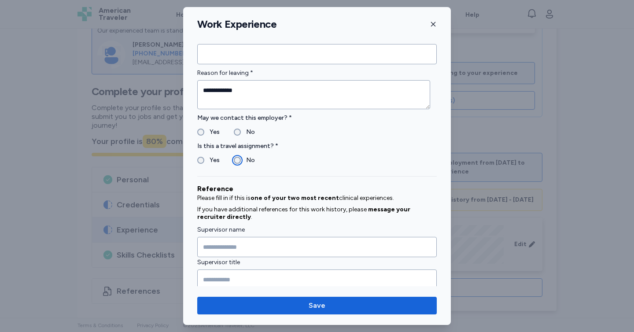
scroll to position [889, 0]
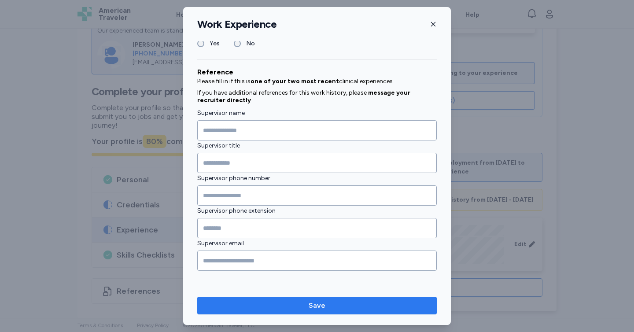
click at [266, 309] on span "Save" at bounding box center [317, 305] width 226 height 11
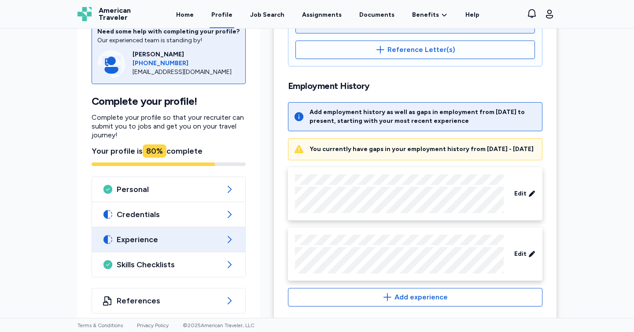
scroll to position [322, 0]
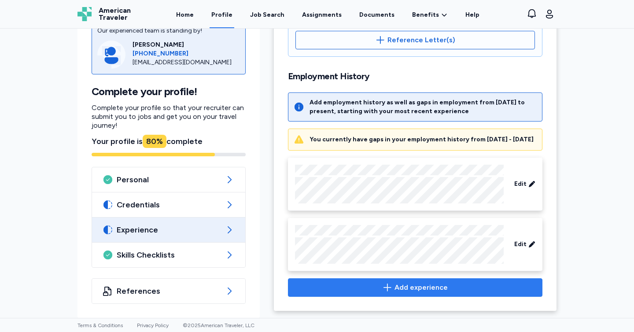
click at [457, 293] on button "Add experience" at bounding box center [415, 287] width 255 height 18
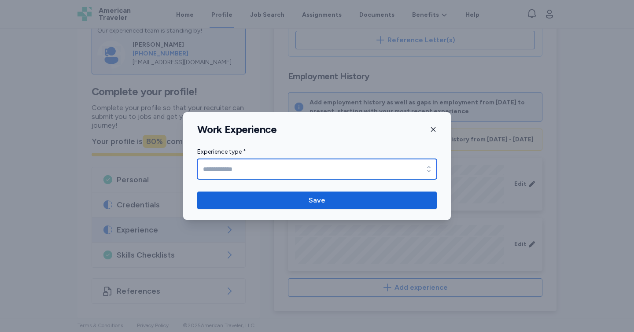
click at [283, 172] on input "Experience type *" at bounding box center [317, 169] width 240 height 20
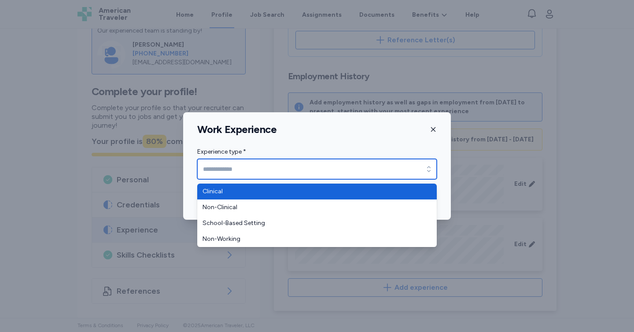
type input "********"
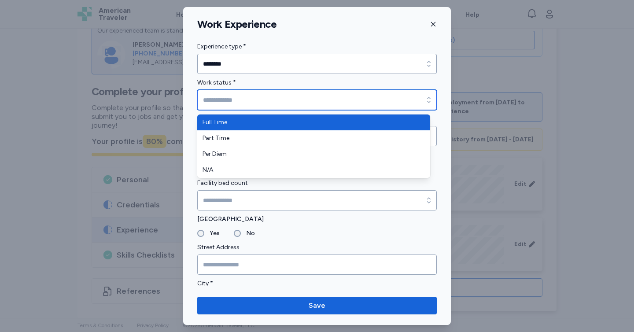
click at [242, 98] on input "Work status *" at bounding box center [317, 100] width 240 height 20
type input "*********"
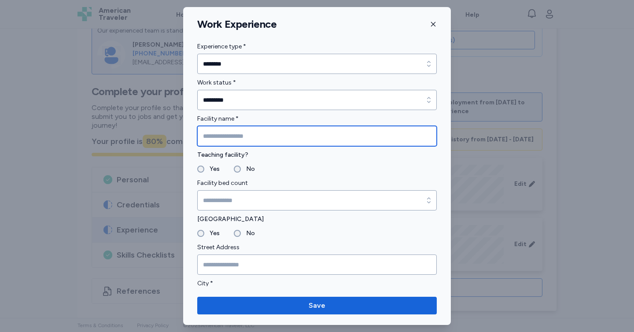
click at [235, 130] on input "Facility name *" at bounding box center [317, 136] width 240 height 20
type input "**********"
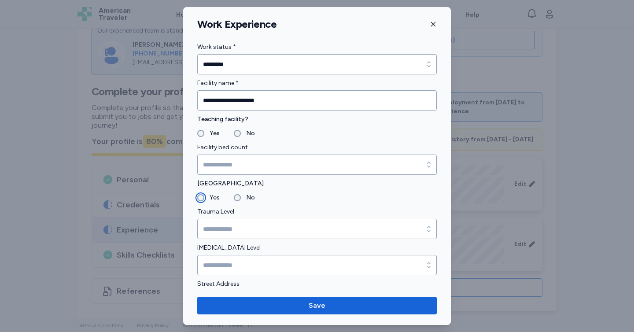
scroll to position [53, 0]
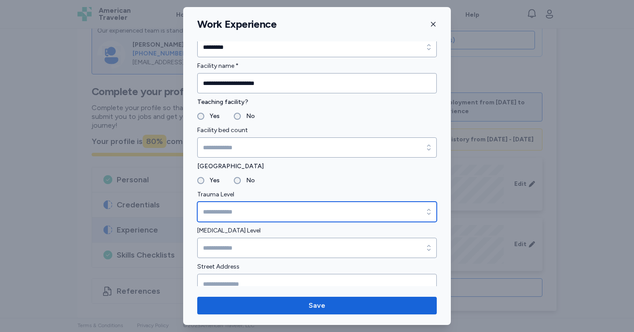
click at [286, 207] on input "Trauma Level" at bounding box center [317, 212] width 240 height 20
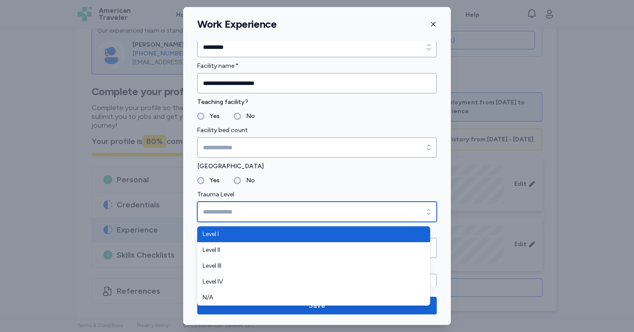
type input "*******"
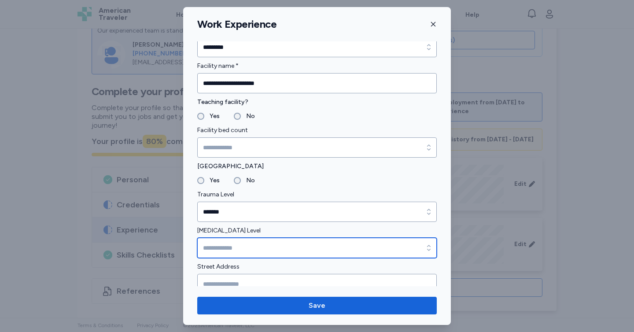
click at [228, 253] on input "[MEDICAL_DATA] Level" at bounding box center [317, 248] width 240 height 20
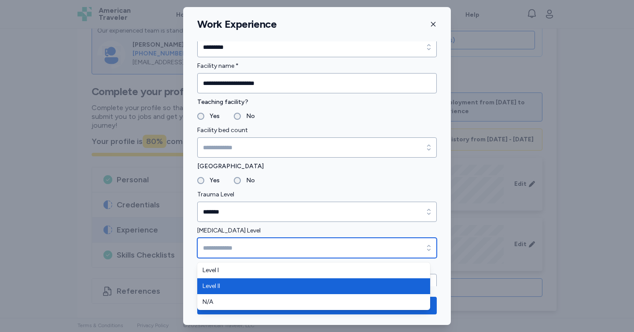
type input "********"
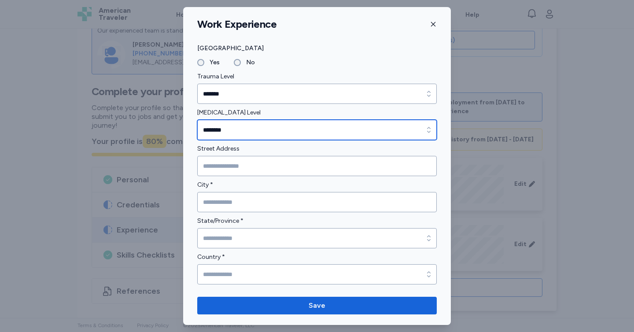
scroll to position [199, 0]
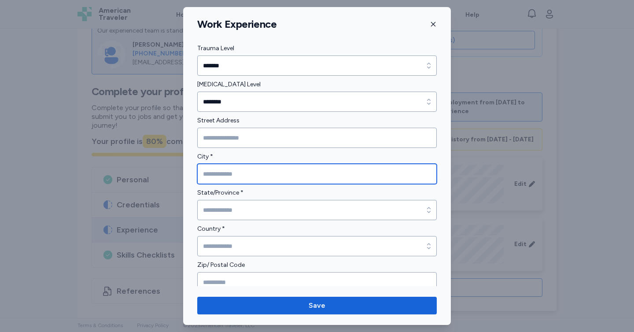
click at [284, 172] on input "City *" at bounding box center [317, 174] width 240 height 20
type input "******"
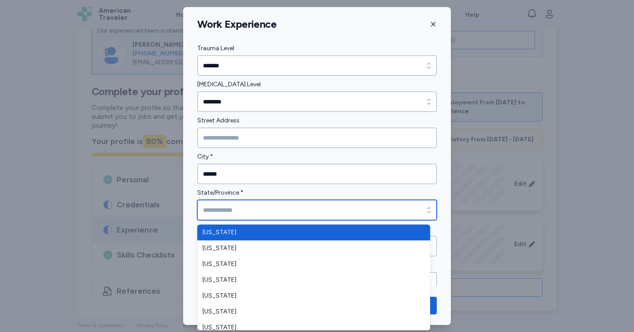
click at [262, 207] on input "State/Province *" at bounding box center [317, 210] width 240 height 20
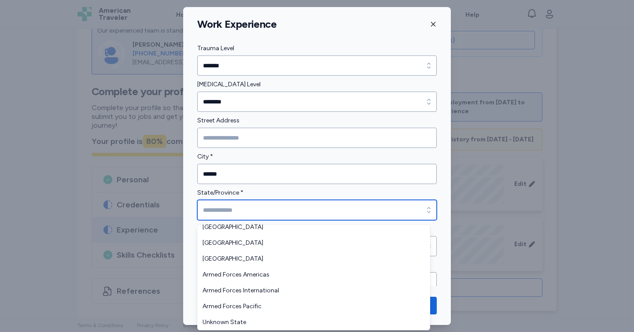
scroll to position [1067, 0]
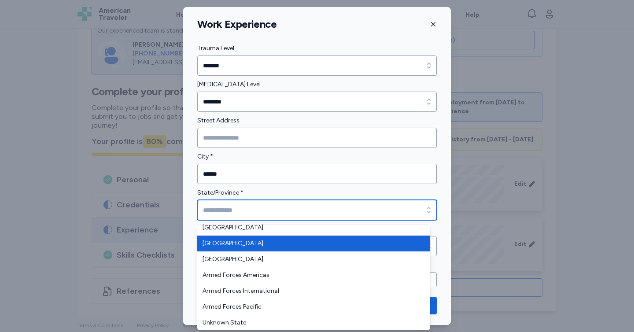
type input "**********"
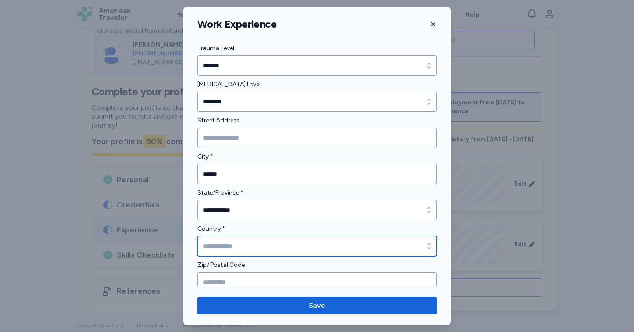
click at [243, 253] on input "Country *" at bounding box center [317, 246] width 240 height 20
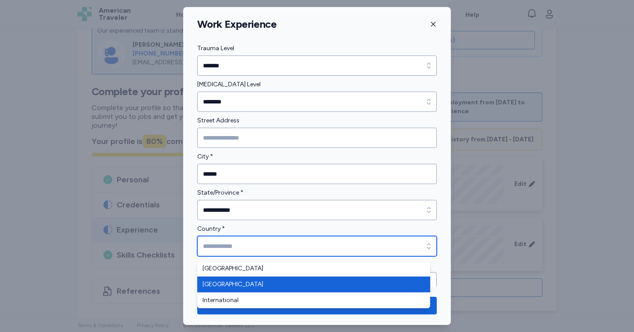
type input "******"
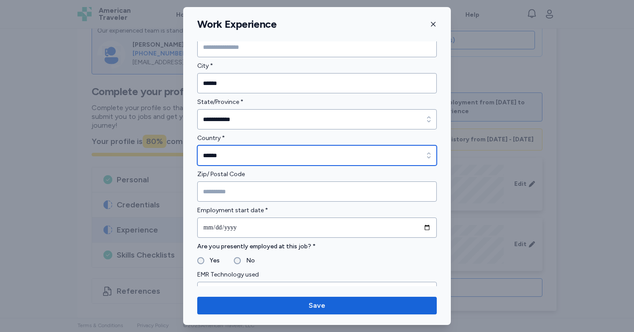
scroll to position [292, 0]
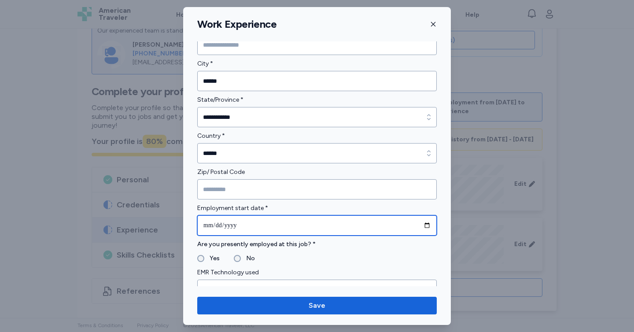
click at [420, 225] on input "date" at bounding box center [317, 225] width 240 height 20
type input "**********"
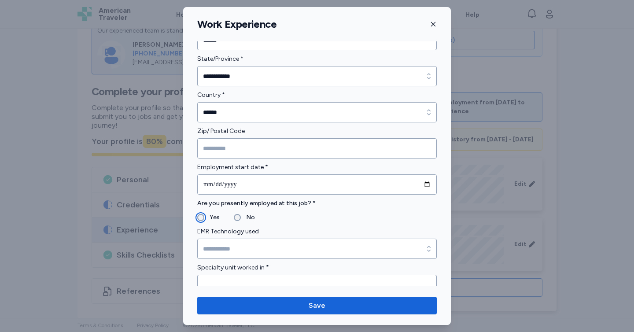
scroll to position [333, 0]
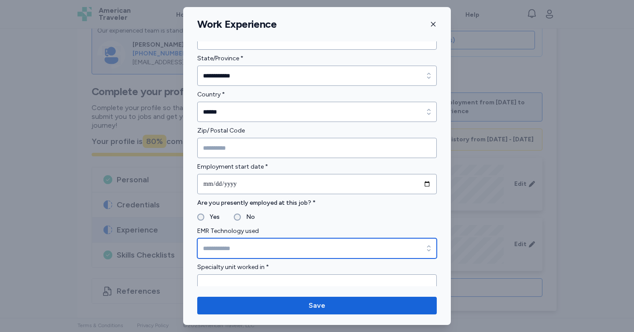
click at [421, 243] on div "button" at bounding box center [429, 248] width 16 height 20
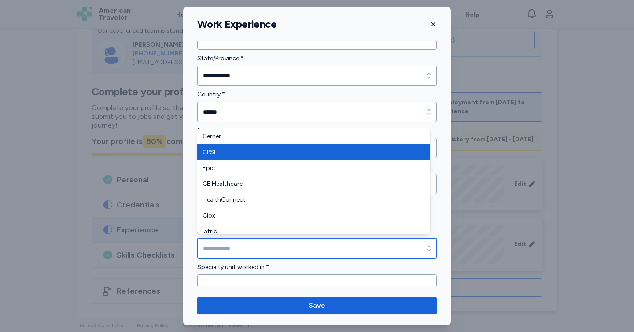
scroll to position [0, 0]
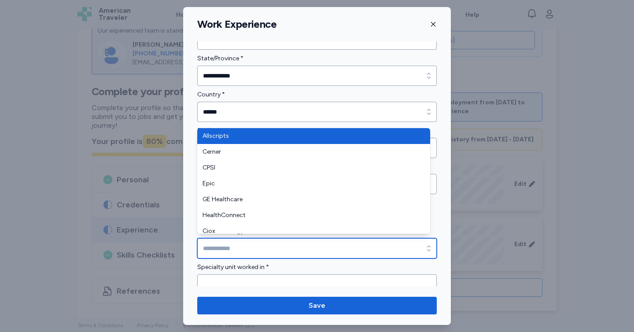
type input "**********"
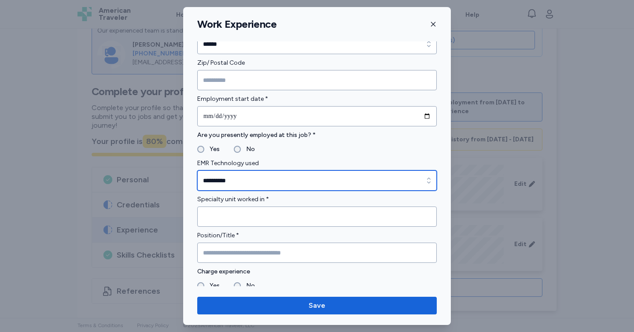
scroll to position [448, 0]
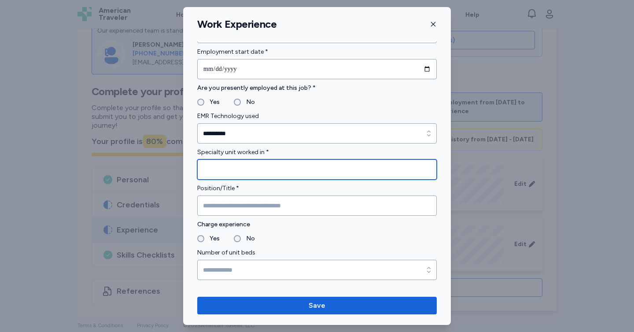
click at [300, 170] on input "Specialty unit worked in *" at bounding box center [317, 169] width 240 height 20
type input "****"
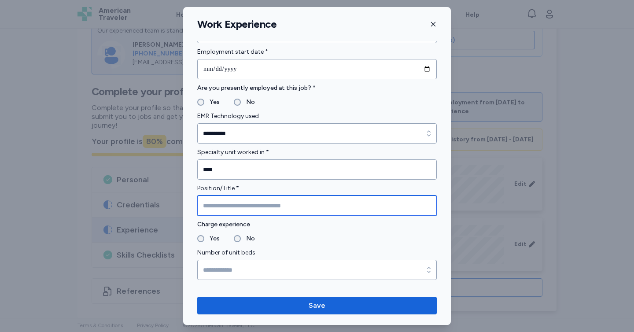
click at [270, 205] on input "Position/Title *" at bounding box center [317, 206] width 240 height 20
type input "**"
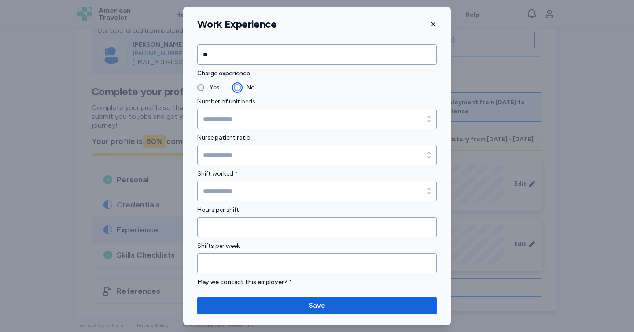
scroll to position [603, 0]
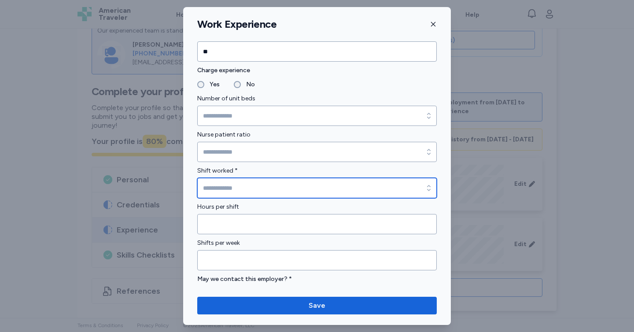
click at [305, 189] on input "Shift worked *" at bounding box center [317, 188] width 240 height 20
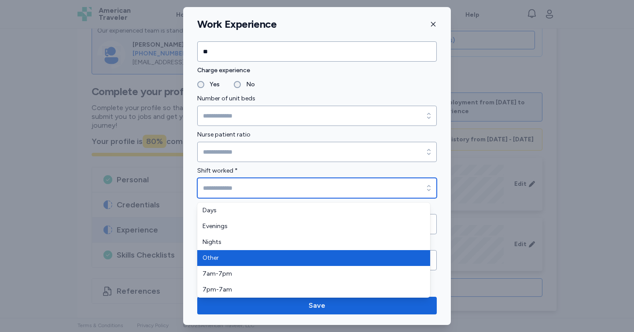
type input "*****"
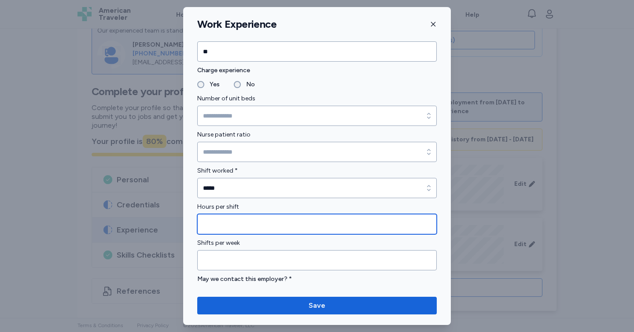
click at [234, 221] on input "Hours per shift" at bounding box center [317, 224] width 240 height 20
type input "*"
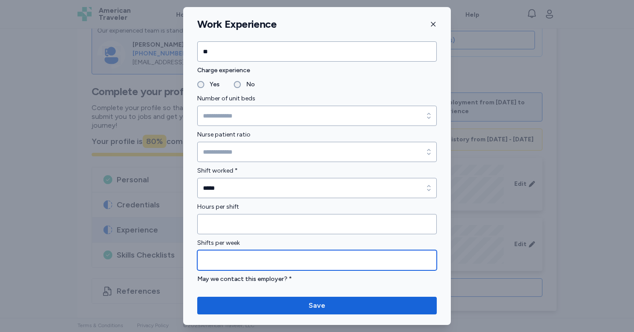
click at [214, 262] on input "Shifts per week" at bounding box center [317, 260] width 240 height 20
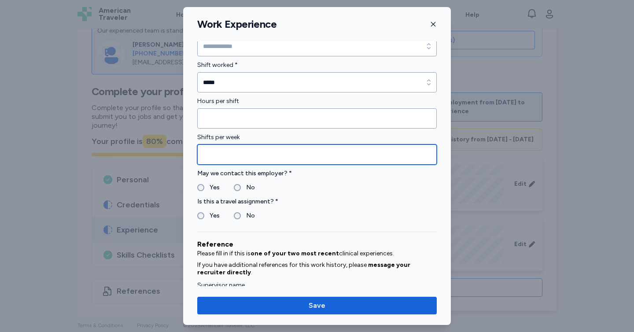
scroll to position [709, 0]
type input "**"
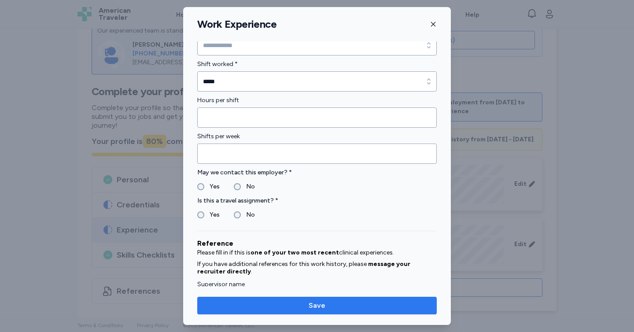
click at [324, 304] on span "Save" at bounding box center [317, 305] width 17 height 11
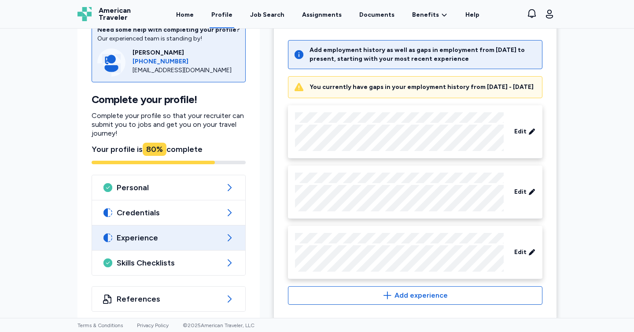
scroll to position [382, 0]
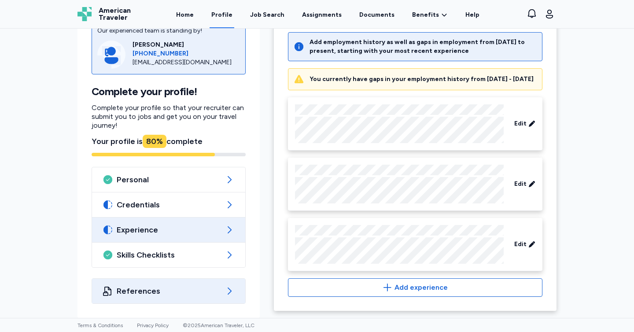
click at [195, 282] on div "References" at bounding box center [168, 291] width 153 height 25
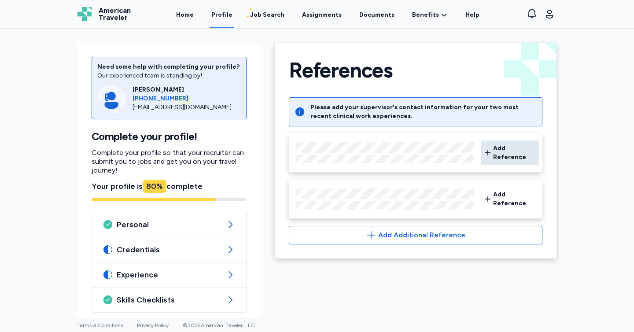
click at [502, 151] on span "Add Reference" at bounding box center [514, 153] width 42 height 18
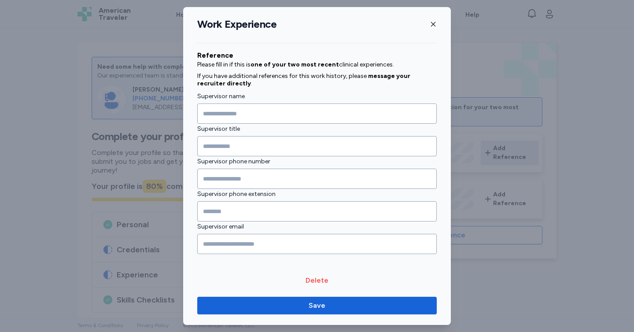
scroll to position [898, 0]
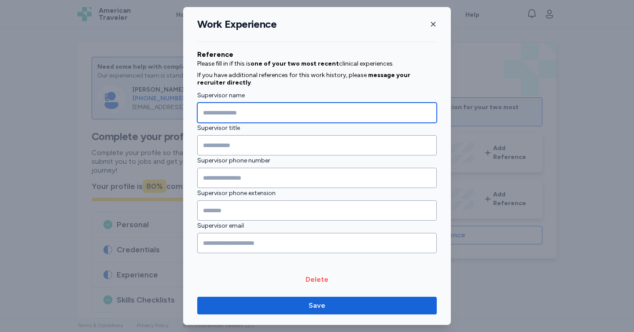
click at [225, 110] on input "Supervisor name" at bounding box center [317, 113] width 240 height 20
type input "**********"
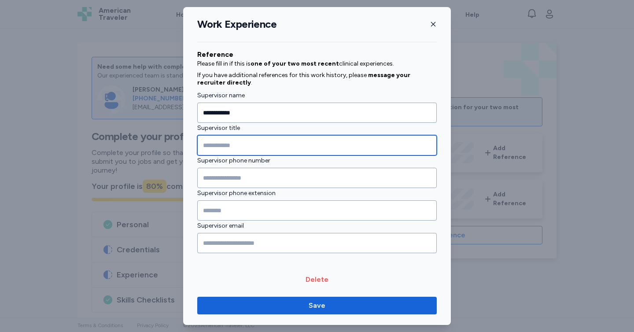
click at [211, 146] on input "Supervisor title" at bounding box center [317, 145] width 240 height 20
type input "*******"
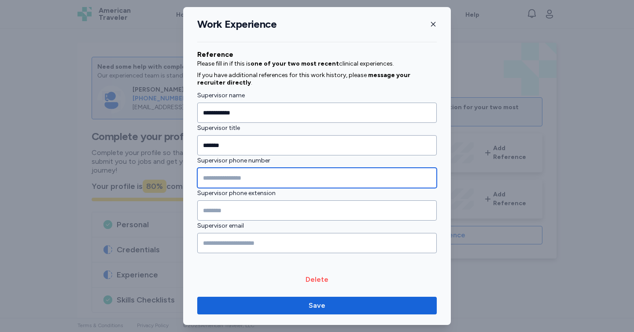
click at [214, 177] on input "Supervisor phone number" at bounding box center [317, 178] width 240 height 20
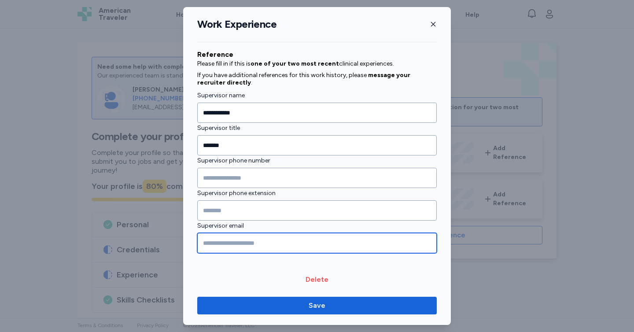
click at [218, 244] on input "Supervisor email" at bounding box center [317, 243] width 240 height 20
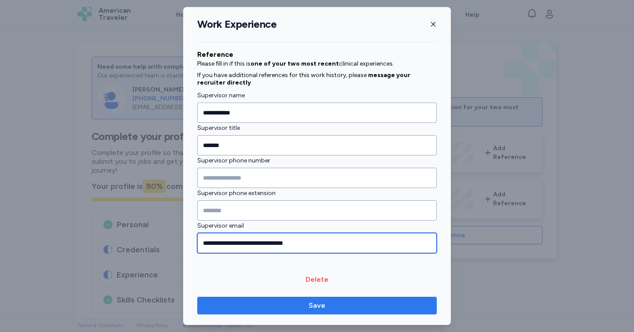
type input "**********"
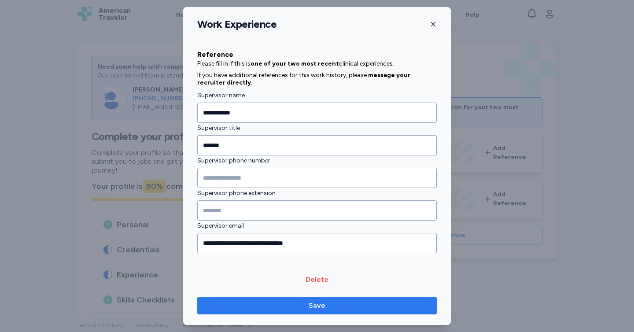
click at [258, 307] on span "Save" at bounding box center [317, 305] width 226 height 11
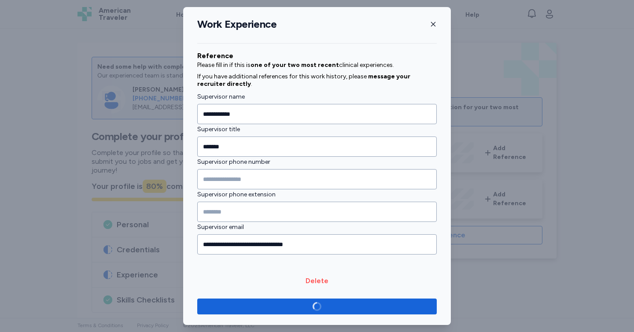
scroll to position [896, 0]
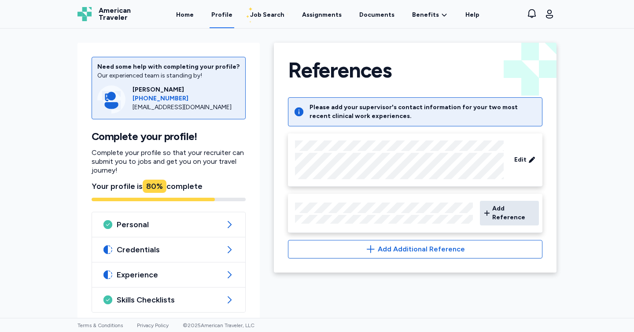
click at [518, 212] on span "Add Reference" at bounding box center [513, 213] width 43 height 18
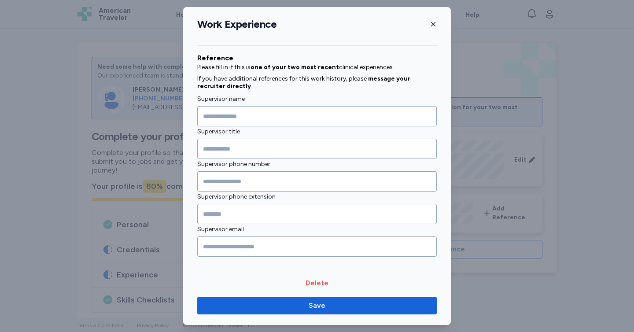
scroll to position [826, 0]
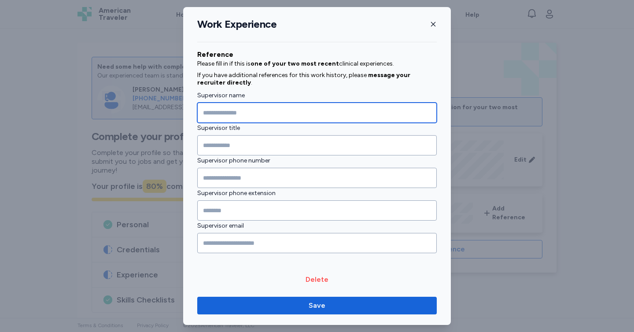
click at [274, 112] on input "Supervisor name" at bounding box center [317, 113] width 240 height 20
type input "******"
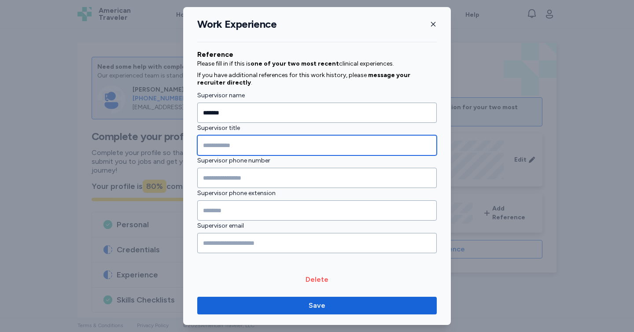
click at [263, 145] on input "Supervisor title" at bounding box center [317, 145] width 240 height 20
type input "***"
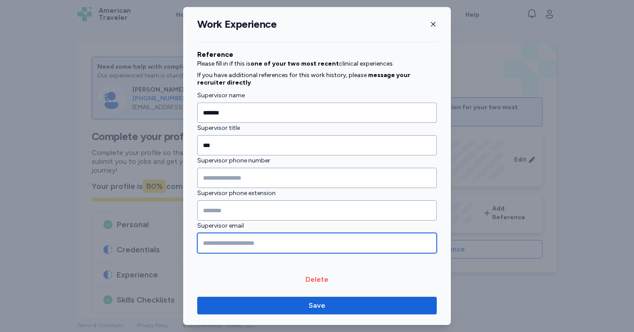
click at [233, 237] on input "Supervisor email" at bounding box center [317, 243] width 240 height 20
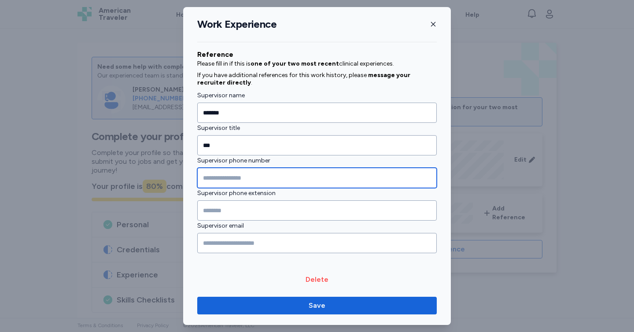
click at [231, 177] on input "Supervisor phone number" at bounding box center [317, 178] width 240 height 20
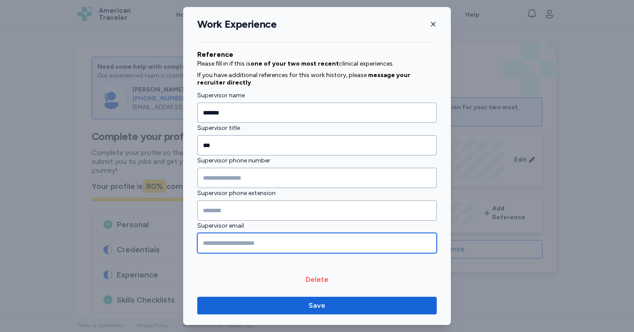
click at [223, 240] on input "Supervisor email" at bounding box center [317, 243] width 240 height 20
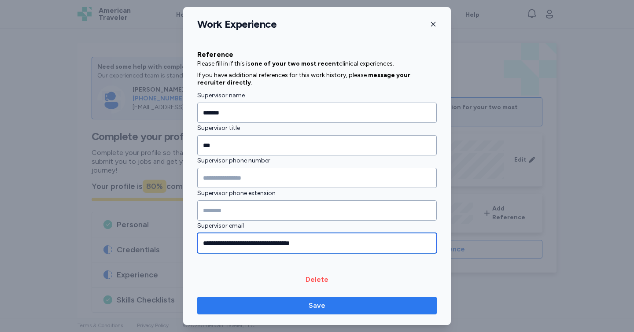
type input "**********"
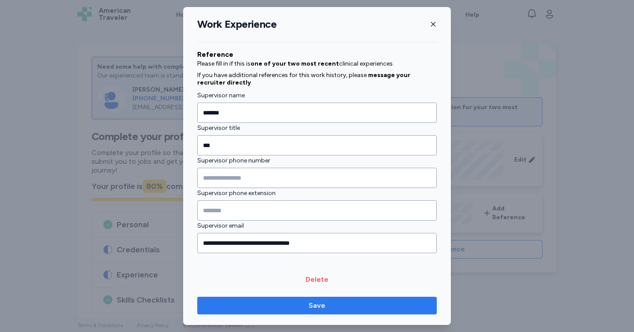
click at [347, 307] on span "Save" at bounding box center [317, 305] width 226 height 11
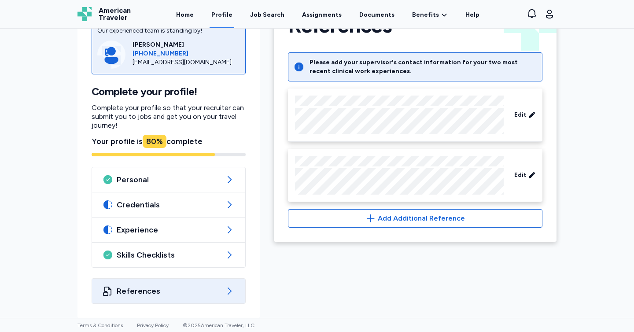
scroll to position [0, 0]
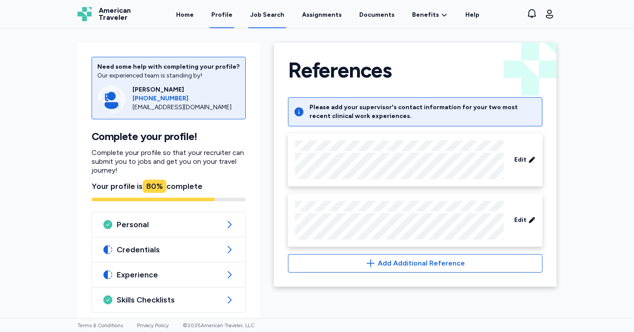
click at [275, 11] on div "Job Search" at bounding box center [267, 15] width 34 height 9
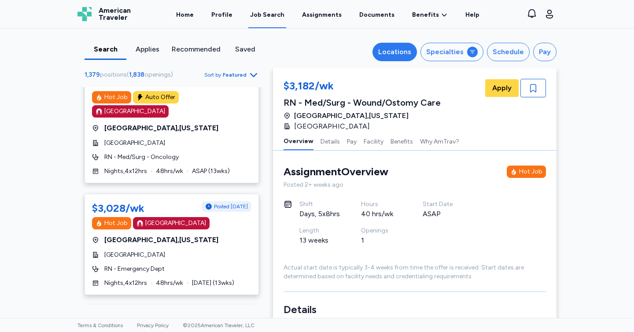
scroll to position [187, 0]
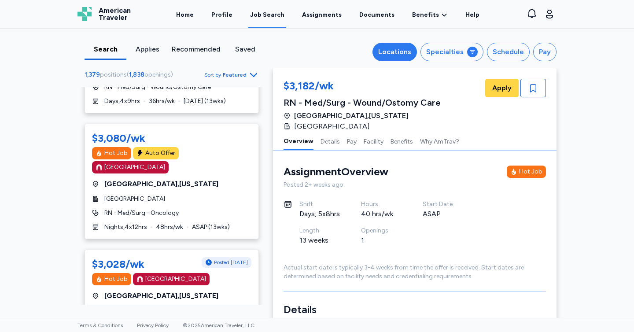
click at [387, 56] on div "Locations" at bounding box center [394, 52] width 33 height 11
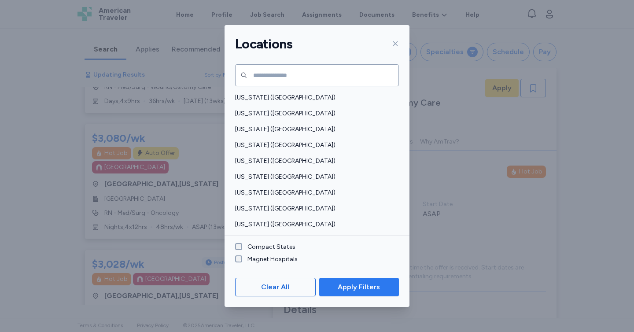
click at [347, 282] on span "Apply Filters" at bounding box center [359, 287] width 42 height 11
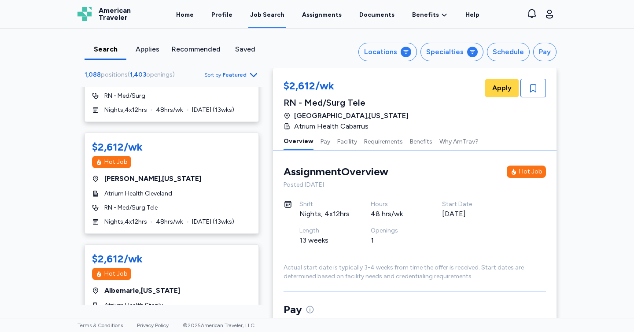
scroll to position [1, 0]
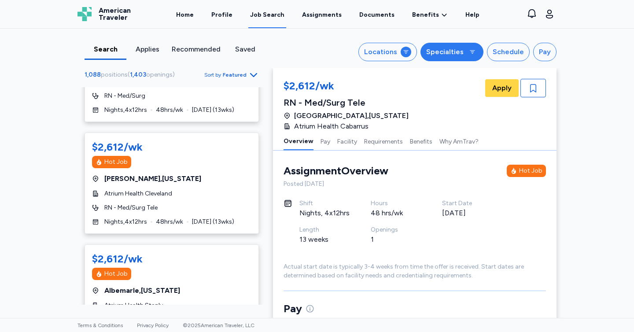
click at [445, 51] on div "Specialties" at bounding box center [444, 52] width 37 height 11
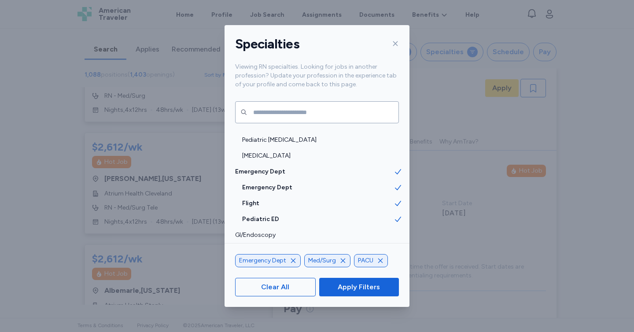
scroll to position [249, 0]
click at [347, 286] on span "Apply Filters" at bounding box center [359, 287] width 42 height 11
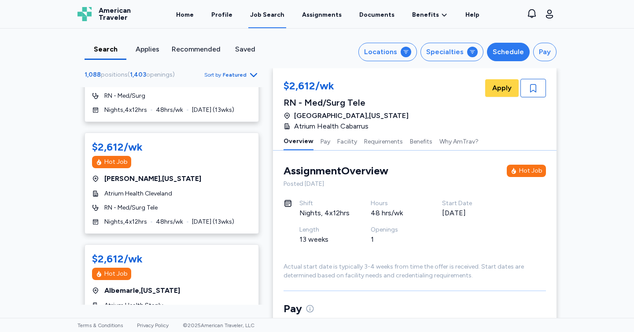
click at [509, 54] on div "Schedule" at bounding box center [508, 52] width 31 height 11
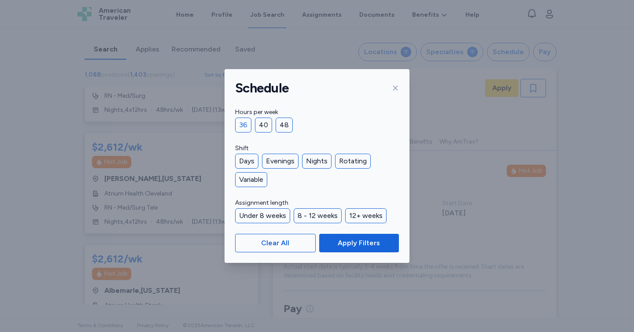
click at [245, 121] on div "36" at bounding box center [243, 125] width 16 height 15
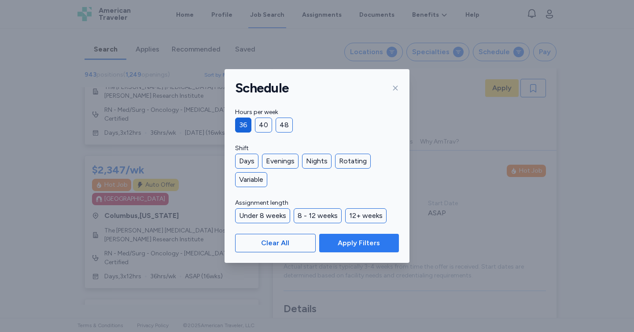
click at [345, 241] on span "Apply Filters" at bounding box center [359, 243] width 42 height 11
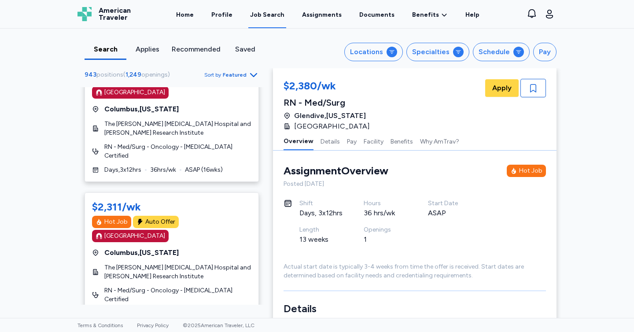
scroll to position [466, 0]
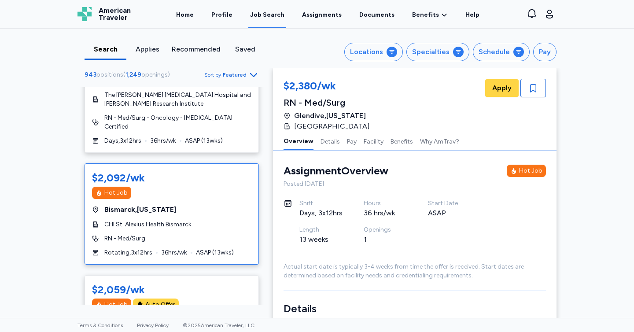
click at [208, 163] on div "$2,092/wk Hot Job Bismarck , [US_STATE] CHI St. Alexius Health Bismarck RN - Me…" at bounding box center [172, 213] width 174 height 101
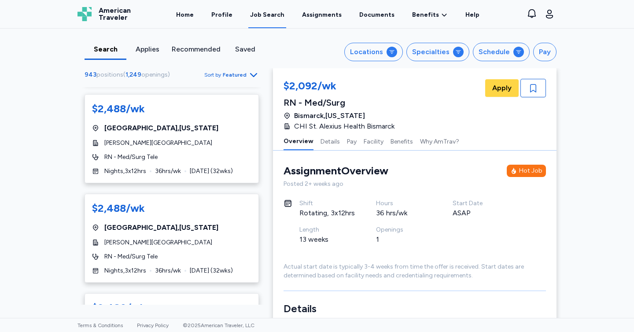
scroll to position [2734, 0]
